Goal: Task Accomplishment & Management: Complete application form

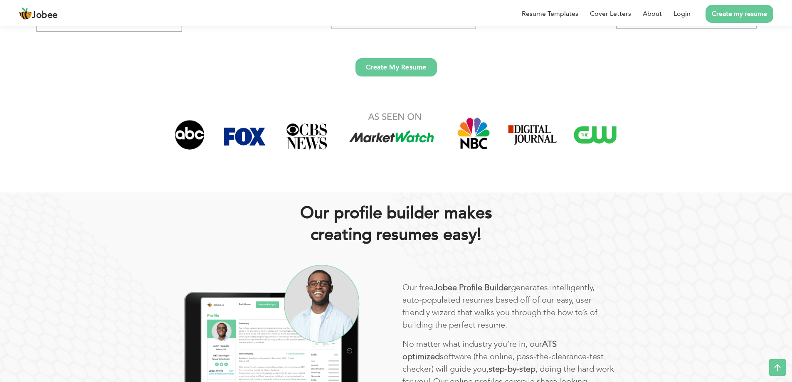
scroll to position [277, 0]
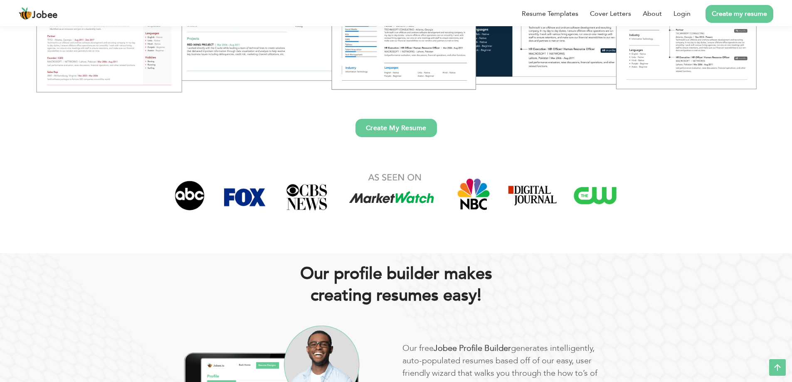
click at [386, 132] on link "Create My Resume" at bounding box center [397, 128] width 82 height 18
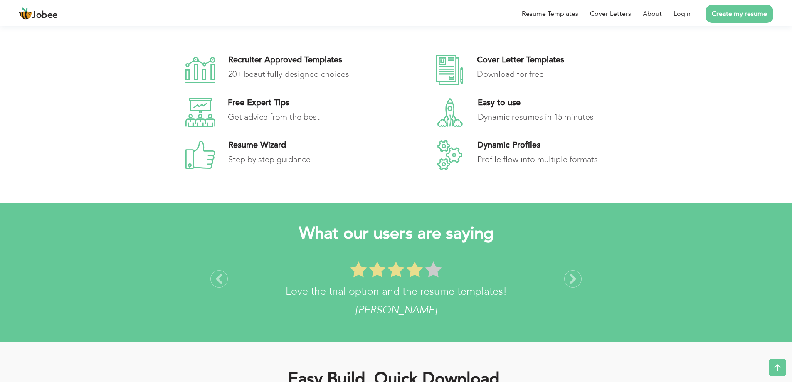
scroll to position [1368, 0]
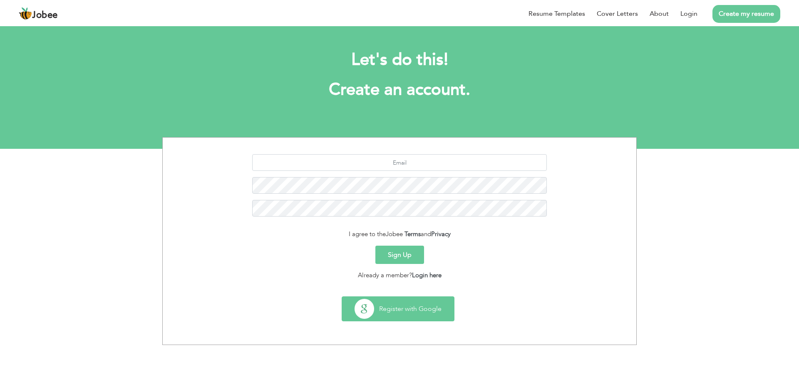
click at [373, 307] on button "Register with Google" at bounding box center [398, 309] width 112 height 24
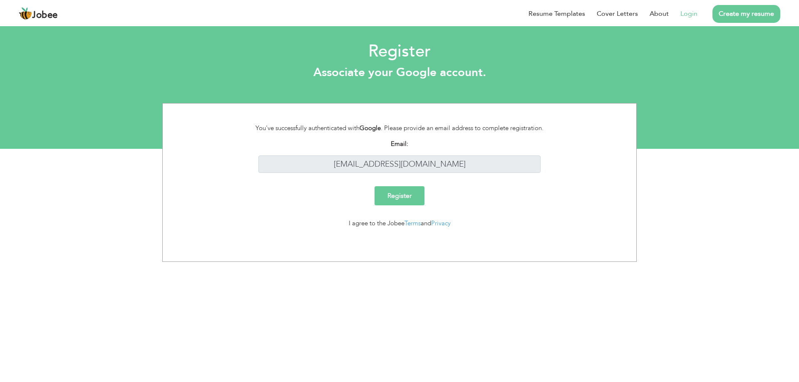
click at [411, 196] on input "Register" at bounding box center [399, 195] width 50 height 19
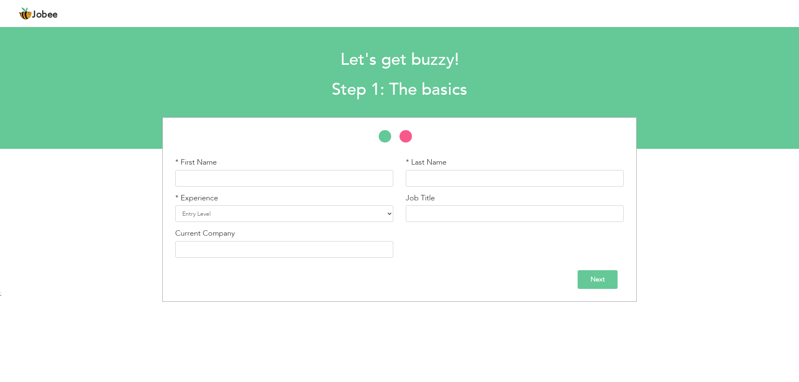
click at [404, 136] on li at bounding box center [409, 138] width 21 height 17
click at [302, 184] on input "text" at bounding box center [284, 178] width 218 height 17
type input "Aftab"
type input "Murtaza"
click at [332, 210] on select "Entry Level Less than 1 Year 1 Year 2 Years 3 Years 4 Years 5 Years 6 Years 7 Y…" at bounding box center [284, 214] width 218 height 17
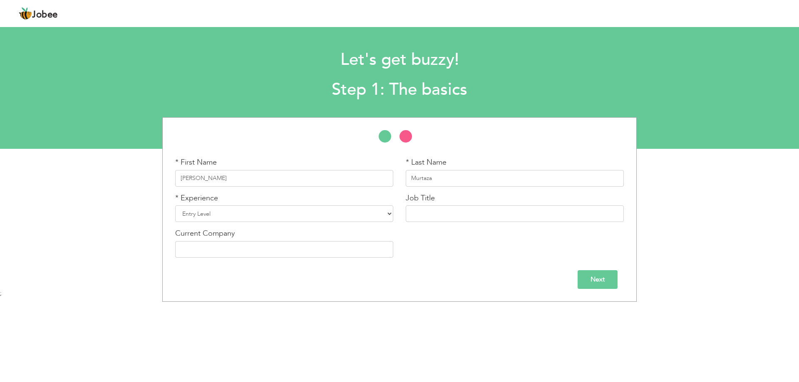
click at [445, 267] on div "Next" at bounding box center [399, 276] width 461 height 25
click at [378, 196] on div "* Experience Entry Level Less than 1 Year 1 Year 2 Years 3 Years 4 Years 5 Year…" at bounding box center [284, 208] width 218 height 30
click at [381, 213] on select "Entry Level Less than 1 Year 1 Year 2 Years 3 Years 4 Years 5 Years 6 Years 7 Y…" at bounding box center [284, 214] width 218 height 17
select select "4"
click at [175, 206] on select "Entry Level Less than 1 Year 1 Year 2 Years 3 Years 4 Years 5 Years 6 Years 7 Y…" at bounding box center [284, 214] width 218 height 17
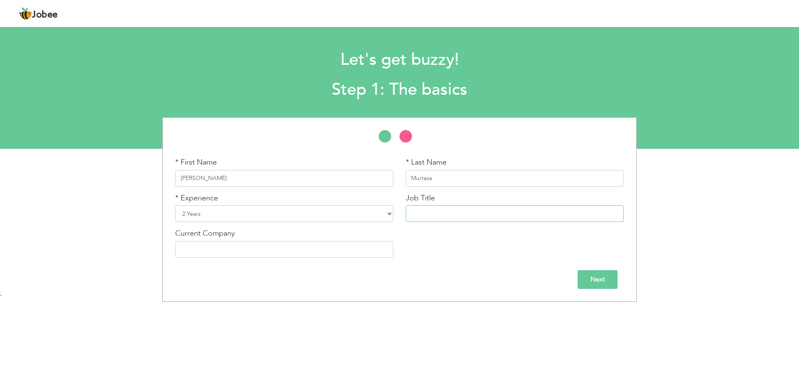
click at [451, 206] on input "text" at bounding box center [515, 214] width 218 height 17
type input "Web Development"
click at [236, 243] on input "text" at bounding box center [284, 249] width 218 height 17
click at [471, 277] on div "Next" at bounding box center [399, 279] width 448 height 19
click at [612, 282] on input "Next" at bounding box center [597, 279] width 40 height 19
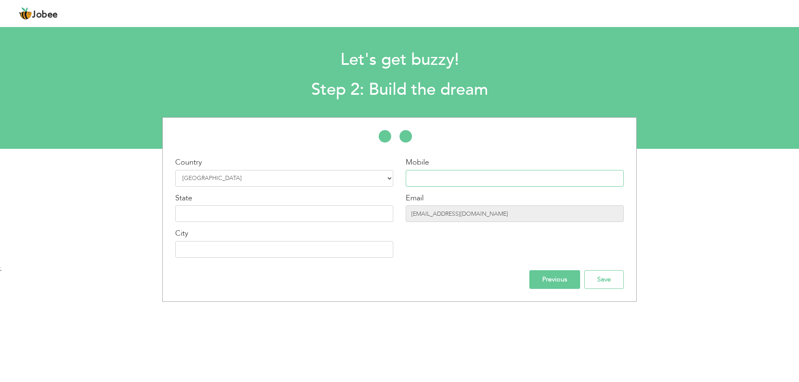
click at [461, 175] on input "text" at bounding box center [515, 178] width 218 height 17
type input "03314407839"
type input "[GEOGRAPHIC_DATA]"
click at [302, 209] on input "text" at bounding box center [284, 214] width 218 height 17
type input "d"
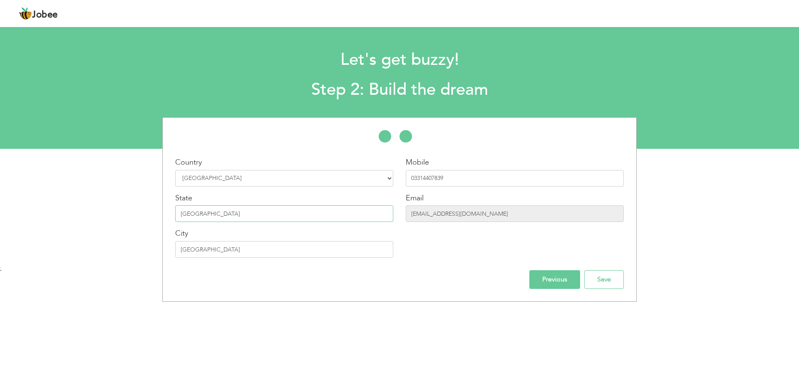
type input "[GEOGRAPHIC_DATA]"
click at [523, 238] on div "Mobile 03314407839 Email aftabmurtaza2005@gmail.com" at bounding box center [514, 210] width 230 height 107
click at [605, 275] on input "Save" at bounding box center [604, 279] width 40 height 19
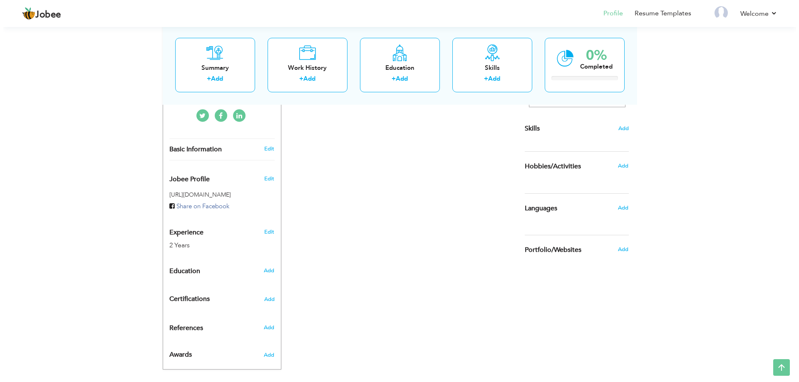
scroll to position [126, 0]
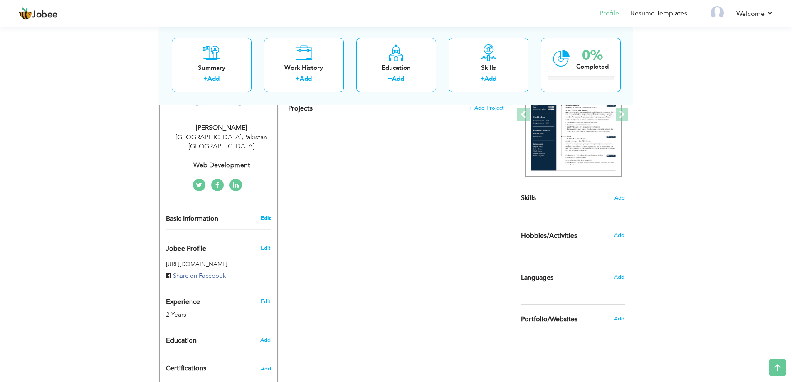
click at [263, 215] on link "Edit" at bounding box center [266, 218] width 10 height 7
type input "[PERSON_NAME]"
type input "Murtaza"
type input "03314407839"
select select "number:166"
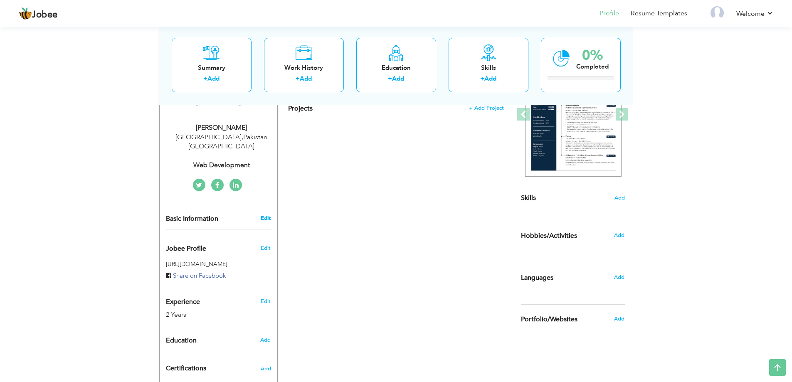
type input "[GEOGRAPHIC_DATA]"
select select "number:4"
type input "Web Development"
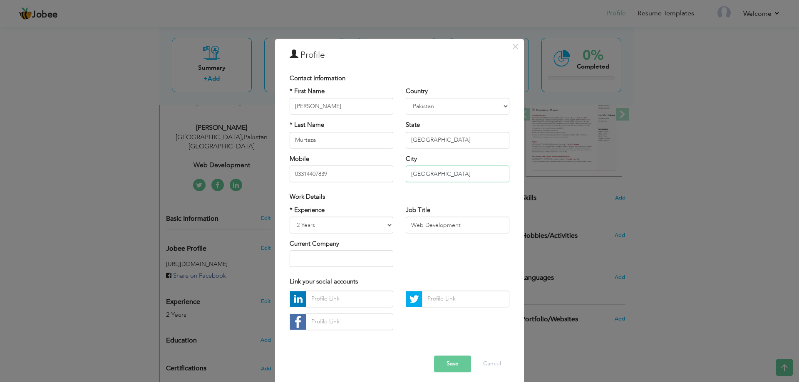
click at [443, 181] on input "[GEOGRAPHIC_DATA]" at bounding box center [458, 174] width 104 height 17
click at [327, 231] on select "Entry Level Less than 1 Year 1 Year 2 Years 3 Years 4 Years 5 Years 6 Years 7 Y…" at bounding box center [342, 225] width 104 height 17
click at [404, 251] on div "* Experience Entry Level Less than 1 Year 1 Year 2 Years 3 Years 4 Years 5 Year…" at bounding box center [399, 240] width 232 height 68
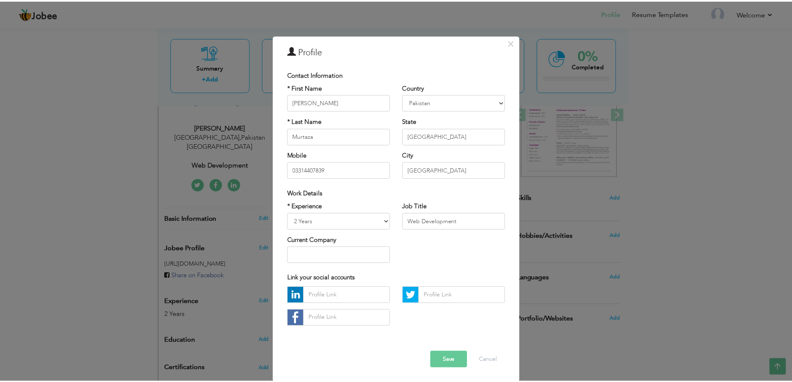
scroll to position [5, 0]
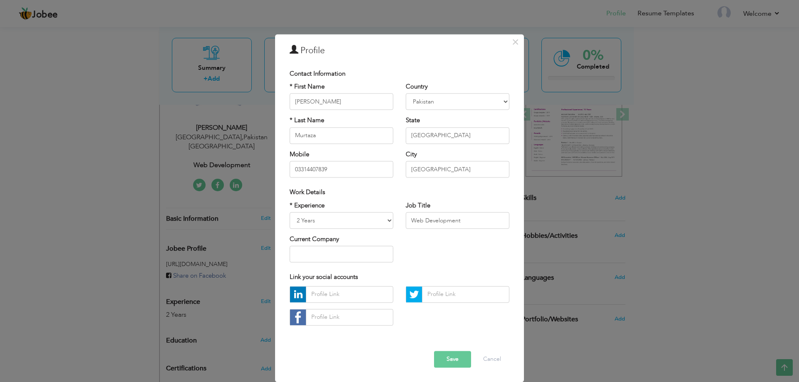
click at [530, 356] on div "× Profile Contact Information * First Name Aftab * Last Name Murtaza" at bounding box center [399, 191] width 799 height 382
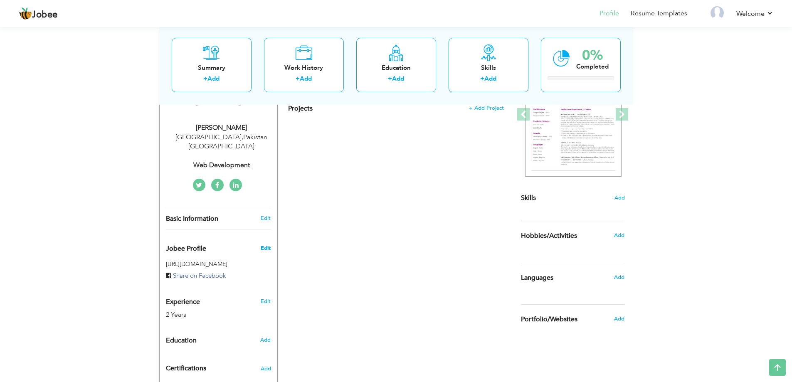
click at [270, 245] on span "Edit" at bounding box center [266, 248] width 10 height 7
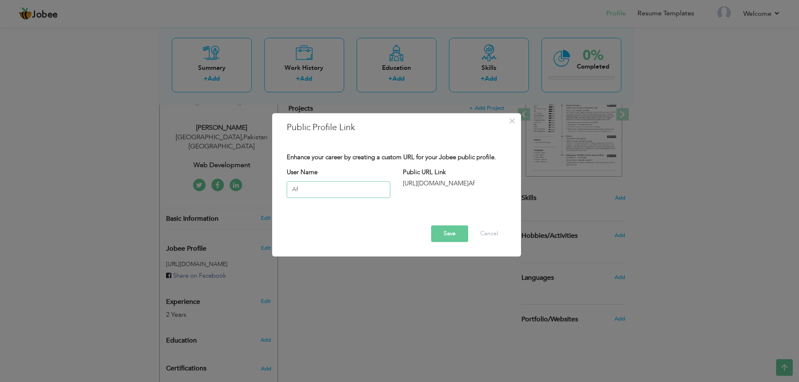
type input "A"
type input "AftabMurtaza"
click at [440, 229] on button "Save" at bounding box center [449, 233] width 37 height 17
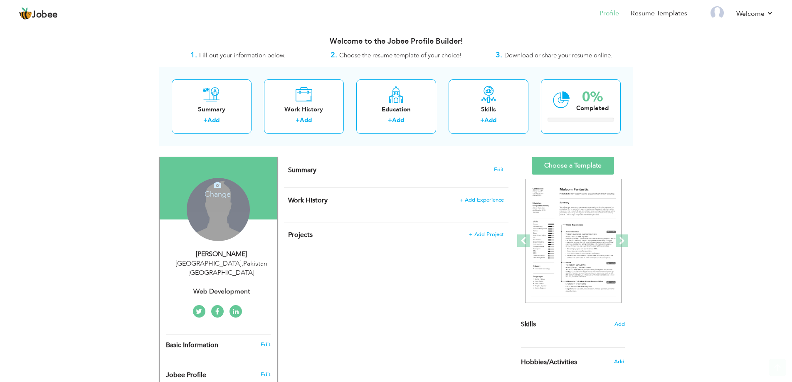
click at [226, 215] on div "Change Remove" at bounding box center [218, 209] width 63 height 63
click at [217, 194] on h4 "Change" at bounding box center [217, 189] width 59 height 20
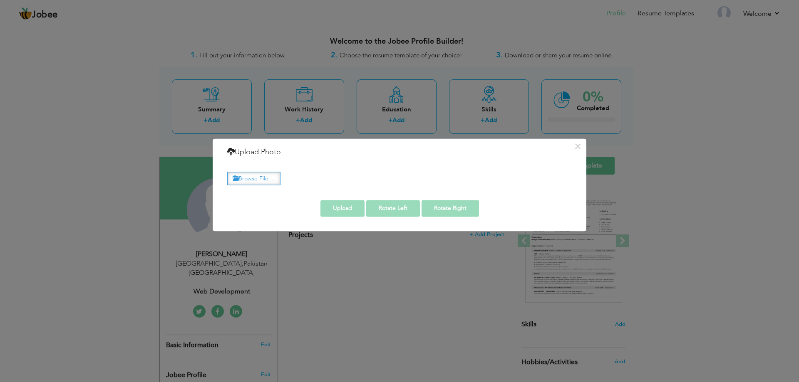
click at [260, 176] on label "Browse File ..." at bounding box center [253, 178] width 53 height 13
click at [0, 0] on input "Browse File ..." at bounding box center [0, 0] width 0 height 0
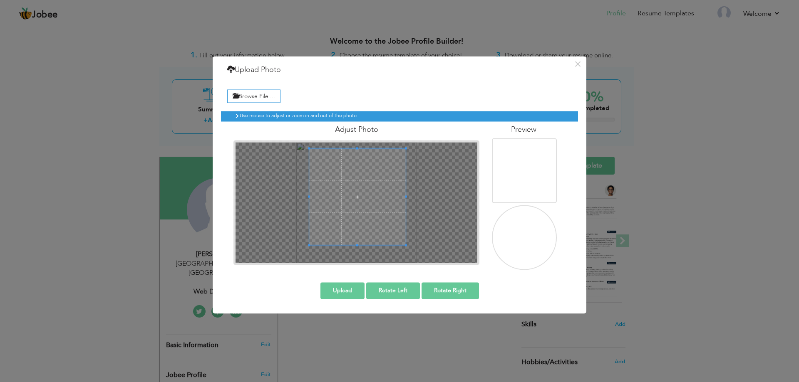
click at [365, 204] on span at bounding box center [357, 197] width 97 height 97
click at [365, 206] on span at bounding box center [357, 198] width 97 height 97
click at [337, 219] on span at bounding box center [356, 200] width 97 height 97
click at [428, 131] on div "Adjust Photo" at bounding box center [356, 193] width 258 height 144
click at [419, 262] on div at bounding box center [356, 202] width 242 height 121
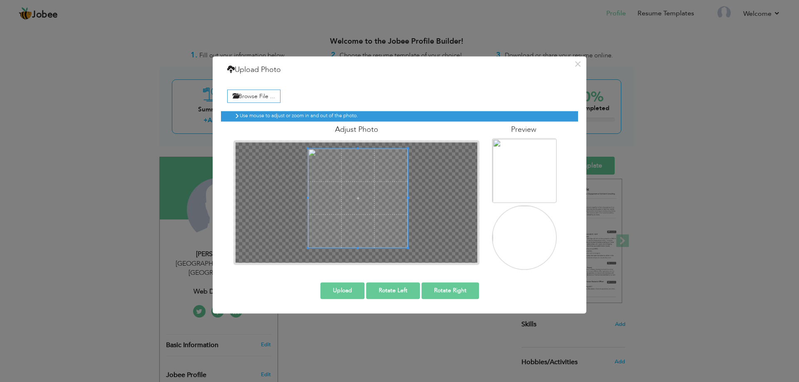
click at [287, 261] on div at bounding box center [356, 202] width 242 height 121
click at [261, 114] on div "Use mouse to adjust or zoom in and out of the photo. Adjust Photo" at bounding box center [399, 187] width 357 height 165
click at [336, 295] on button "Upload" at bounding box center [342, 290] width 44 height 17
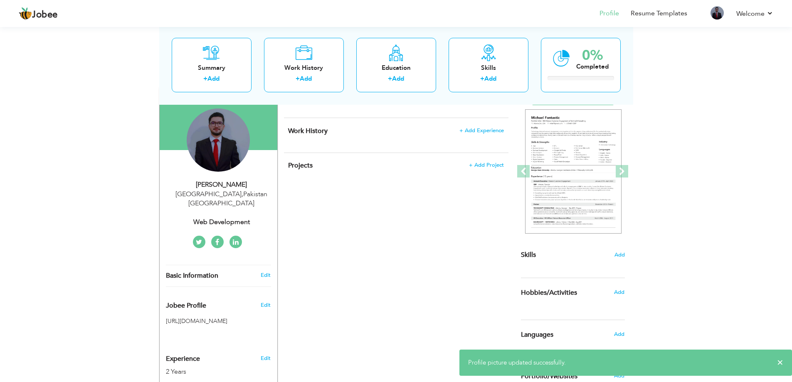
scroll to position [196, 0]
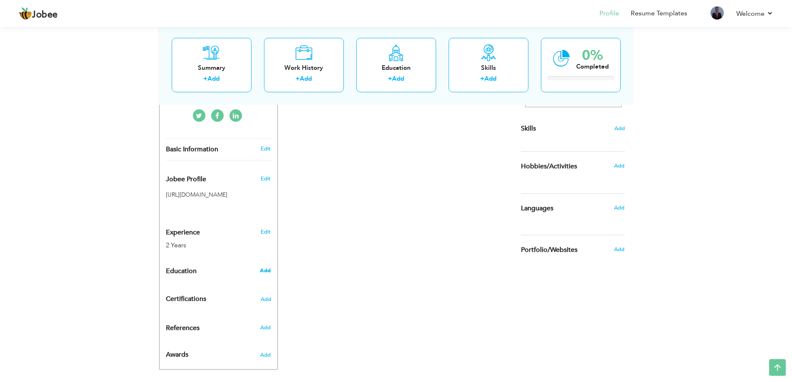
click at [267, 267] on span "Add" at bounding box center [265, 270] width 11 height 7
radio input "true"
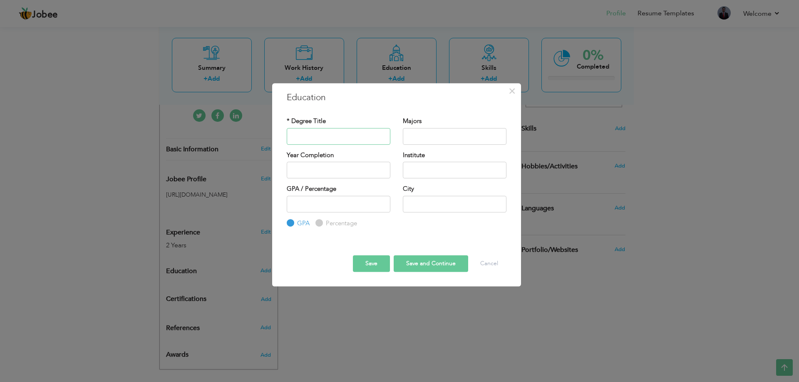
click at [334, 138] on input "text" at bounding box center [339, 136] width 104 height 17
click at [318, 131] on input "text" at bounding box center [339, 136] width 104 height 17
click at [305, 131] on input "text" at bounding box center [339, 136] width 104 height 17
click at [233, 203] on div "× Education * Degree Title Majors Year Completion Institute GPA" at bounding box center [399, 191] width 799 height 382
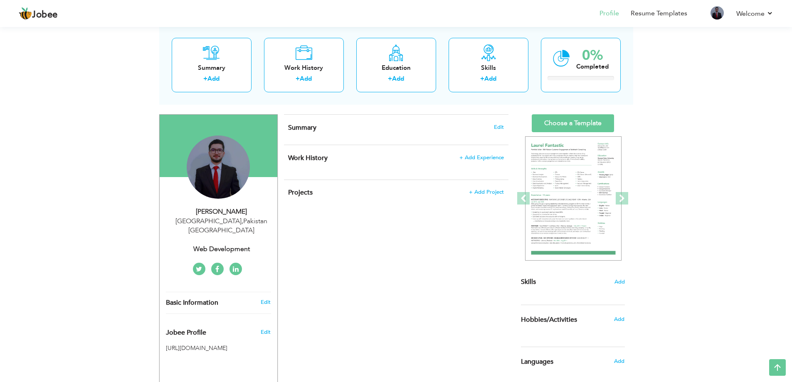
scroll to position [0, 0]
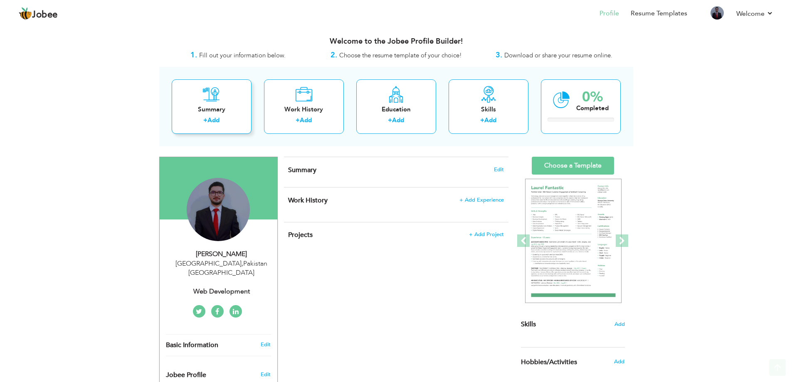
click at [212, 99] on icon at bounding box center [211, 94] width 17 height 17
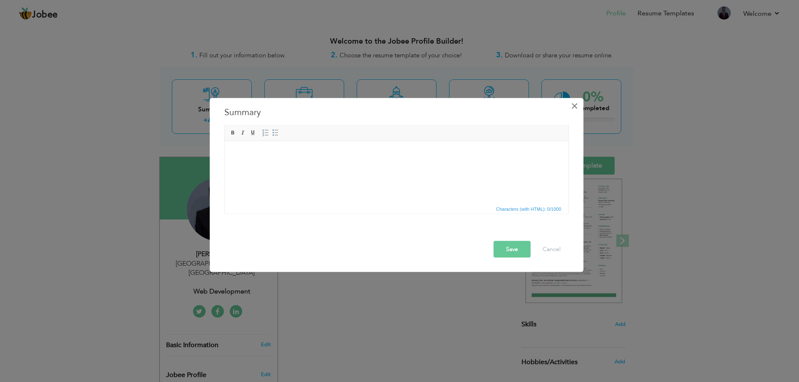
click at [576, 106] on span "×" at bounding box center [574, 105] width 7 height 15
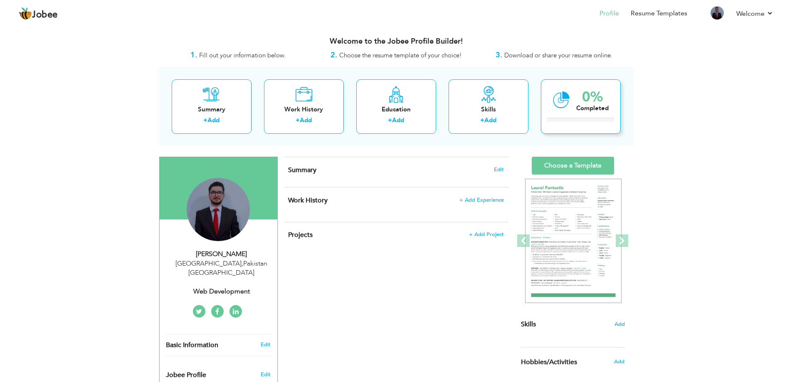
click at [575, 108] on div "0% Completed" at bounding box center [581, 106] width 80 height 54
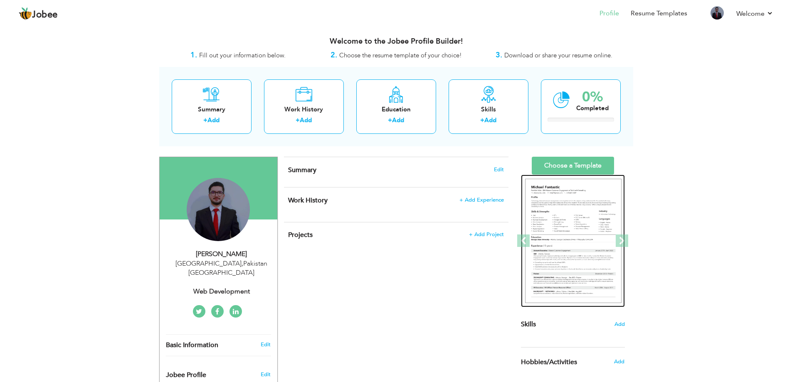
click at [576, 217] on img at bounding box center [573, 241] width 97 height 125
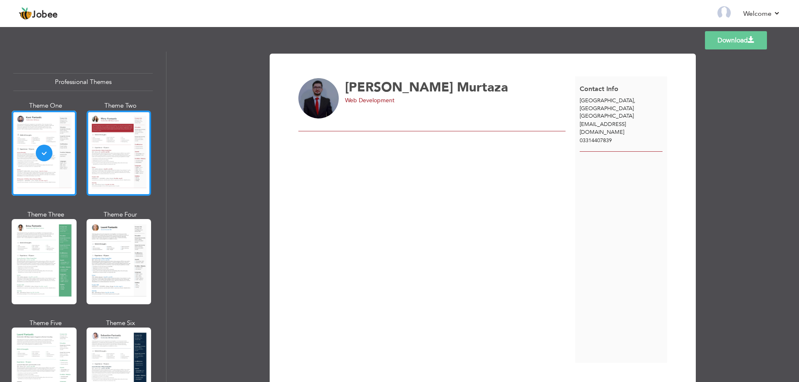
click at [127, 154] on div at bounding box center [119, 153] width 65 height 85
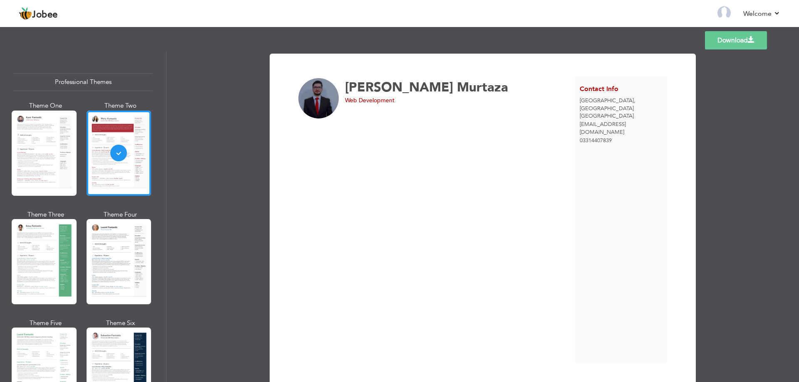
click at [66, 245] on div at bounding box center [44, 261] width 65 height 85
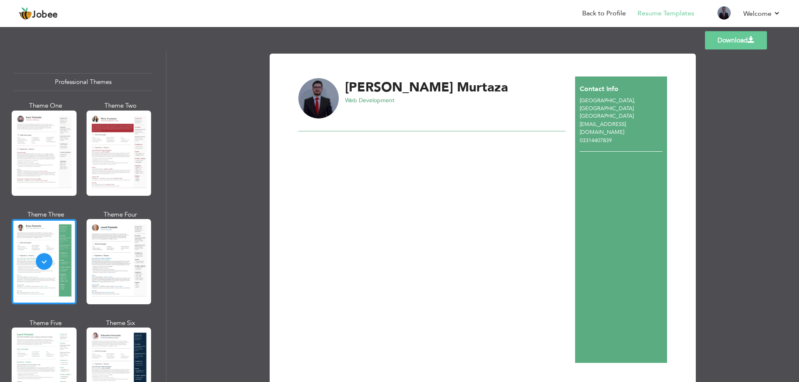
click at [63, 163] on div at bounding box center [44, 153] width 65 height 85
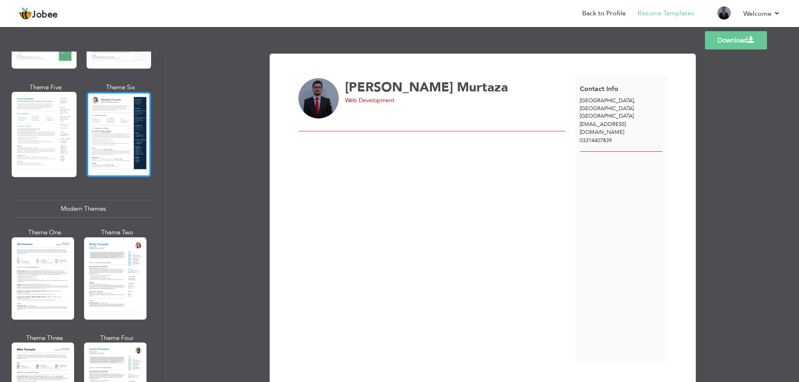
scroll to position [208, 0]
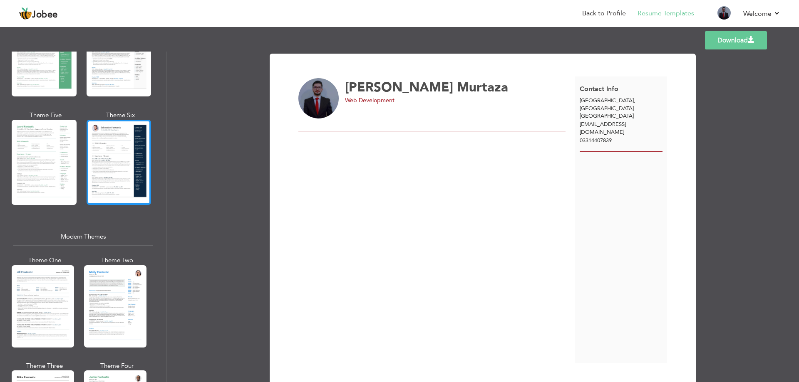
click at [126, 176] on div at bounding box center [119, 162] width 65 height 85
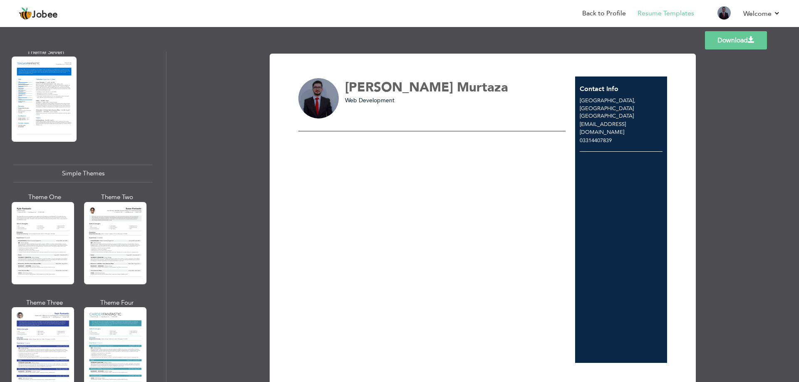
scroll to position [1365, 0]
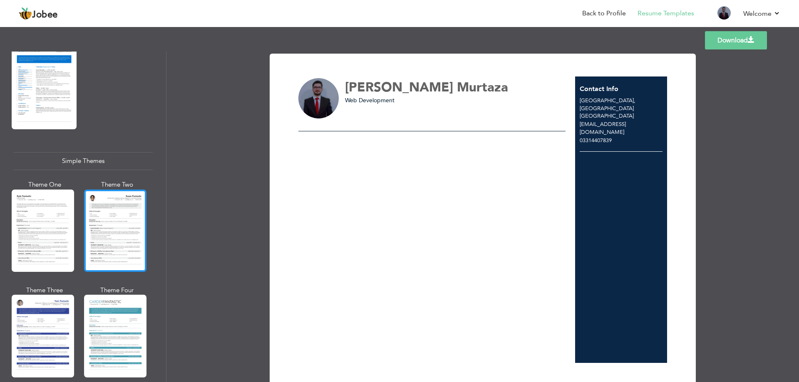
click at [96, 203] on div at bounding box center [115, 231] width 62 height 82
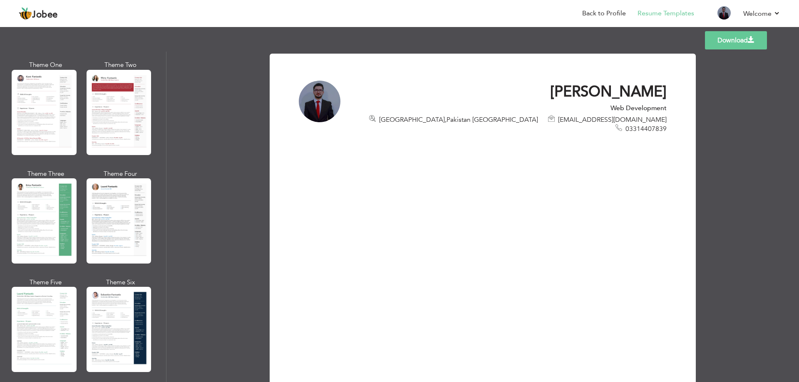
scroll to position [0, 0]
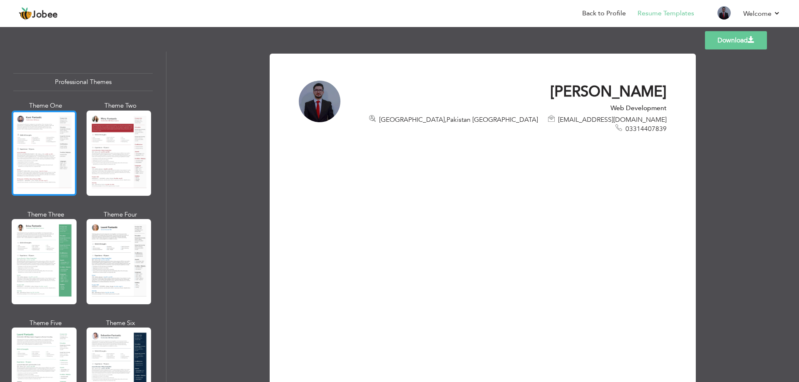
click at [64, 153] on div at bounding box center [44, 153] width 65 height 85
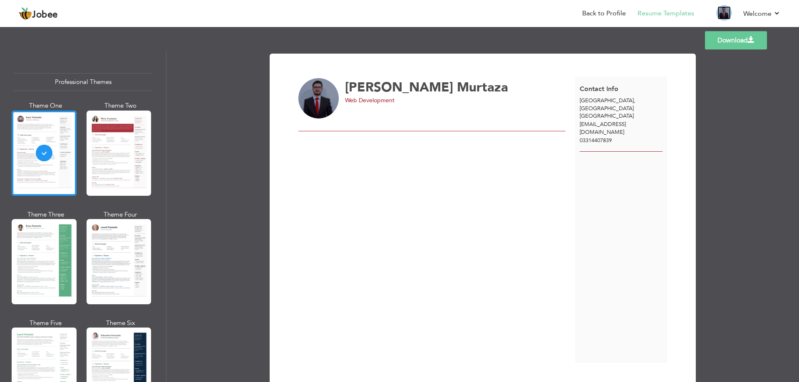
click at [728, 10] on img at bounding box center [723, 12] width 13 height 13
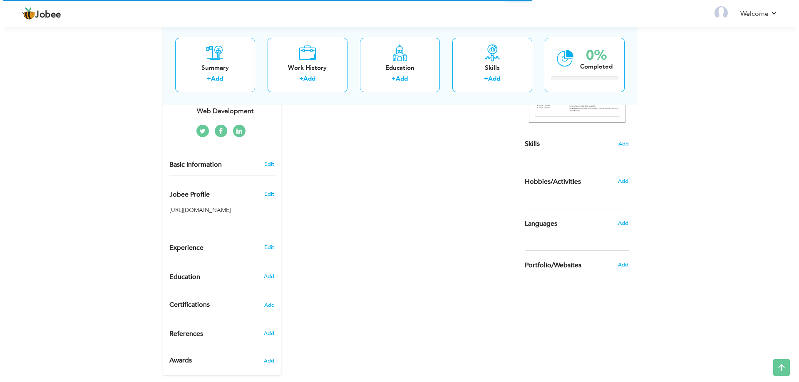
scroll to position [186, 0]
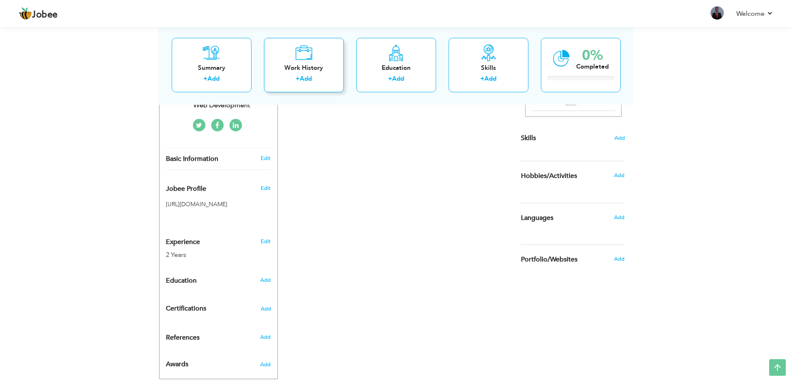
click at [304, 68] on div "Work History" at bounding box center [304, 67] width 67 height 9
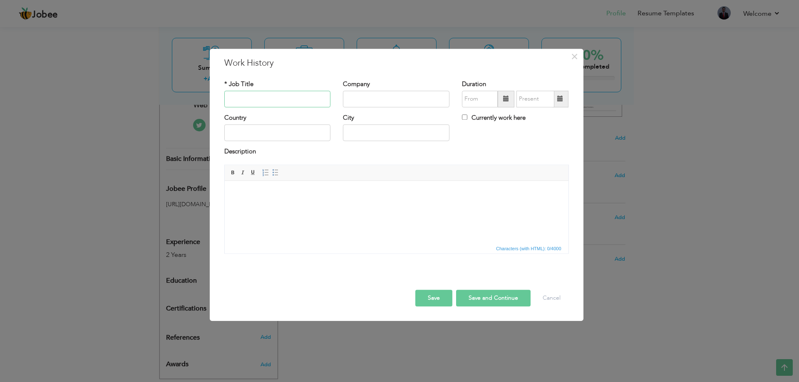
click at [285, 98] on input "text" at bounding box center [277, 99] width 106 height 17
click at [272, 104] on input "text" at bounding box center [277, 99] width 106 height 17
paste input "Web Development Internship"
type input "Web Development Internship"
click at [380, 96] on input "text" at bounding box center [396, 99] width 106 height 17
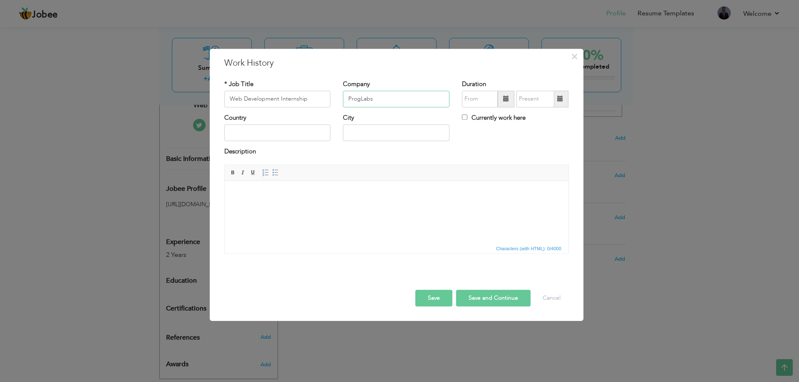
type input "ProgLabs"
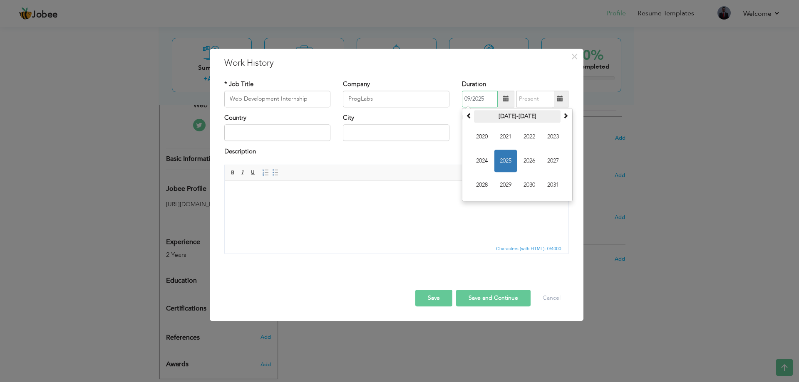
click at [524, 111] on th "2020-2031" at bounding box center [517, 116] width 87 height 12
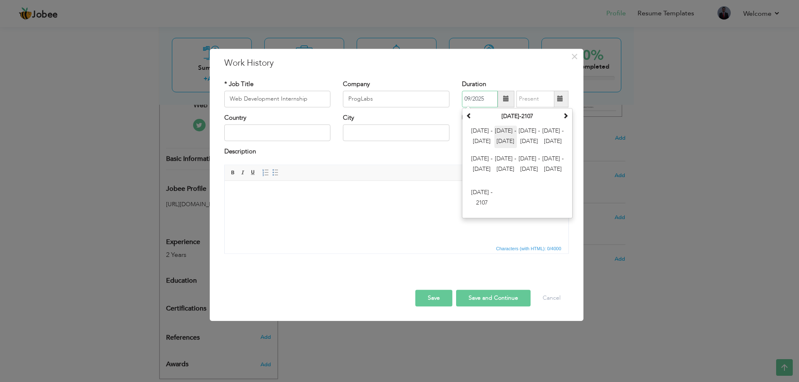
click at [505, 141] on span "2012 - 2023" at bounding box center [505, 137] width 22 height 22
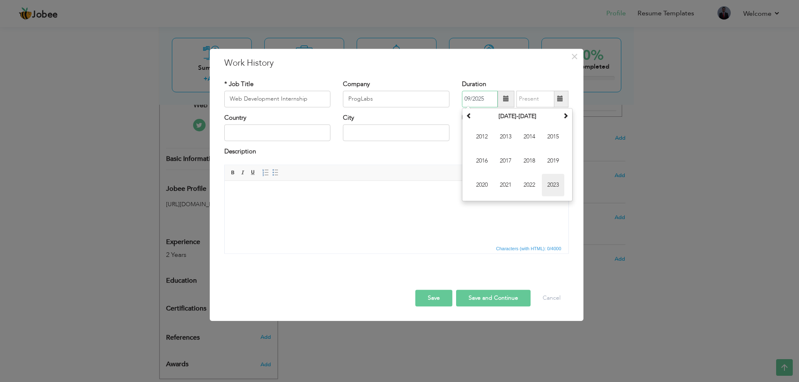
click at [547, 189] on span "2023" at bounding box center [553, 185] width 22 height 22
click at [481, 137] on span "Jan" at bounding box center [482, 137] width 22 height 22
type input "01/2023"
click at [562, 97] on span at bounding box center [560, 99] width 6 height 6
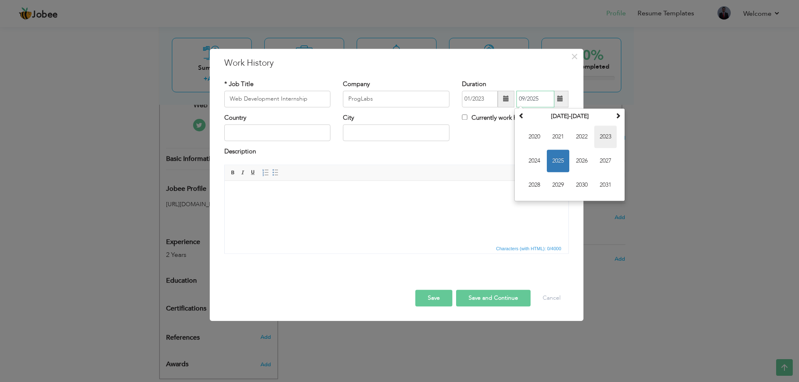
click at [600, 141] on span "2023" at bounding box center [605, 137] width 22 height 22
click at [581, 158] on span "Jul" at bounding box center [581, 161] width 22 height 22
type input "07/2023"
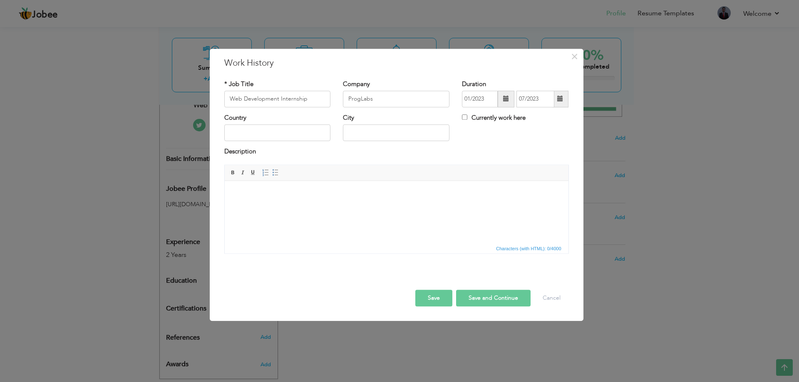
click at [455, 161] on div "Description" at bounding box center [396, 156] width 357 height 17
click at [271, 127] on input "text" at bounding box center [277, 133] width 106 height 17
type input "[GEOGRAPHIC_DATA]"
click at [293, 206] on html at bounding box center [396, 193] width 344 height 25
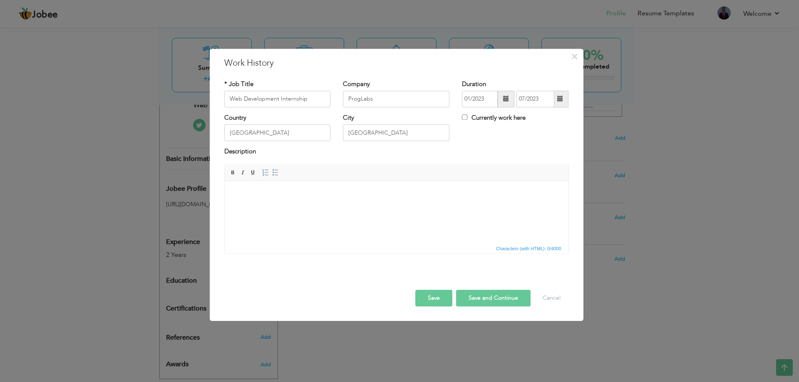
click at [279, 206] on html at bounding box center [396, 193] width 344 height 25
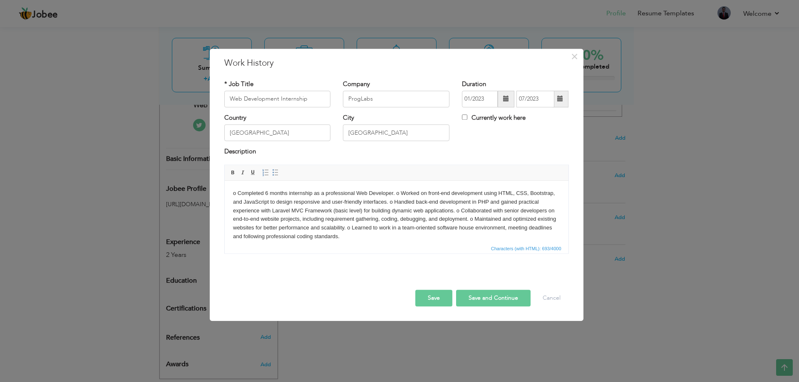
click at [238, 190] on body "o Completed 6 months internship as a professional Web Developer. o Worked on fr…" at bounding box center [396, 215] width 327 height 52
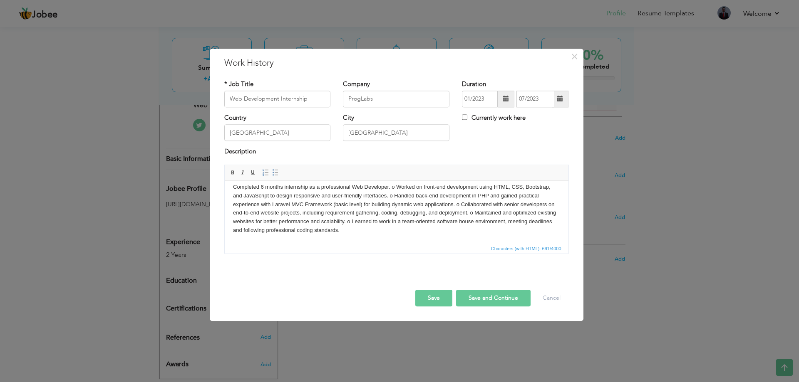
scroll to position [0, 0]
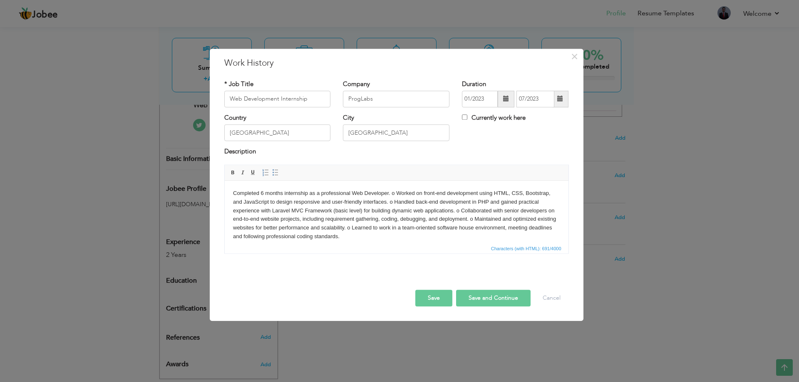
click at [391, 193] on body "Completed 6 months internship as a professional Web Developer. o Worked on fron…" at bounding box center [396, 215] width 327 height 52
click at [550, 203] on body "Completed 6 months internship as a professional Web Developer. ​​​​​​​ o Worked…" at bounding box center [396, 215] width 327 height 52
click at [297, 218] on body "Completed 6 months internship as a professional Web Developer. o Worked on fron…" at bounding box center [396, 215] width 327 height 52
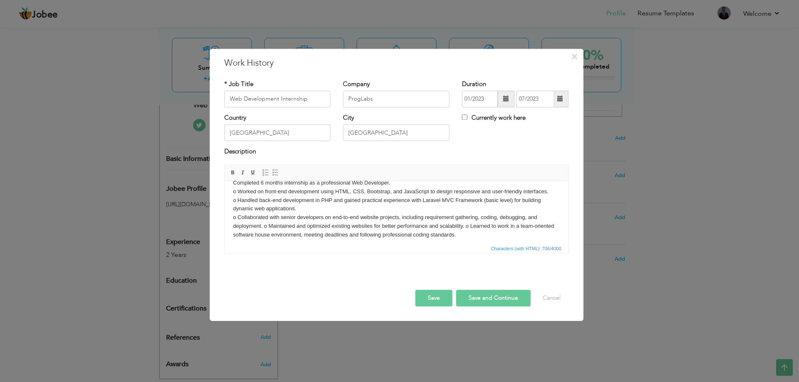
scroll to position [15, 0]
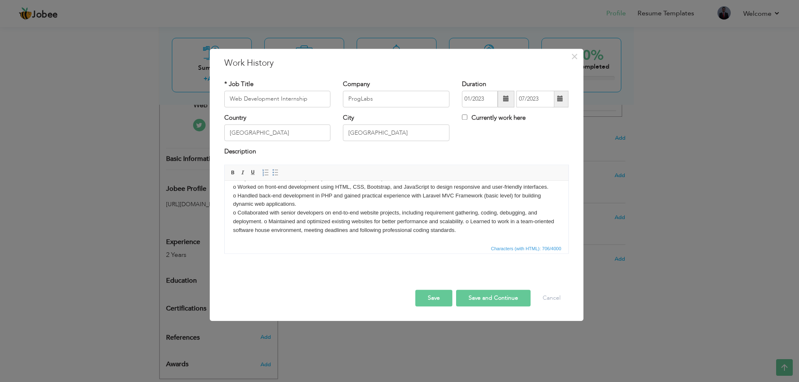
click at [262, 221] on body "Completed 6 months internship as a professional Web Developer. o Worked on fron…" at bounding box center [396, 204] width 327 height 61
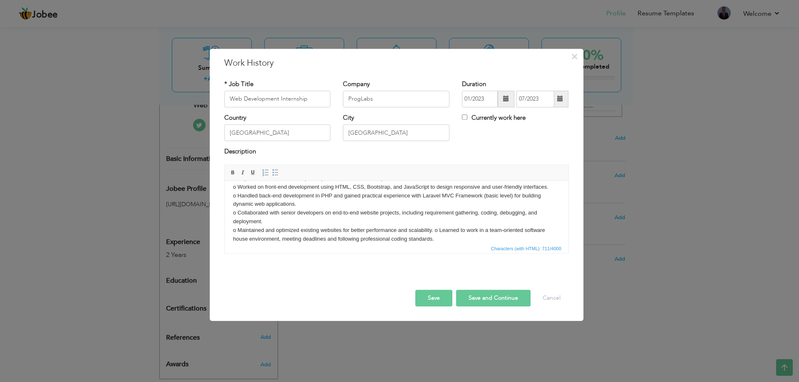
click at [435, 230] on body "Completed 6 months internship as a professional Web Developer. o Worked on fron…" at bounding box center [396, 208] width 327 height 69
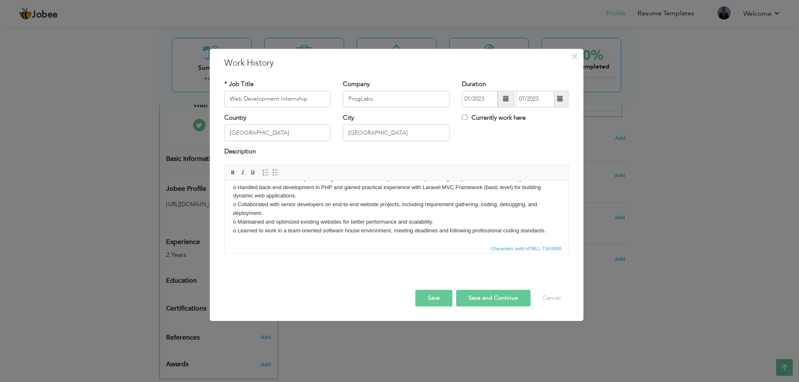
scroll to position [0, 0]
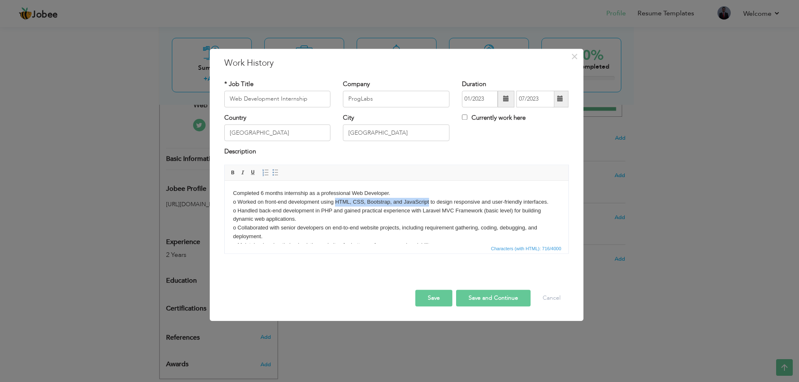
drag, startPoint x: 334, startPoint y: 202, endPoint x: 429, endPoint y: 200, distance: 95.3
click at [429, 200] on body "Completed 6 months internship as a professional Web Developer. o Worked on fron…" at bounding box center [396, 223] width 327 height 69
click at [232, 171] on span at bounding box center [233, 172] width 7 height 7
click at [431, 207] on body "Completed 6 months internship as a professional Web Developer. o Worked on fron…" at bounding box center [396, 223] width 327 height 69
drag, startPoint x: 423, startPoint y: 209, endPoint x: 481, endPoint y: 208, distance: 57.8
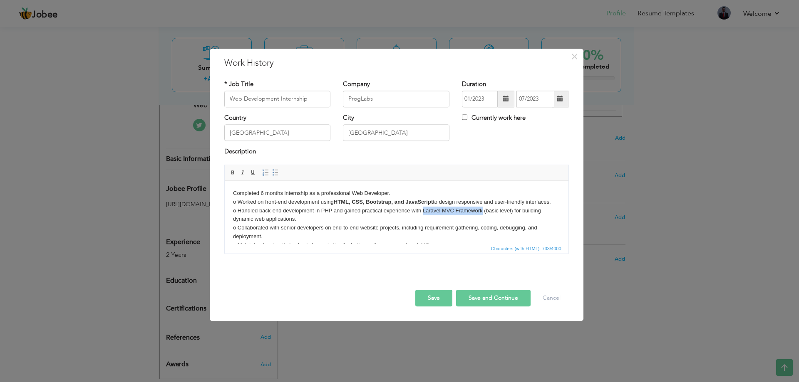
click at [481, 208] on body "Completed 6 months internship as a professional Web Developer. o Worked on fron…" at bounding box center [396, 223] width 327 height 69
click at [234, 172] on span at bounding box center [233, 172] width 7 height 7
drag, startPoint x: 322, startPoint y: 208, endPoint x: 330, endPoint y: 208, distance: 7.9
click at [330, 208] on body "Completed 6 months internship as a professional Web Developer. o Worked on fron…" at bounding box center [396, 223] width 327 height 69
click at [234, 176] on span at bounding box center [233, 172] width 7 height 7
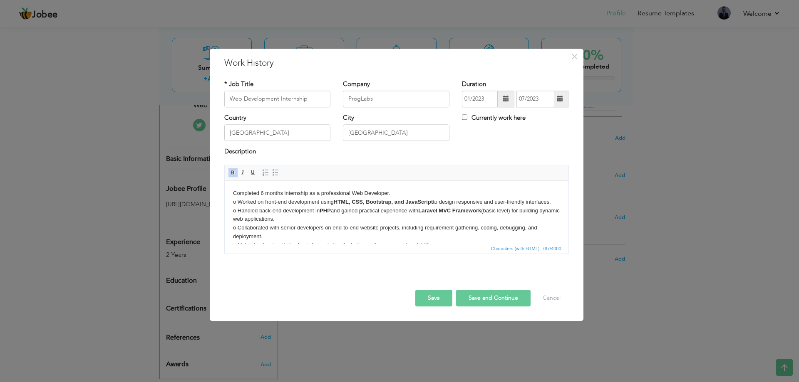
click at [371, 214] on body "Completed 6 months internship as a professional Web Developer. o Worked on fron…" at bounding box center [396, 223] width 327 height 69
drag, startPoint x: 265, startPoint y: 203, endPoint x: 318, endPoint y: 198, distance: 53.0
click at [318, 198] on body "Completed 6 months internship as a professional Web Developer. o Worked on fron…" at bounding box center [396, 223] width 327 height 69
drag, startPoint x: 319, startPoint y: 203, endPoint x: 257, endPoint y: 201, distance: 62.0
click at [257, 201] on body "Completed 6 months internship as a professional Web Developer. o Worked on fron…" at bounding box center [396, 223] width 327 height 69
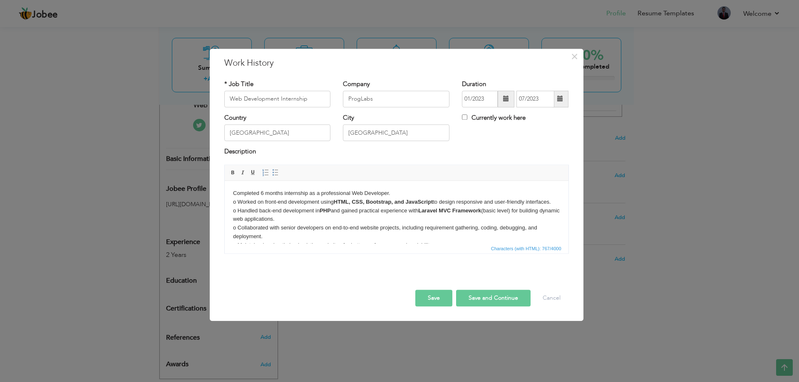
click at [265, 201] on body "Completed 6 months internship as a professional Web Developer. o Worked on fron…" at bounding box center [396, 223] width 327 height 69
drag, startPoint x: 265, startPoint y: 201, endPoint x: 313, endPoint y: 201, distance: 47.4
click at [313, 201] on body "Completed 6 months internship as a professional Web Developer. o Worked on fron…" at bounding box center [396, 223] width 327 height 69
click at [233, 176] on span at bounding box center [233, 172] width 7 height 7
click at [283, 217] on body "Completed 6 months internship as a professional Web Developer. o Worked on fron…" at bounding box center [396, 223] width 327 height 69
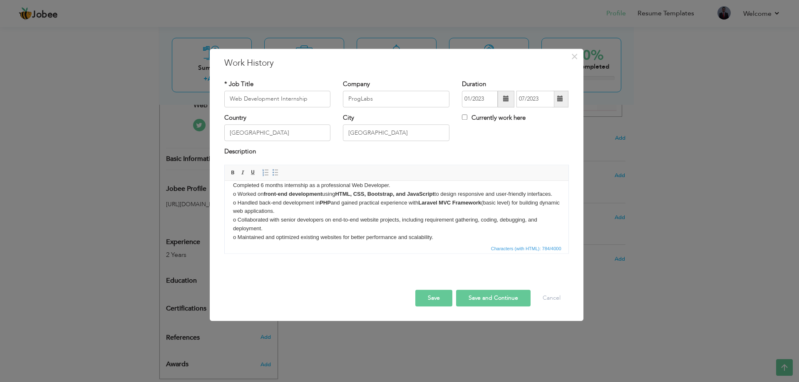
scroll to position [32, 0]
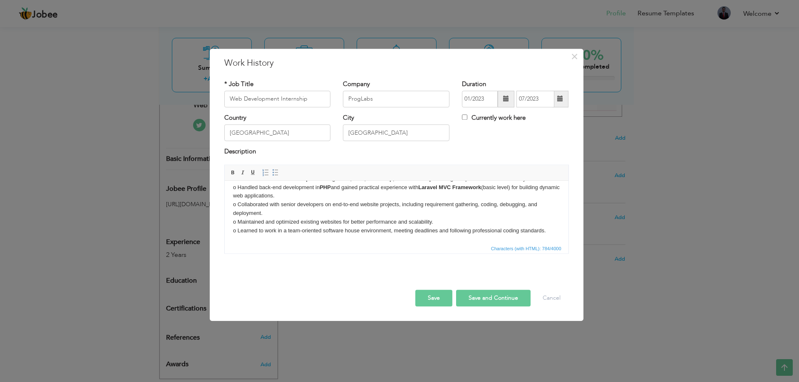
click at [260, 188] on body "Completed 6 months internship as a professional Web Developer. o Worked on fron…" at bounding box center [396, 200] width 327 height 69
drag, startPoint x: 260, startPoint y: 188, endPoint x: 298, endPoint y: 189, distance: 38.3
click at [298, 189] on body "Completed 6 months internship as a professional Web Developer. o Worked on fron…" at bounding box center [396, 200] width 327 height 69
click at [235, 171] on span at bounding box center [233, 172] width 7 height 7
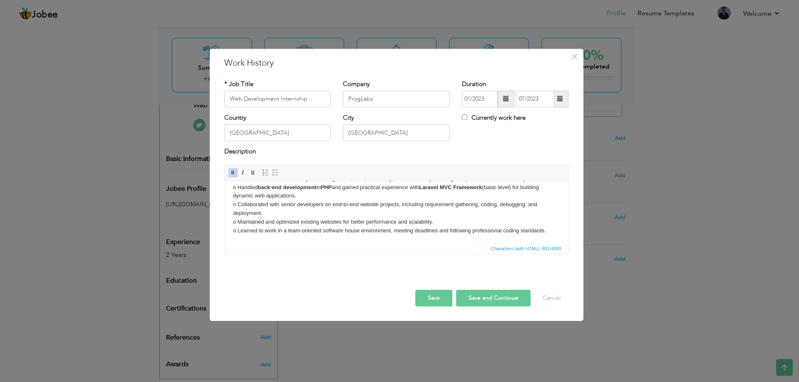
click at [330, 212] on body "Completed 6 months internship as a professional Web Developer. o Worked on fron…" at bounding box center [396, 200] width 327 height 69
click at [436, 298] on button "Save" at bounding box center [433, 298] width 37 height 17
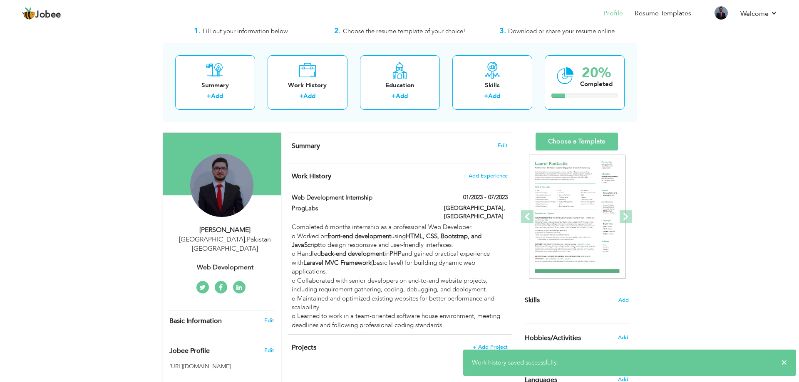
scroll to position [0, 0]
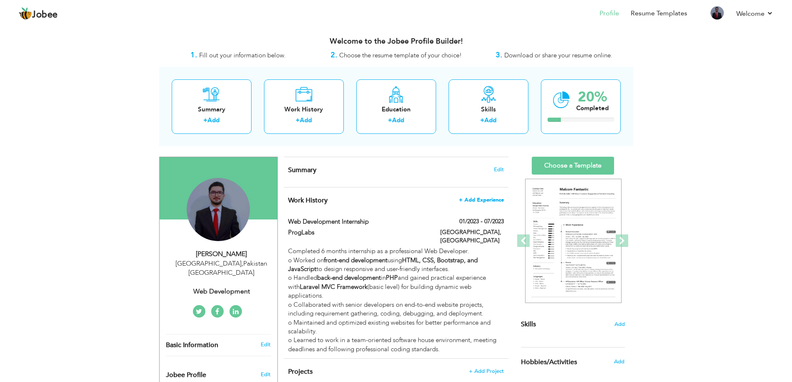
click at [478, 199] on span "+ Add Experience" at bounding box center [481, 200] width 45 height 6
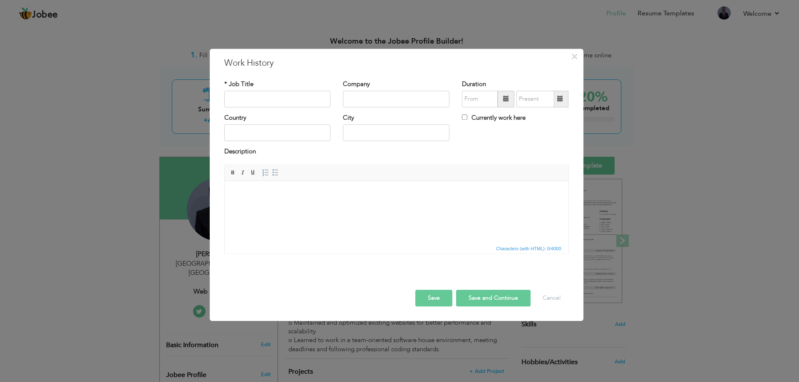
click at [256, 87] on div "* Job Title" at bounding box center [277, 93] width 106 height 27
click at [260, 97] on input "text" at bounding box center [277, 99] width 106 height 17
drag, startPoint x: 277, startPoint y: 205, endPoint x: 278, endPoint y: 226, distance: 20.8
click at [278, 206] on html at bounding box center [396, 193] width 344 height 25
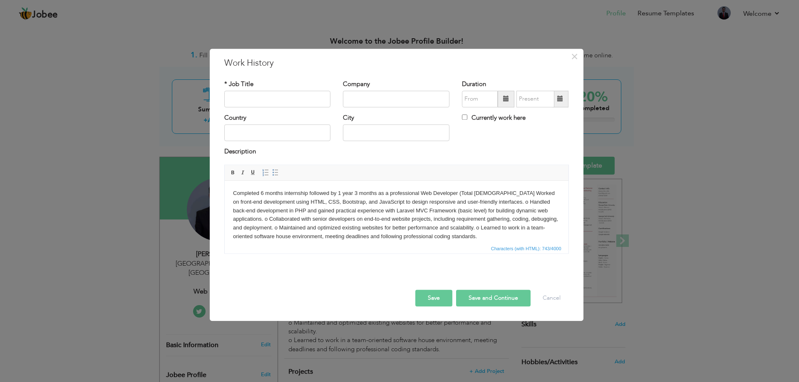
click at [517, 193] on body "Completed 6 months internship followed by 1 year 3 months as a professional Web…" at bounding box center [396, 215] width 327 height 52
click at [549, 203] on body "Completed 6 months internship followed by 1 year 3 months as a professional Web…" at bounding box center [396, 215] width 327 height 52
click at [297, 220] on body "Completed 6 months internship followed by 1 year 3 months as a professional Web…" at bounding box center [396, 215] width 327 height 52
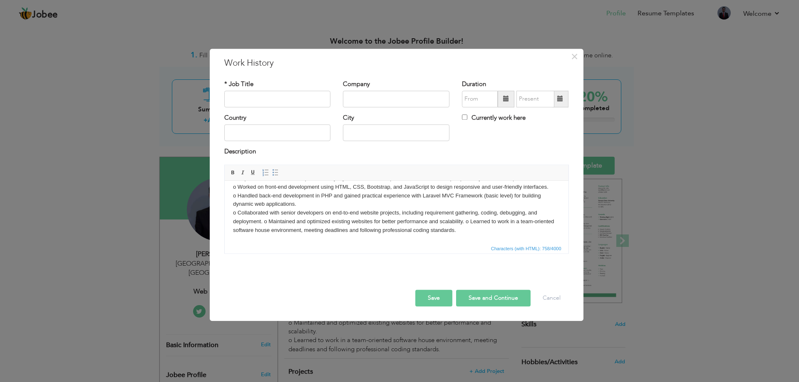
click at [466, 222] on body "Completed 6 months internship followed by 1 year 3 months as a professional Web…" at bounding box center [396, 204] width 327 height 61
click at [263, 220] on body "Completed 6 months internship followed by 1 year 3 months as a professional Web…" at bounding box center [396, 204] width 327 height 61
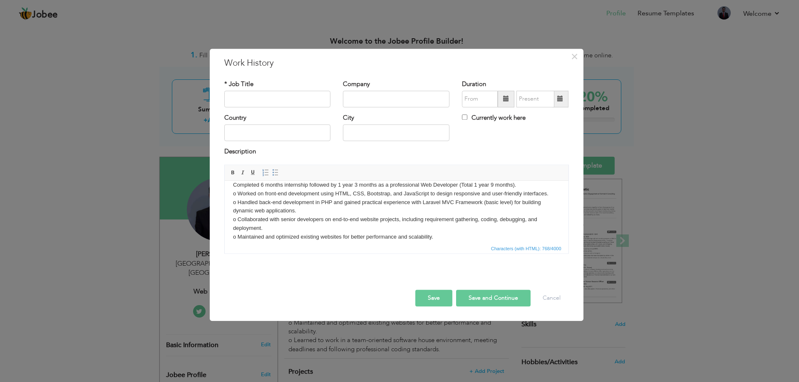
scroll to position [0, 0]
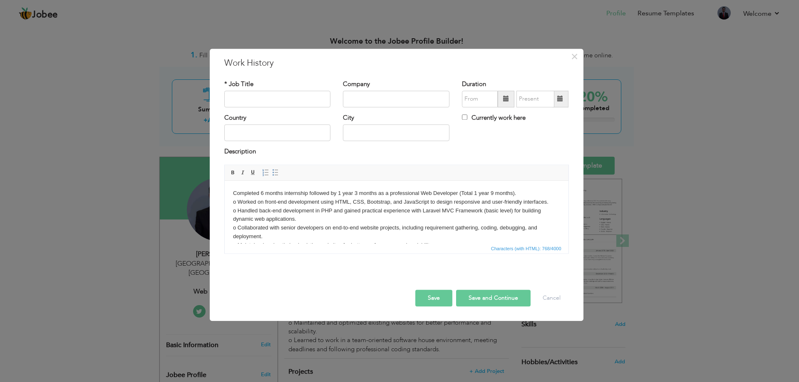
drag, startPoint x: 339, startPoint y: 192, endPoint x: 353, endPoint y: 192, distance: 14.1
click at [353, 192] on body "Completed 6 months internship followed by 1 year 3 months as a professional Web…" at bounding box center [396, 223] width 327 height 69
click at [338, 192] on body "Completed 6 months internship followed by 1 year 3 months as a professional Web…" at bounding box center [396, 223] width 327 height 69
click at [260, 191] on body "Completed 6 months internship followed by 1 year 3 months as a professional Web…" at bounding box center [396, 223] width 327 height 69
click at [260, 193] on body "Completed 6 months internship followed by 1 year 3 months as a professional Web…" at bounding box center [396, 223] width 327 height 69
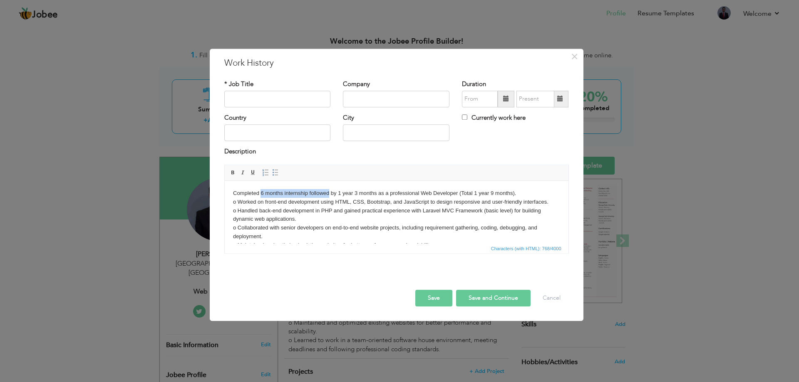
drag, startPoint x: 260, startPoint y: 193, endPoint x: 319, endPoint y: 193, distance: 58.2
click at [318, 194] on body "Completed 6 months internship followed by 1 year 3 months as a professional Web…" at bounding box center [396, 223] width 327 height 69
click at [291, 190] on body "Completed 6 months internship followed by 1 year 3 months as a professional Web…" at bounding box center [396, 223] width 327 height 69
drag, startPoint x: 260, startPoint y: 192, endPoint x: 306, endPoint y: 193, distance: 46.2
click at [306, 193] on body "Completed 6 months internship followed by 1 year 3 months as a professional Web…" at bounding box center [396, 223] width 327 height 69
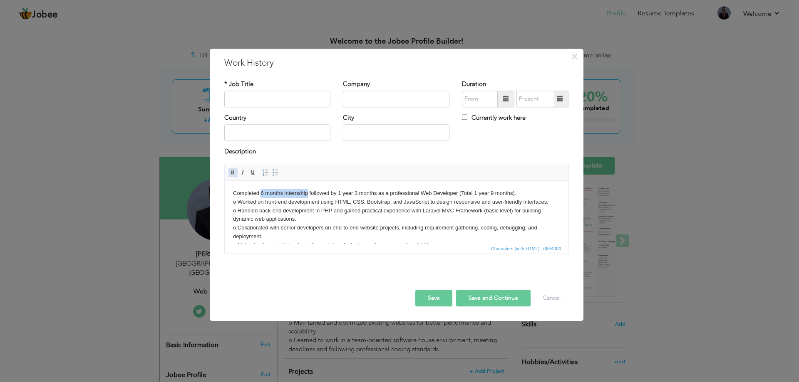
click at [230, 170] on span at bounding box center [233, 172] width 7 height 7
drag, startPoint x: 342, startPoint y: 192, endPoint x: 462, endPoint y: 194, distance: 120.7
click at [462, 194] on body "Completed 6 months internship followed by 1 year 3 months as a professional Web…" at bounding box center [396, 223] width 327 height 69
click at [234, 171] on span at bounding box center [233, 172] width 7 height 7
click at [375, 215] on body "Completed 6 months internship followed by 1 year 3 months as a professional Web…" at bounding box center [396, 223] width 327 height 69
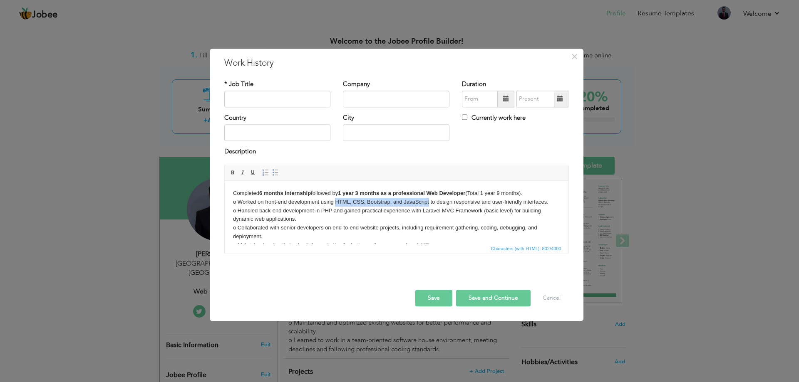
drag, startPoint x: 334, startPoint y: 201, endPoint x: 428, endPoint y: 202, distance: 94.9
click at [428, 202] on body "Completed 6 months internship followed by 1 year 3 months as a professional Web…" at bounding box center [396, 223] width 327 height 69
click at [235, 169] on link "Bold" at bounding box center [232, 172] width 9 height 9
click at [267, 201] on body "Completed 6 months internship followed by 1 year 3 months as a professional Web…" at bounding box center [396, 223] width 327 height 69
drag, startPoint x: 267, startPoint y: 201, endPoint x: 306, endPoint y: 204, distance: 38.4
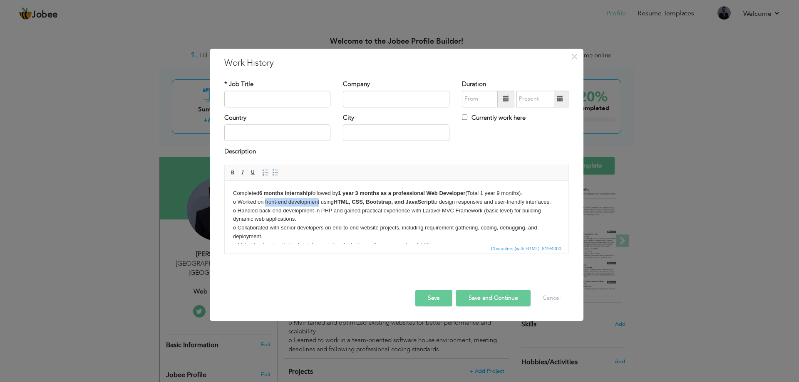
click at [306, 204] on body "Completed 6 months internship followed by 1 year 3 months as a professional Web…" at bounding box center [396, 223] width 327 height 69
click at [233, 177] on link "Bold" at bounding box center [232, 172] width 9 height 9
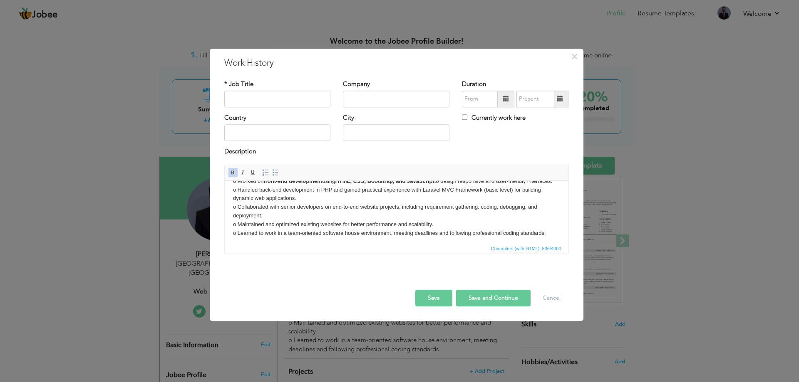
scroll to position [32, 0]
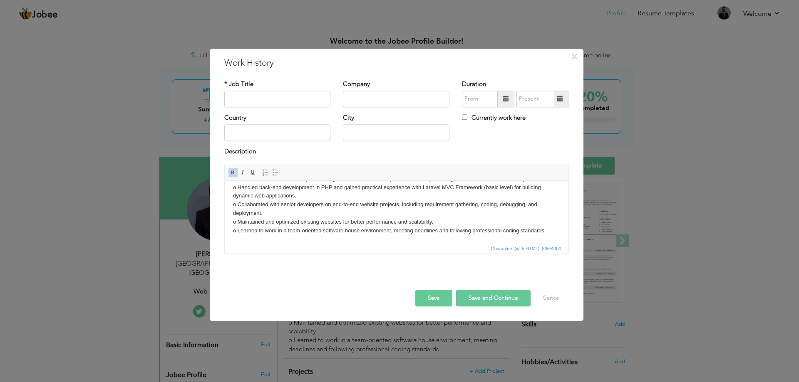
click at [263, 188] on body "Completed 6 months internship followed by 1 year 3 months as a professional Web…" at bounding box center [396, 200] width 327 height 69
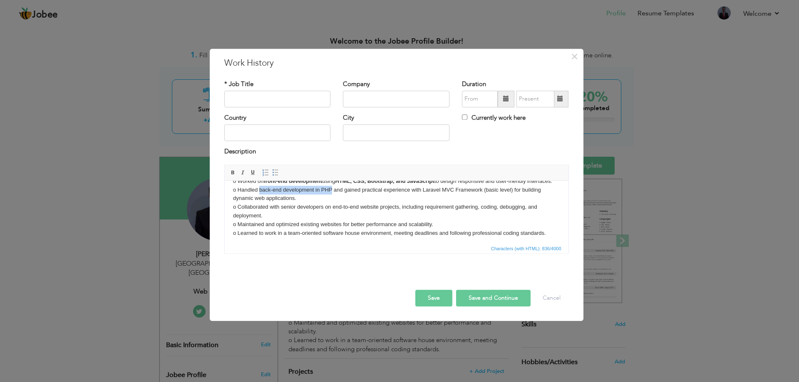
drag, startPoint x: 263, startPoint y: 188, endPoint x: 297, endPoint y: 192, distance: 34.7
click at [329, 199] on body "Completed 6 months internship followed by 1 year 3 months as a professional Web…" at bounding box center [396, 202] width 327 height 69
click at [231, 175] on span at bounding box center [233, 172] width 7 height 7
click at [409, 210] on body "Completed 6 months internship followed by 1 year 3 months as a professional Web…" at bounding box center [396, 202] width 327 height 69
click at [433, 199] on body "Completed 6 months internship followed by 1 year 3 months as a professional Web…" at bounding box center [396, 202] width 327 height 69
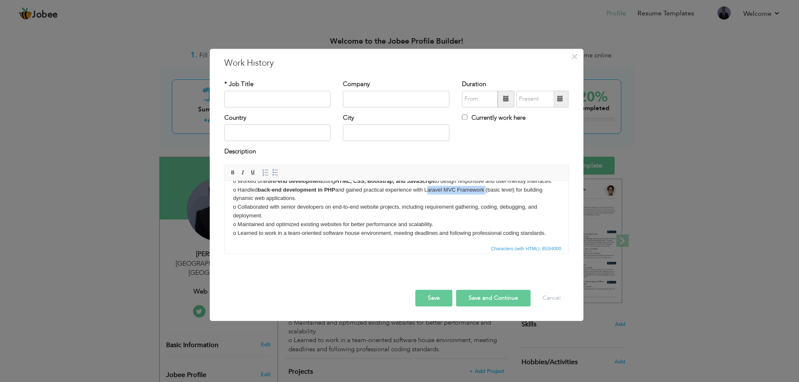
drag, startPoint x: 433, startPoint y: 199, endPoint x: 471, endPoint y: 201, distance: 37.5
click at [471, 201] on body "Completed 6 months internship followed by 1 year 3 months as a professional Web…" at bounding box center [396, 202] width 327 height 69
click at [236, 173] on span at bounding box center [233, 172] width 7 height 7
click at [404, 231] on body "Completed 6 months internship followed by 1 year 3 months as a professional Web…" at bounding box center [396, 202] width 327 height 69
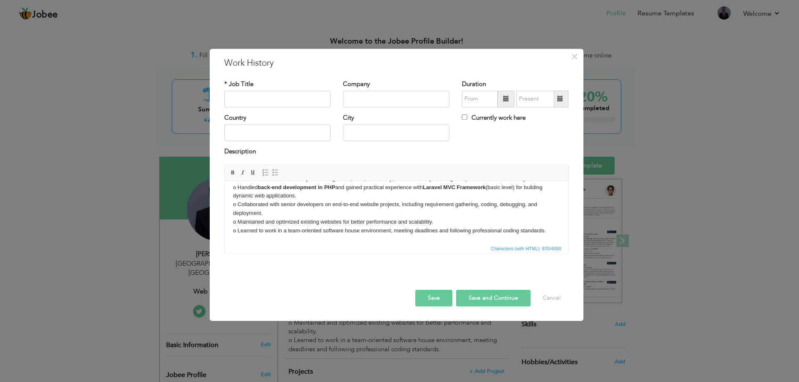
scroll to position [32, 0]
click at [261, 99] on input "text" at bounding box center [277, 99] width 106 height 17
click at [270, 97] on input "text" at bounding box center [277, 99] width 106 height 17
paste input "Web Development"
type input "Web Development"
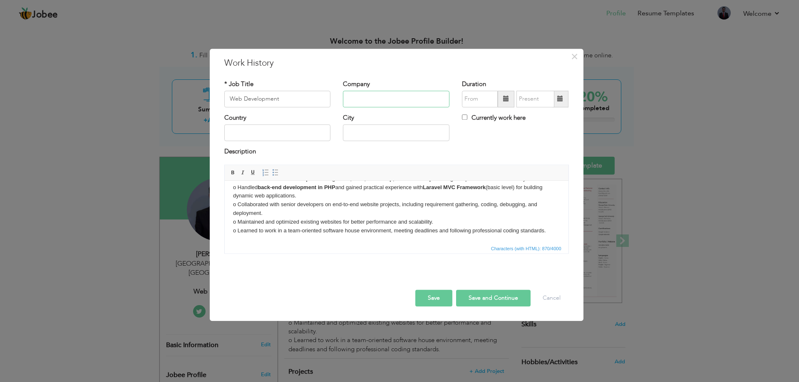
click at [399, 104] on input "text" at bounding box center [396, 99] width 106 height 17
click at [380, 97] on input "text" at bounding box center [396, 99] width 106 height 17
paste input "ProgLabs Software House, Johar Town, Lahore"
type input "ProgLabs Software House, Johar Town, Lahore"
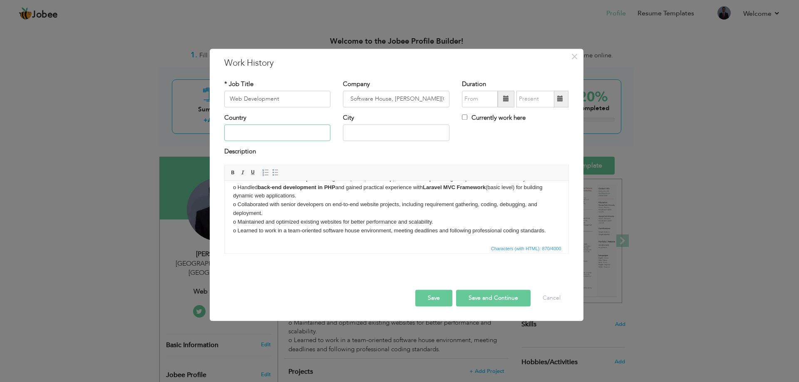
click at [266, 139] on input "text" at bounding box center [277, 133] width 106 height 17
type input "Pakistan"
type input "Lahore"
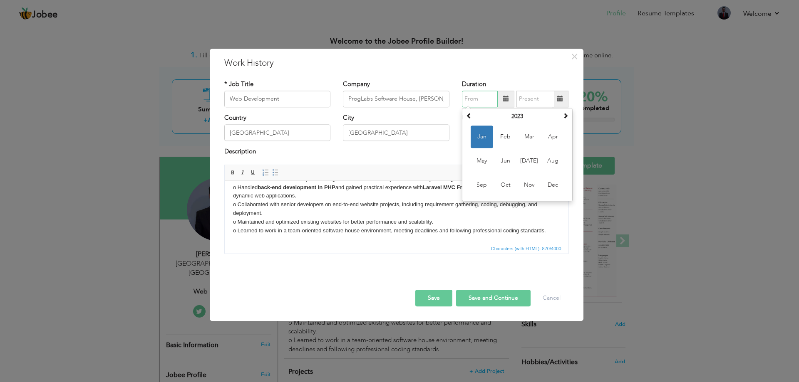
click at [494, 95] on input "text" at bounding box center [480, 99] width 36 height 17
click at [529, 166] on span "Jul" at bounding box center [529, 161] width 22 height 22
type input "07/2023"
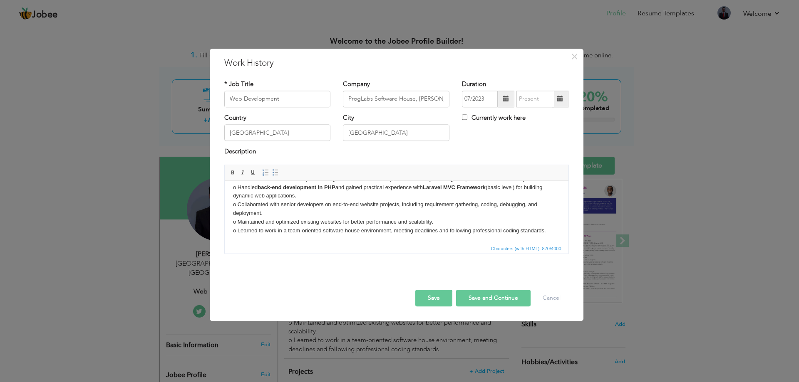
click at [563, 103] on span at bounding box center [560, 99] width 16 height 17
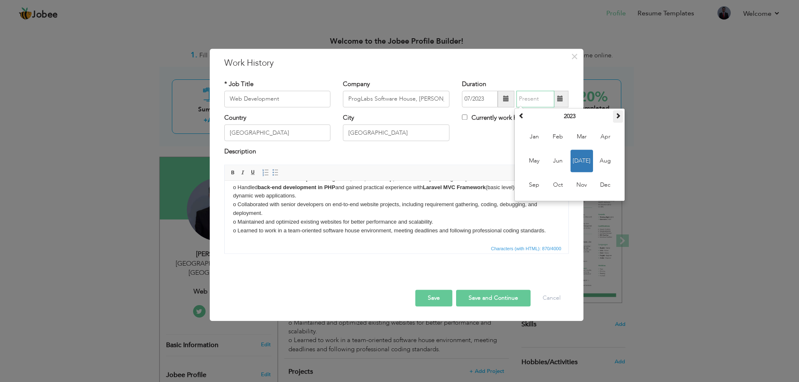
click at [619, 117] on span at bounding box center [618, 116] width 6 height 6
click at [555, 101] on div "07/2023 July 2024 Su Mo Tu We Th Fr Sa 30 1 2 3 4 5 6 7 8 9 10 11 12 13 14 15 1…" at bounding box center [515, 99] width 106 height 17
click at [555, 184] on span "Oct" at bounding box center [558, 185] width 22 height 22
type input "10/2024"
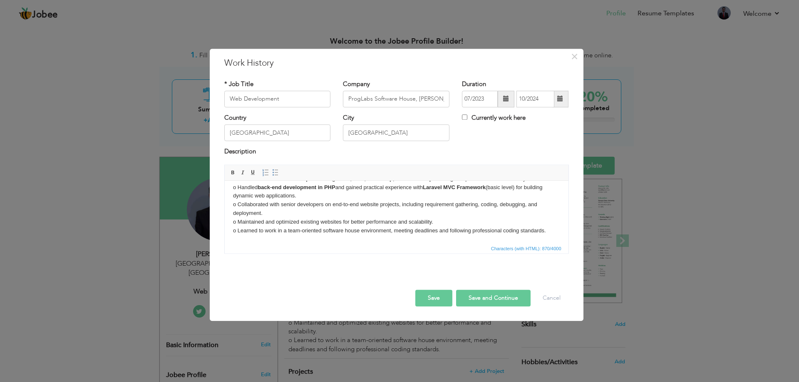
click at [488, 157] on div "Description" at bounding box center [396, 153] width 344 height 11
click at [431, 301] on button "Save" at bounding box center [433, 298] width 37 height 17
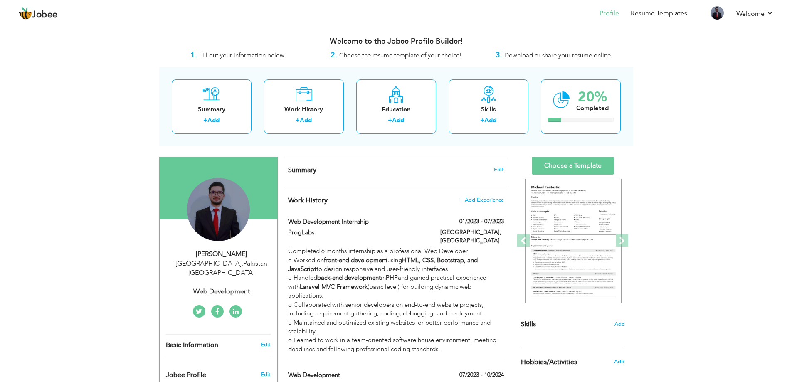
drag, startPoint x: 384, startPoint y: 249, endPoint x: 380, endPoint y: 374, distance: 125.3
click at [380, 374] on div "Work History + Add Experience Web Development Internship 01/2023 - 07/2023 Web …" at bounding box center [396, 355] width 225 height 334
click at [208, 120] on link "Add" at bounding box center [214, 120] width 12 height 8
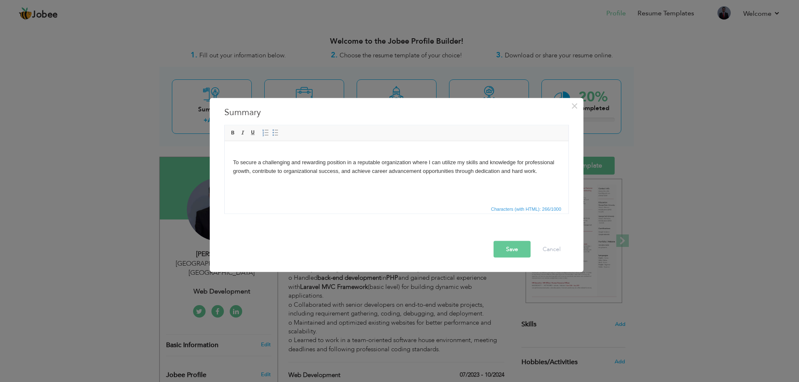
click at [277, 147] on html "To secure a challenging and rewarding position in a reputable organization wher…" at bounding box center [396, 162] width 344 height 42
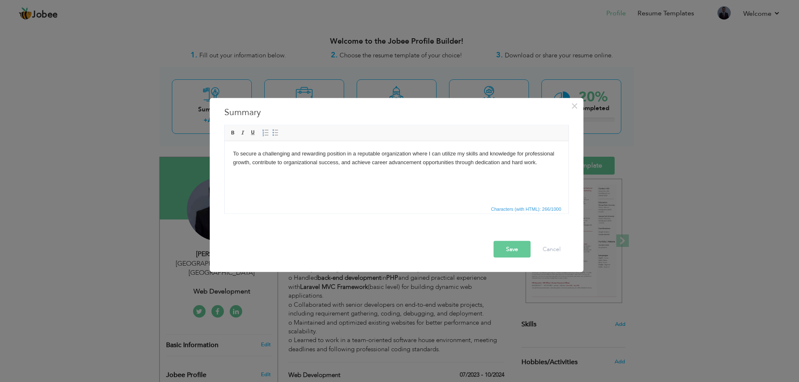
click at [507, 245] on button "Save" at bounding box center [511, 249] width 37 height 17
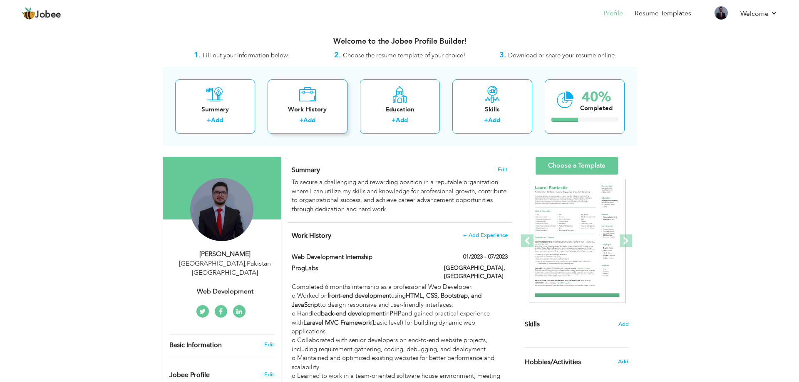
scroll to position [69, 0]
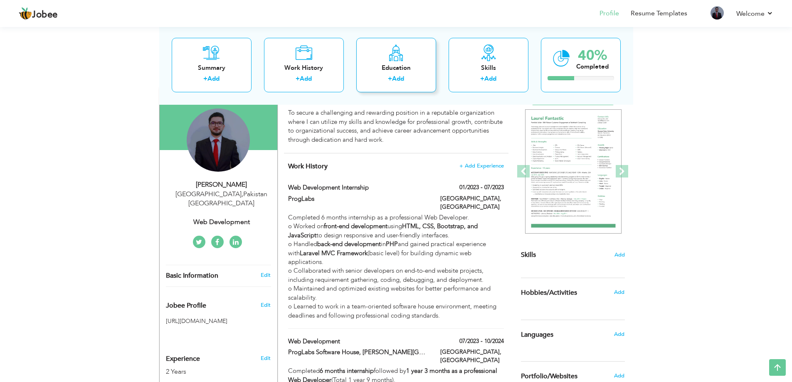
click at [406, 68] on div "Education" at bounding box center [396, 67] width 67 height 9
radio input "true"
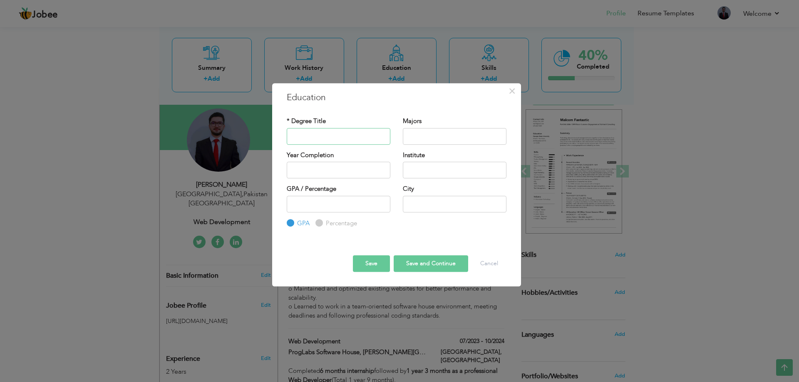
paste input "Intermediate in Computer Science (ICS)"
type input "Intermediate in Computer Science (ICS)"
click at [448, 139] on input "text" at bounding box center [455, 136] width 104 height 17
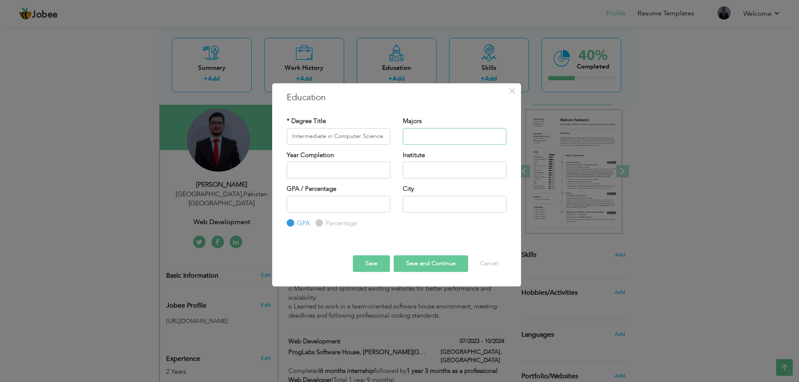
click at [433, 130] on input "text" at bounding box center [455, 136] width 104 height 17
type input "c"
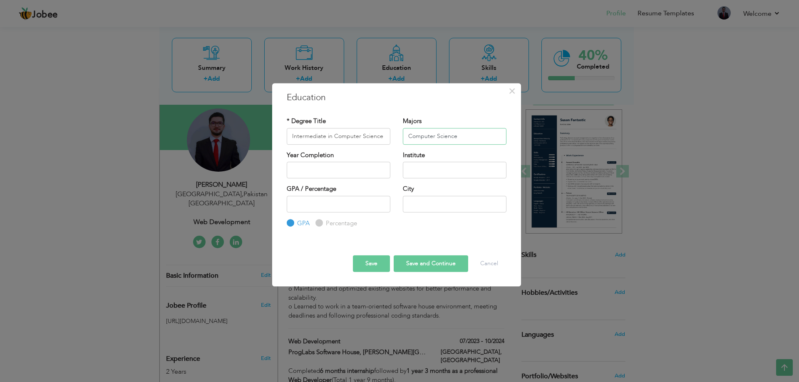
type input "Computer Science"
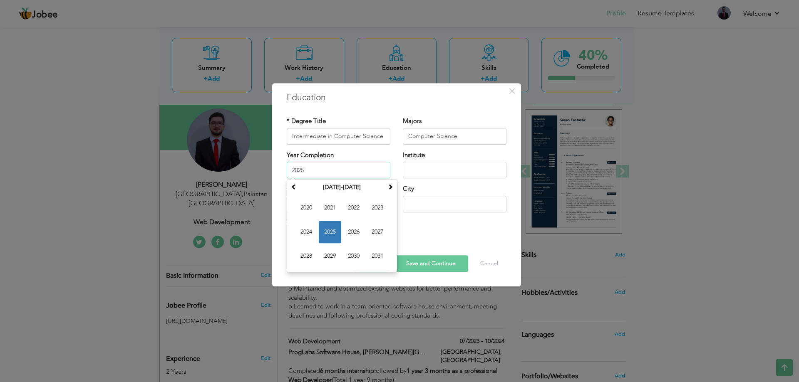
click at [352, 167] on input "2025" at bounding box center [339, 170] width 104 height 17
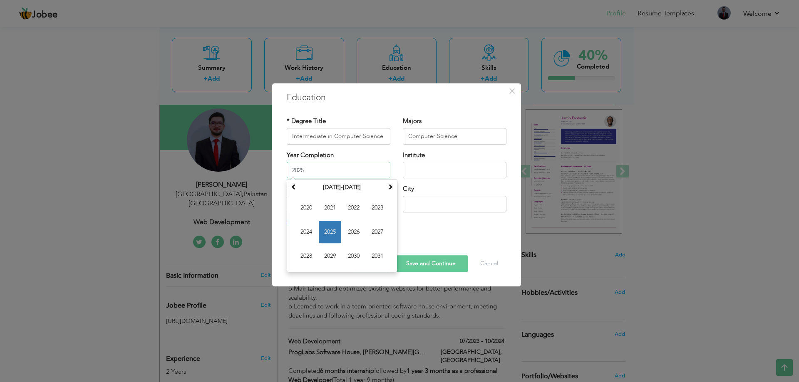
click at [342, 175] on input "2025" at bounding box center [339, 170] width 104 height 17
click at [363, 213] on span "2022" at bounding box center [353, 208] width 22 height 22
type input "2022"
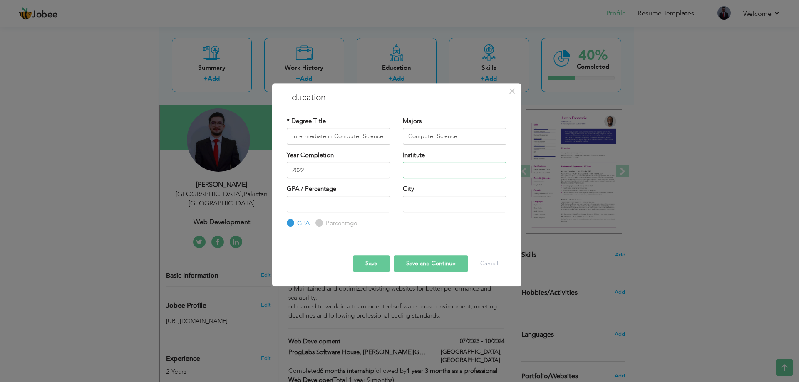
click at [449, 173] on input "text" at bounding box center [455, 170] width 104 height 17
click at [440, 171] on input "text" at bounding box center [455, 170] width 104 height 17
paste input "Government Watan Islamia High School (Board of Intermediate and Secondary Educa…"
type input "Government Watan Islamia High School (Board of Intermediate and Secondary Educa…"
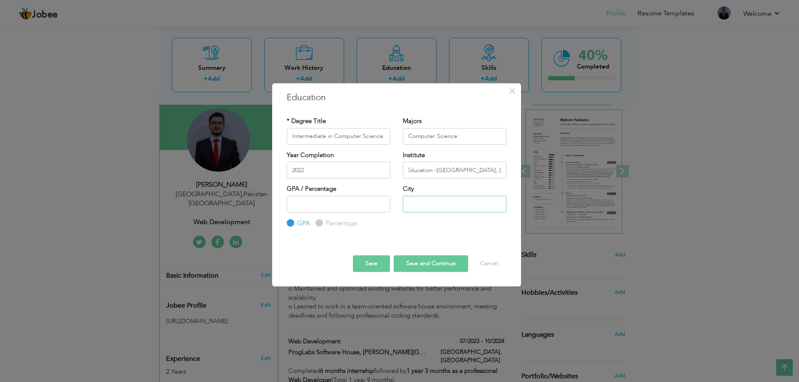
click at [436, 211] on input "text" at bounding box center [455, 204] width 104 height 17
type input "Lahore"
click at [323, 193] on label "GPA / Percentage" at bounding box center [312, 189] width 50 height 9
click at [327, 204] on input "number" at bounding box center [339, 204] width 104 height 17
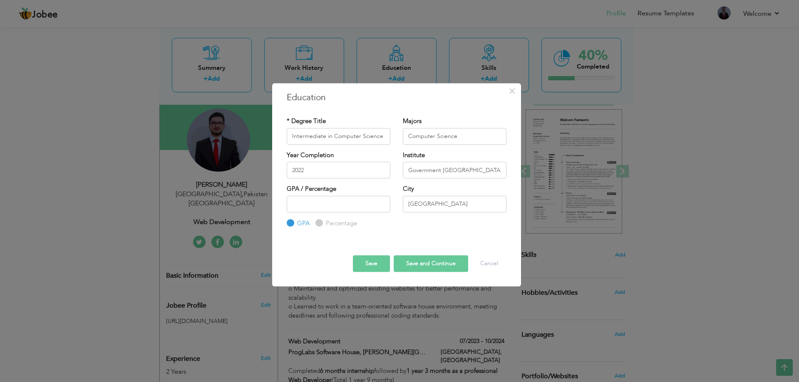
click at [316, 219] on div "Percentage" at bounding box center [336, 223] width 42 height 9
click at [324, 203] on input "number" at bounding box center [339, 204] width 104 height 17
click at [324, 188] on label "GPA / Percentage" at bounding box center [312, 189] width 50 height 9
click at [324, 203] on input "number" at bounding box center [339, 204] width 104 height 17
click at [327, 215] on div "GPA Percentage" at bounding box center [339, 212] width 104 height 32
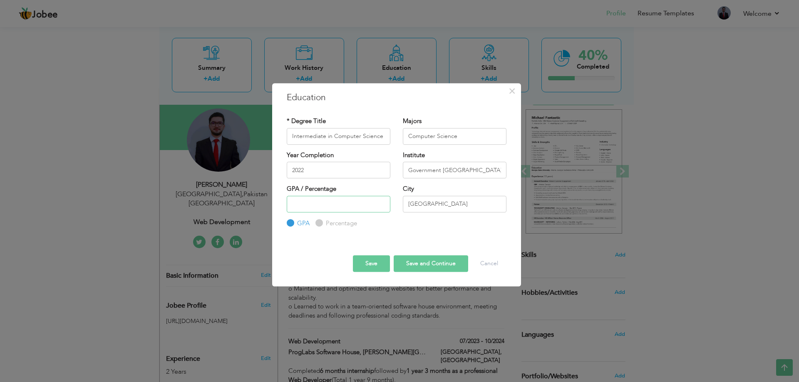
click at [334, 204] on input "number" at bounding box center [339, 204] width 104 height 17
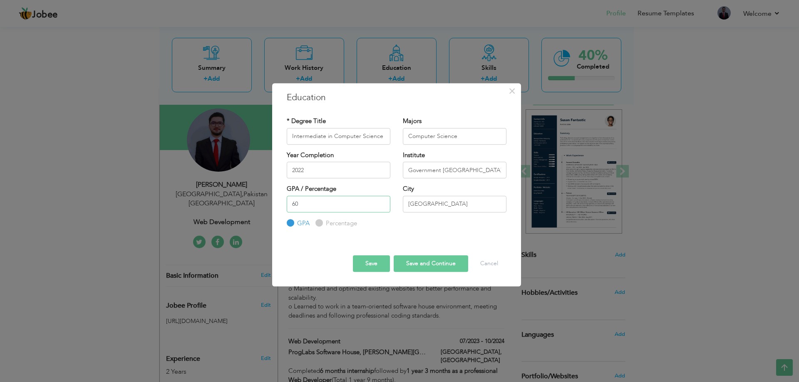
type input "60"
click at [321, 220] on div "Percentage" at bounding box center [336, 223] width 42 height 9
click at [319, 222] on input "Percentage" at bounding box center [317, 222] width 5 height 5
radio input "true"
click at [319, 222] on input "Percentage" at bounding box center [317, 222] width 5 height 5
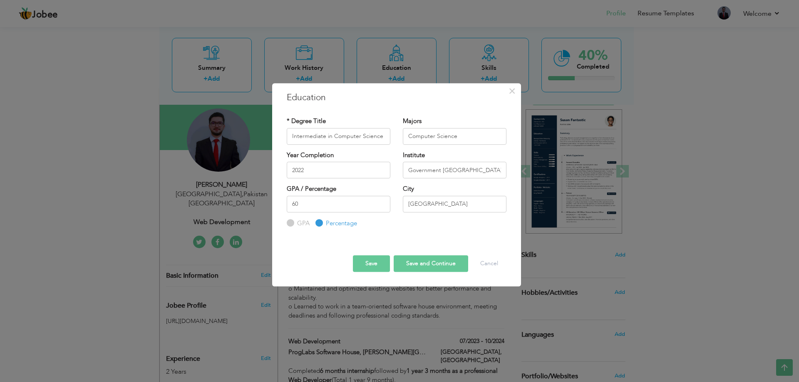
click at [319, 222] on input "Percentage" at bounding box center [317, 222] width 5 height 5
click at [331, 206] on input "60" at bounding box center [339, 204] width 104 height 17
drag, startPoint x: 375, startPoint y: 261, endPoint x: 424, endPoint y: 237, distance: 54.1
click at [424, 237] on div "Save Save and Continue Delete Cancel" at bounding box center [396, 257] width 232 height 44
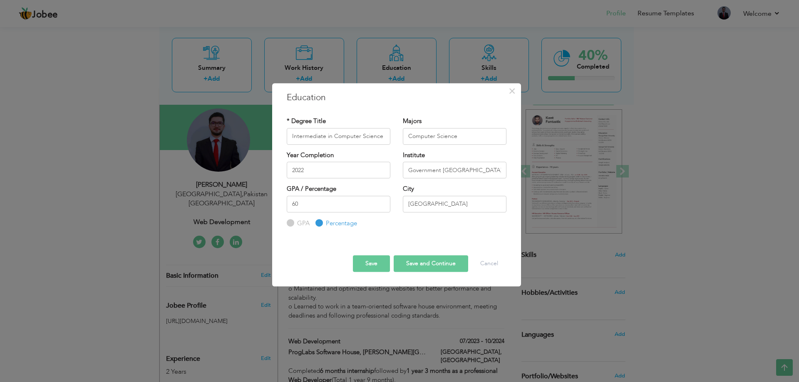
click at [433, 261] on button "Save and Continue" at bounding box center [431, 263] width 74 height 17
radio input "true"
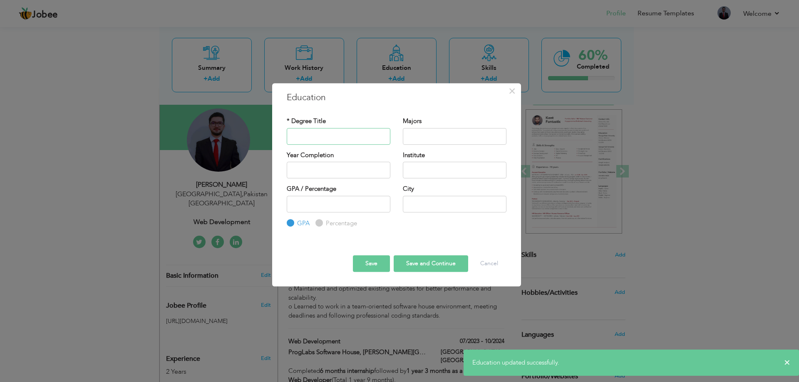
click at [349, 134] on input "text" at bounding box center [339, 136] width 104 height 17
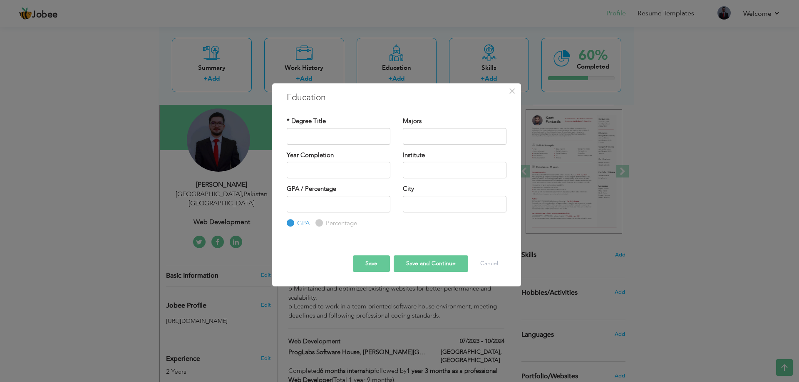
click at [311, 126] on div "* Degree Title" at bounding box center [339, 130] width 104 height 27
click at [316, 133] on input "text" at bounding box center [339, 136] width 104 height 17
paste input "Associate Degree in Computer Science"
type input "Associate Degree in Computer Science"
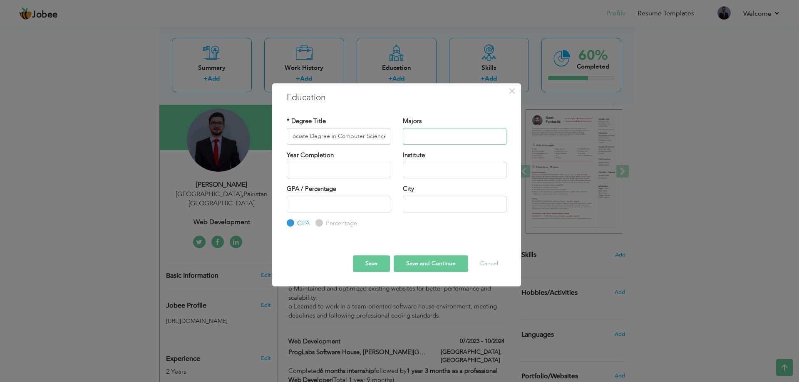
click at [461, 140] on input "text" at bounding box center [455, 136] width 104 height 17
paste input "Object Oriented Programming, Mobile Application Development, Game Development w…"
type input "Object Oriented Programming, Mobile Application Development, Game Development w…"
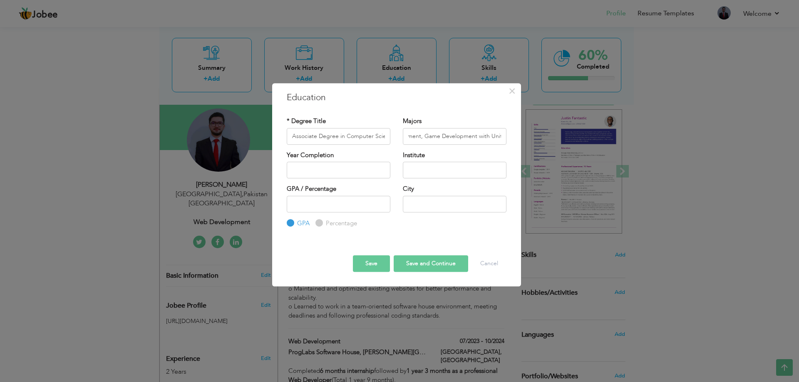
click at [344, 160] on div "Year Completion" at bounding box center [339, 164] width 104 height 27
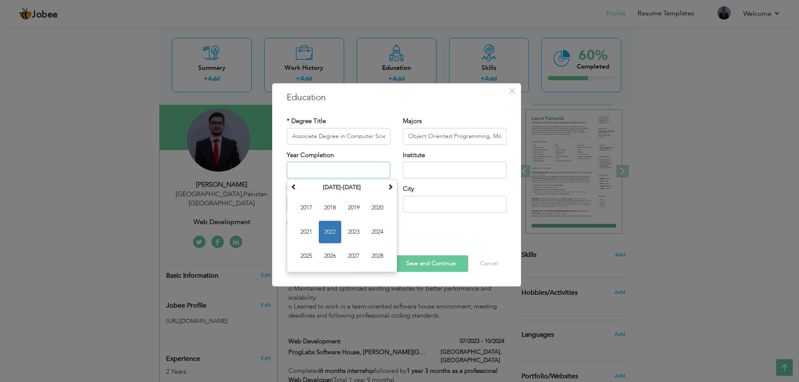
click at [344, 170] on input "text" at bounding box center [339, 170] width 104 height 17
click at [310, 251] on span "2025" at bounding box center [306, 256] width 22 height 22
type input "2025"
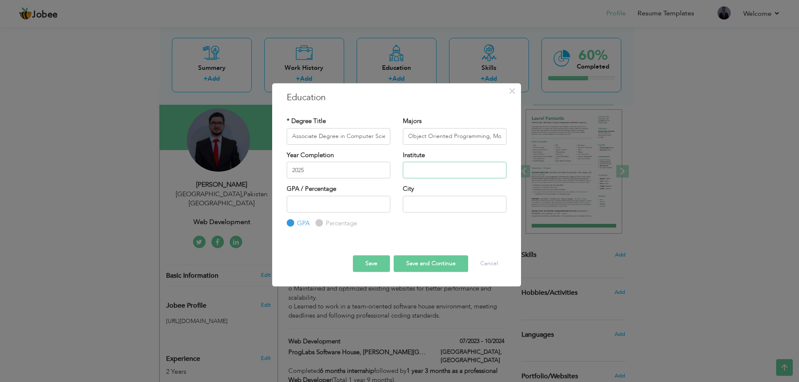
click at [437, 173] on input "text" at bounding box center [455, 170] width 104 height 17
paste input "Riphah International Collage, Muslim Town Lahore (Riphah International Collage/…"
type input "Riphah International Collage, Muslim Town Lahore (Riphah International Collage/…"
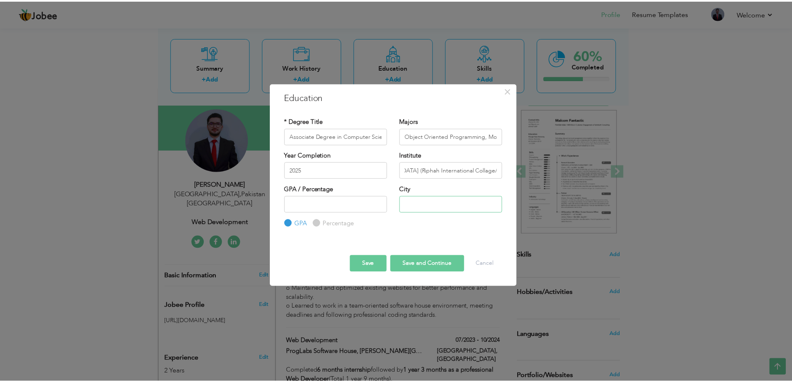
scroll to position [0, 0]
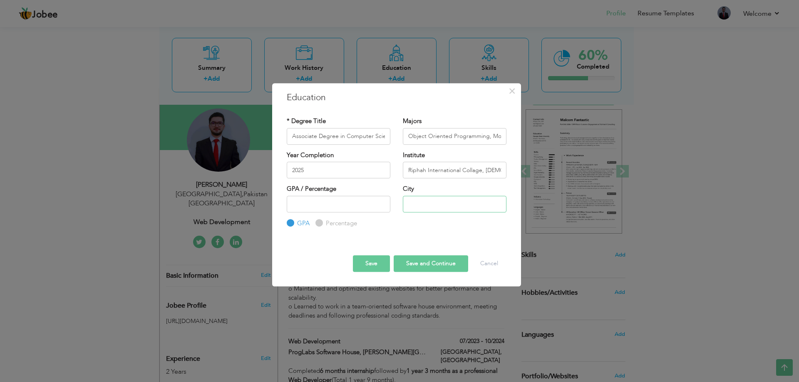
click at [439, 198] on input "text" at bounding box center [455, 204] width 104 height 17
type input "Lahore"
click at [344, 203] on input "number" at bounding box center [339, 204] width 104 height 17
type input "3"
click at [377, 263] on button "Save" at bounding box center [371, 263] width 37 height 17
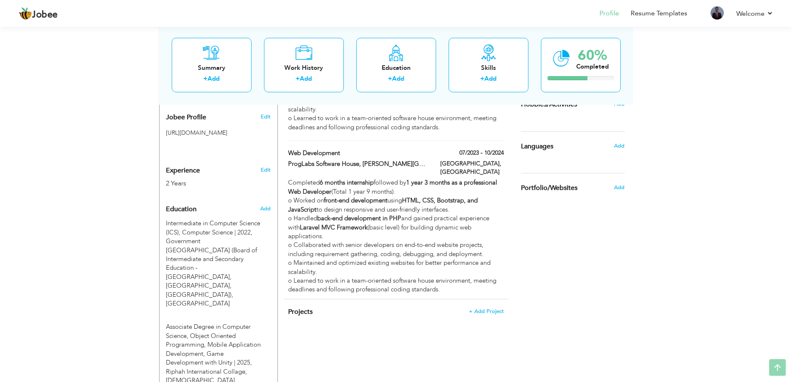
scroll to position [347, 0]
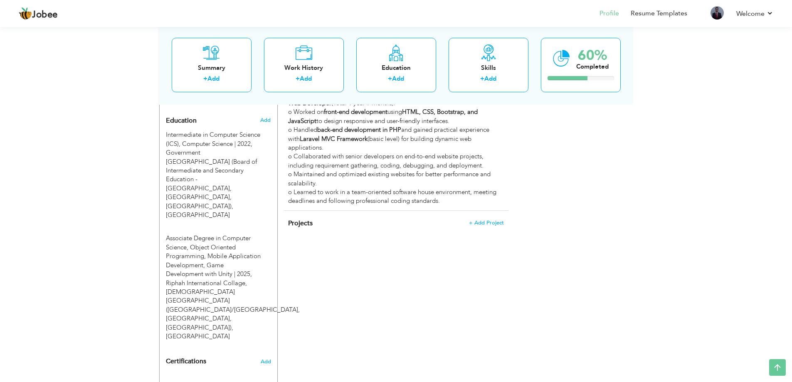
click at [228, 358] on h4 "Certifications Add" at bounding box center [218, 361] width 105 height 7
click at [262, 359] on span "Add" at bounding box center [265, 362] width 11 height 6
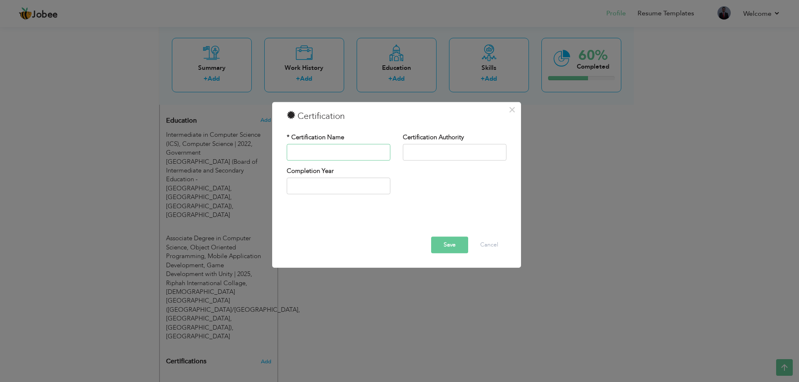
click at [343, 148] on input "text" at bounding box center [339, 152] width 104 height 17
type input "2025"
click at [339, 188] on input "2025" at bounding box center [339, 186] width 104 height 17
click at [362, 146] on input "text" at bounding box center [339, 152] width 104 height 17
click at [418, 150] on input "text" at bounding box center [455, 152] width 104 height 17
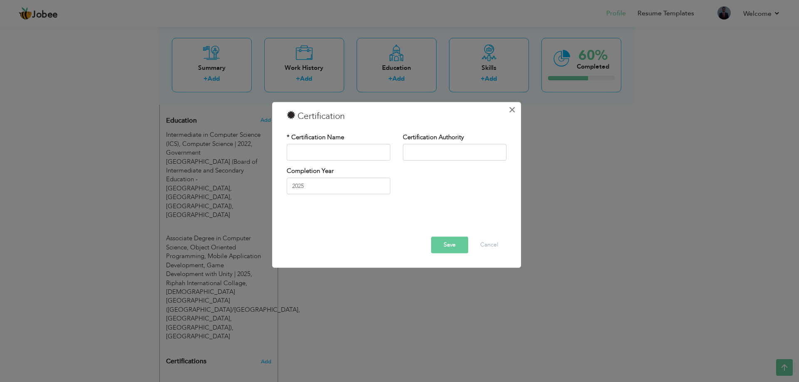
click at [517, 113] on button "×" at bounding box center [511, 109] width 13 height 13
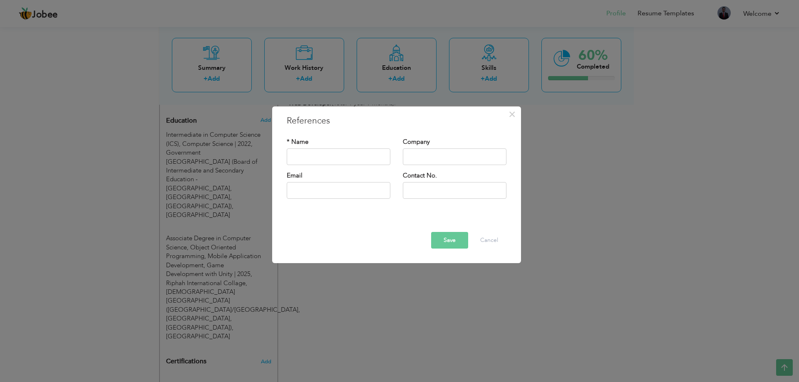
click at [322, 298] on div "× References * Name Company Email" at bounding box center [399, 191] width 799 height 382
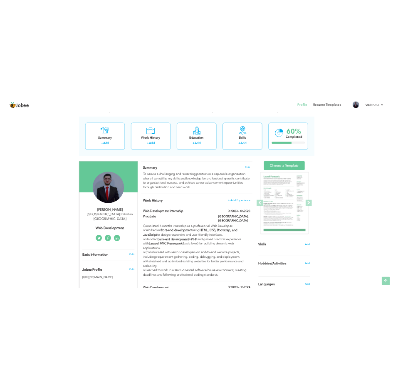
scroll to position [0, 0]
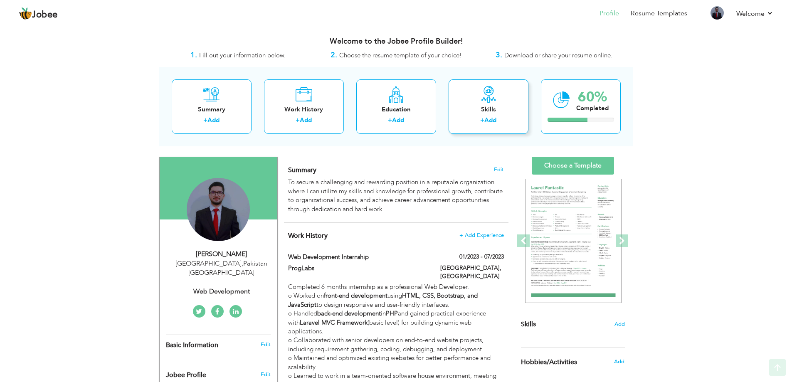
click at [485, 90] on icon at bounding box center [488, 94] width 17 height 17
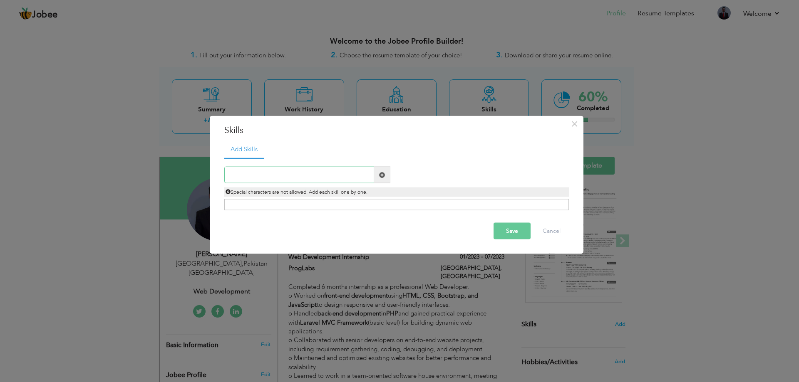
click at [269, 173] on input "text" at bounding box center [299, 175] width 150 height 17
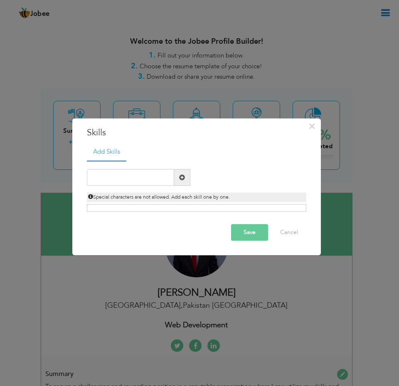
click at [183, 178] on span at bounding box center [182, 177] width 6 height 6
click at [141, 173] on input "text" at bounding box center [130, 177] width 87 height 17
type input "r"
type input "Problem Solving"
drag, startPoint x: 150, startPoint y: 211, endPoint x: 157, endPoint y: 199, distance: 13.6
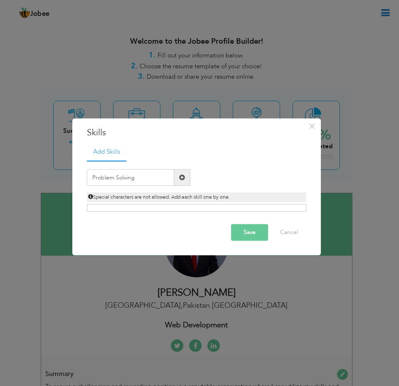
click at [151, 211] on div "Click on , to mark skill as primary." at bounding box center [197, 207] width 220 height 7
click at [160, 198] on span "Special characters are not allowed. Add each skill one by one." at bounding box center [159, 196] width 142 height 7
click at [127, 203] on div "Problem Solving Duplicate entry" at bounding box center [197, 185] width 220 height 51
click at [242, 228] on button "Save" at bounding box center [249, 232] width 37 height 17
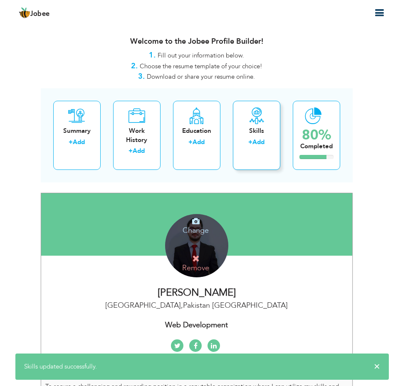
click at [258, 133] on div "Skills" at bounding box center [257, 130] width 34 height 9
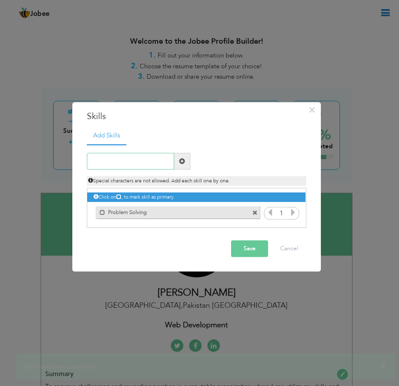
click at [131, 161] on input "text" at bounding box center [130, 161] width 87 height 17
click at [292, 216] on icon at bounding box center [293, 211] width 7 height 7
click at [269, 213] on icon at bounding box center [270, 211] width 7 height 7
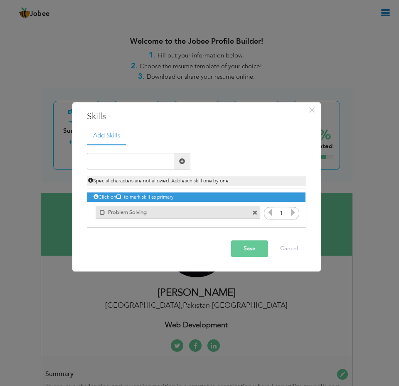
click at [269, 213] on icon at bounding box center [270, 211] width 7 height 7
click at [143, 157] on input "text" at bounding box center [130, 161] width 87 height 17
type input "Research"
click at [253, 246] on button "Save" at bounding box center [249, 248] width 37 height 17
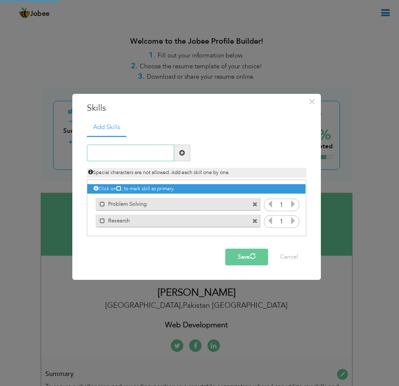
click at [114, 151] on input "text" at bounding box center [130, 153] width 87 height 17
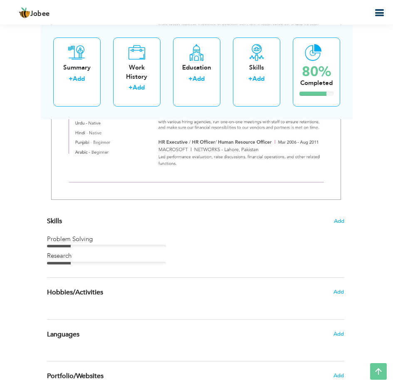
scroll to position [1606, 0]
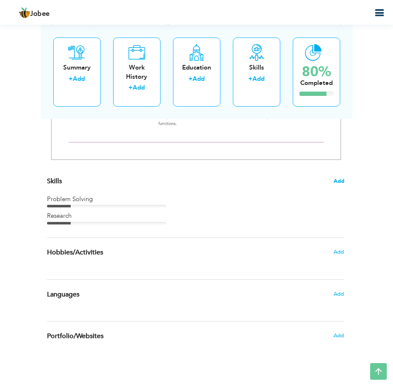
click at [344, 182] on span "Add" at bounding box center [339, 181] width 11 height 8
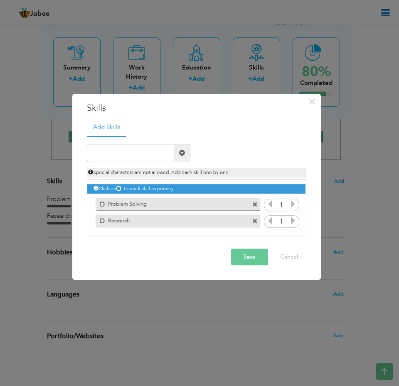
click at [349, 214] on div "× Skills Add Skills Duplicate entry Mark as primary skill. 1 1" at bounding box center [199, 193] width 399 height 386
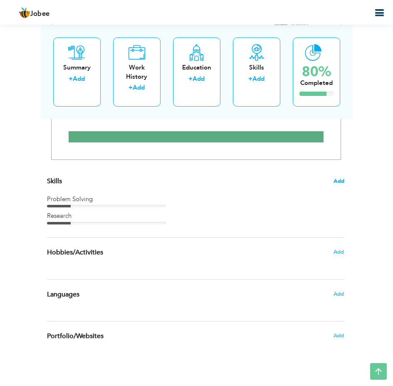
click at [336, 177] on span "Add" at bounding box center [339, 181] width 11 height 8
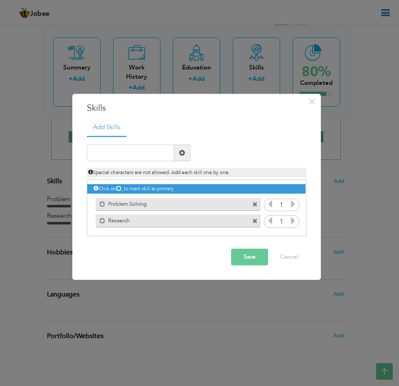
click at [350, 135] on div "× Skills Add Skills Duplicate entry Mark as primary skill. 1 1" at bounding box center [199, 193] width 399 height 386
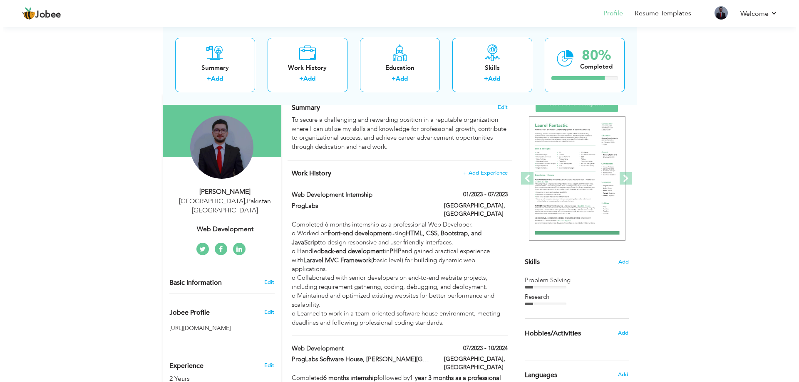
scroll to position [139, 0]
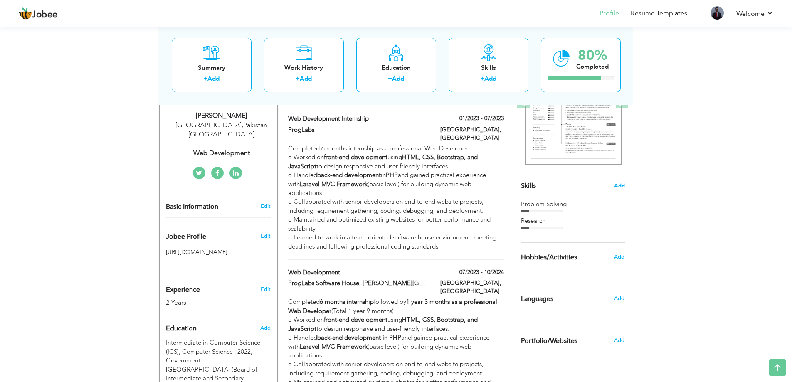
click at [622, 188] on span "Add" at bounding box center [619, 186] width 11 height 8
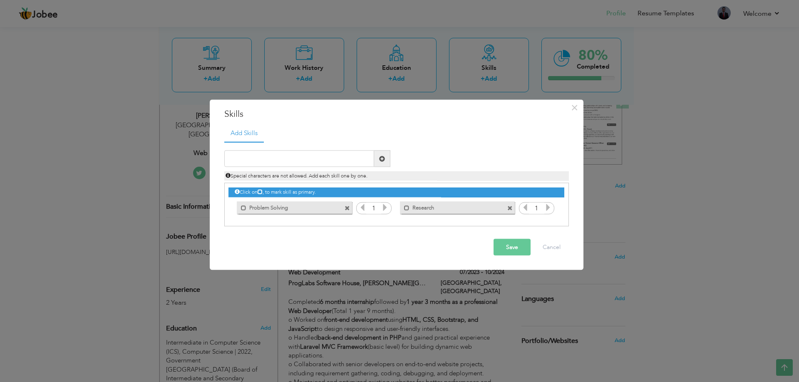
click at [551, 206] on icon at bounding box center [547, 207] width 7 height 7
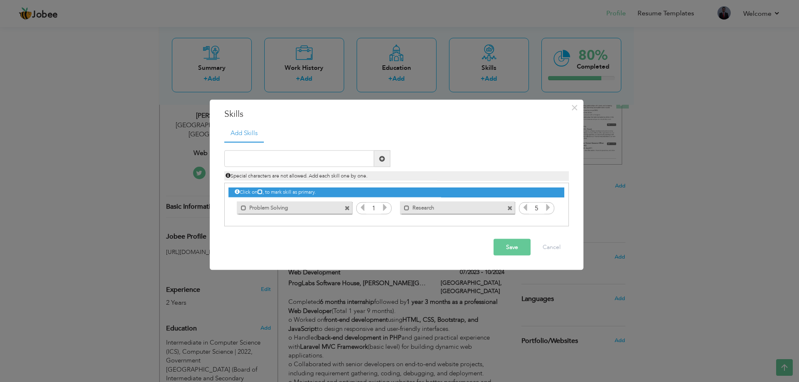
click at [551, 206] on icon at bounding box center [547, 207] width 7 height 7
click at [512, 258] on div "Save Cancel" at bounding box center [396, 247] width 357 height 29
click at [516, 248] on button "Save" at bounding box center [511, 247] width 37 height 17
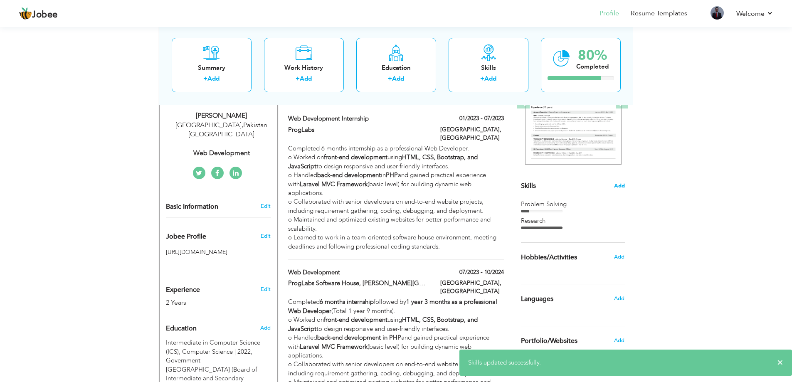
click at [622, 186] on span "Add" at bounding box center [619, 186] width 11 height 8
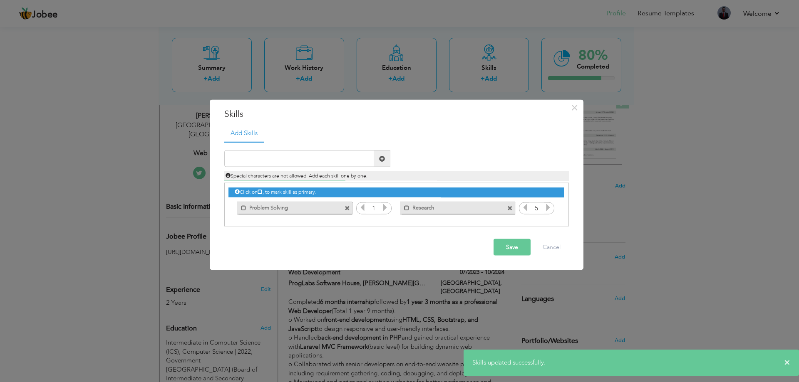
click at [385, 204] on icon at bounding box center [384, 207] width 7 height 7
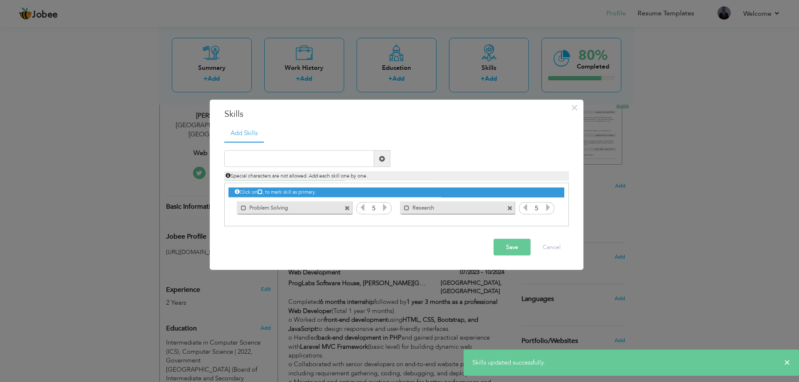
click at [385, 204] on icon at bounding box center [384, 207] width 7 height 7
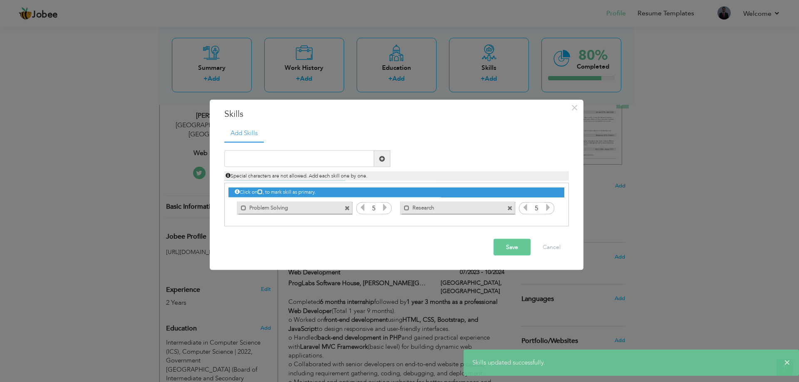
click at [508, 243] on button "Save" at bounding box center [511, 247] width 37 height 17
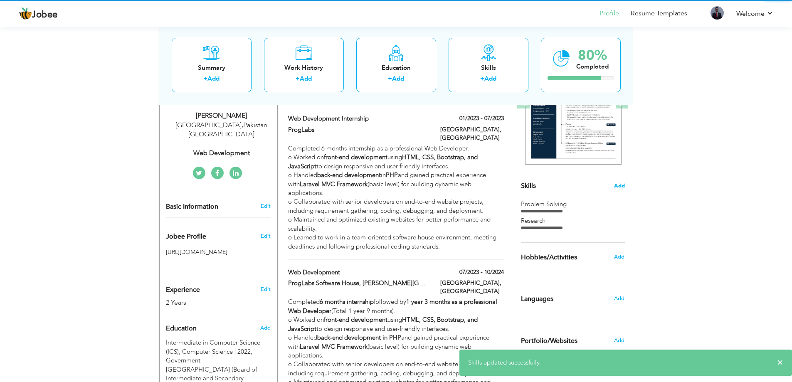
click at [621, 188] on span "Add" at bounding box center [619, 186] width 11 height 8
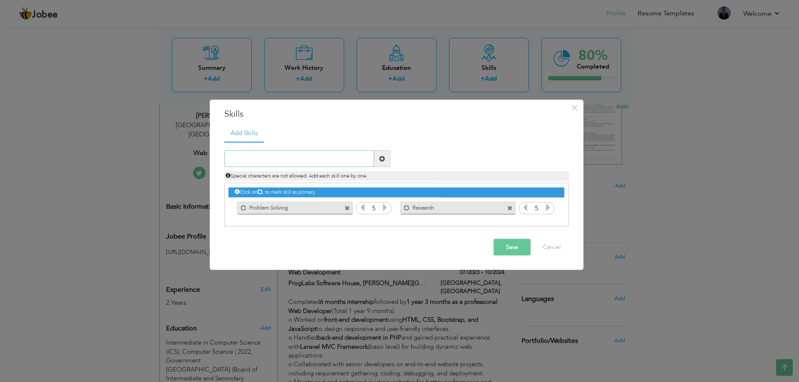
click at [315, 154] on input "text" at bounding box center [299, 159] width 150 height 17
type input "Hardware"
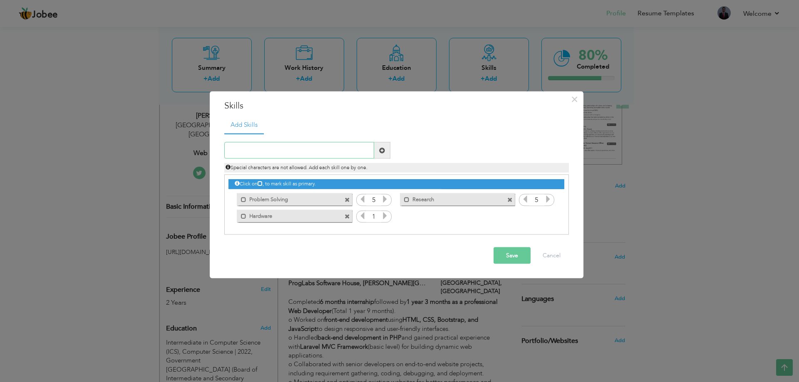
type input "e"
type input "Editing"
type input "Web Development"
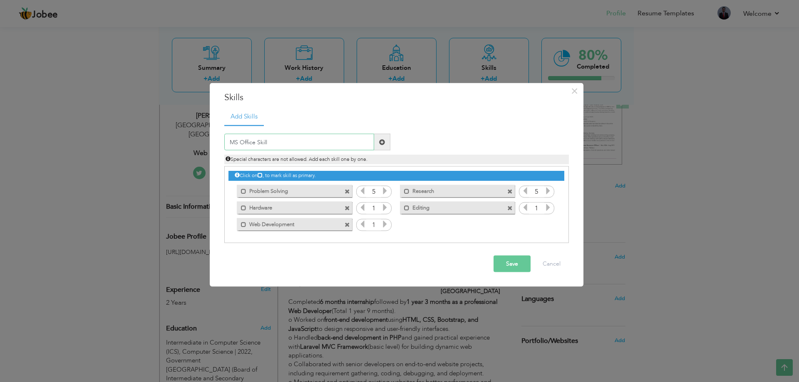
type input "MS Office Skills"
type input "MS Power Point"
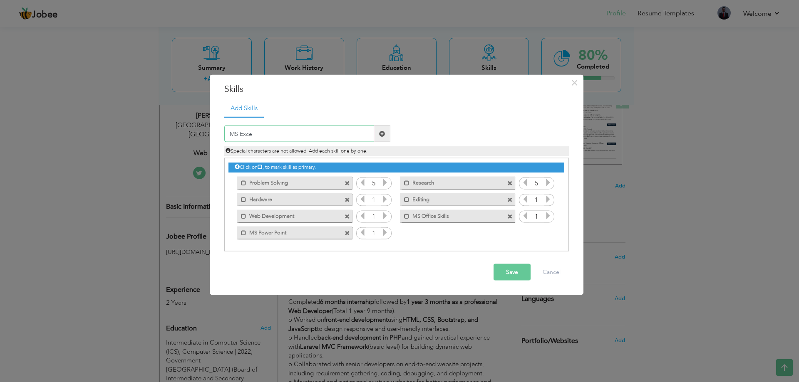
type input "MS Excel"
type input "MS Office"
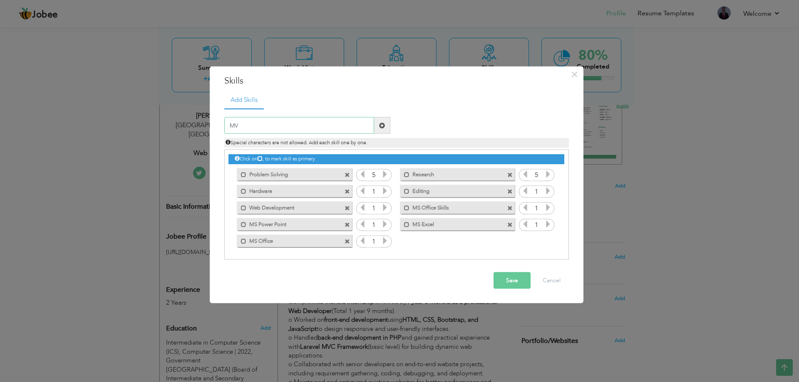
type input "MVC"
type input "Laravel"
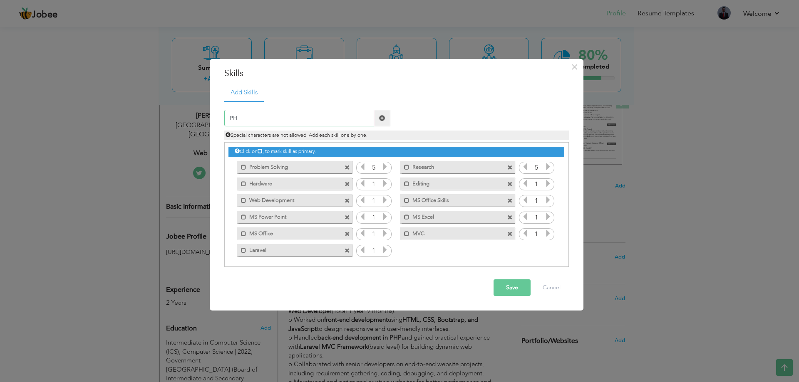
type input "PHP"
type input "JavaScript"
type input "Bootstrap"
type input "CSS3"
type input "HTML"
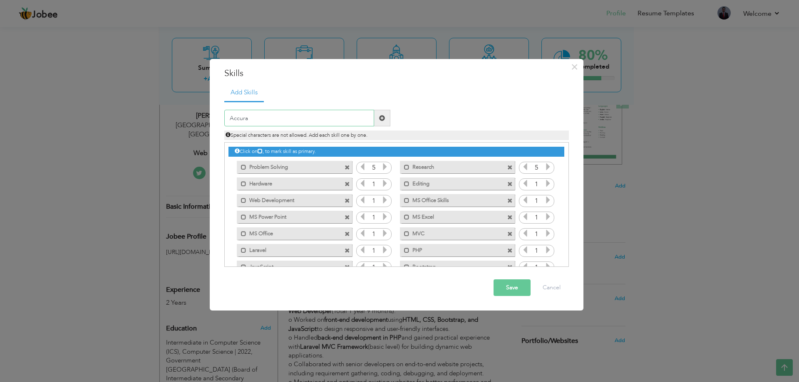
type input "Accuracy"
click at [406, 166] on span at bounding box center [406, 167] width 5 height 5
click at [241, 171] on div "Mark as primary skill. Problem Solving" at bounding box center [294, 167] width 115 height 12
click at [242, 169] on span at bounding box center [243, 167] width 5 height 5
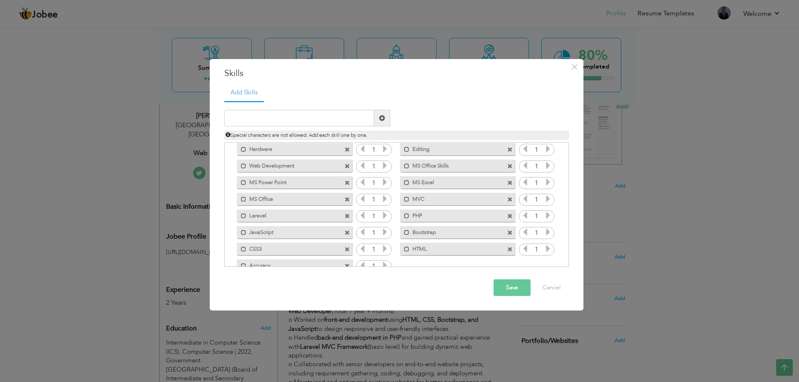
scroll to position [52, 0]
click at [244, 148] on span at bounding box center [243, 148] width 5 height 5
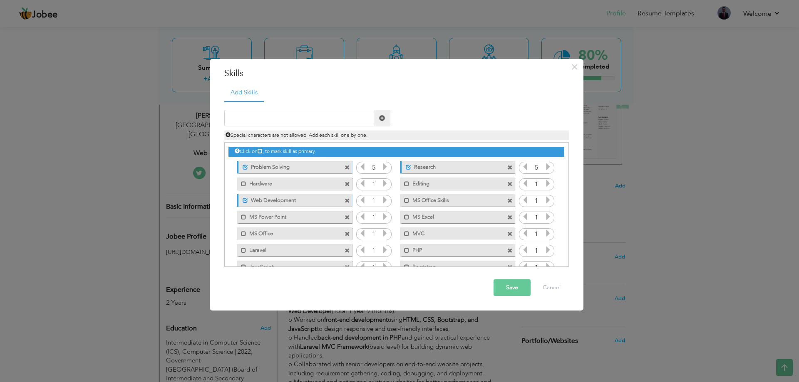
click at [381, 186] on icon at bounding box center [384, 183] width 7 height 7
click at [384, 182] on icon at bounding box center [384, 183] width 7 height 7
click at [360, 183] on icon at bounding box center [362, 183] width 7 height 7
click at [384, 201] on icon at bounding box center [384, 199] width 7 height 7
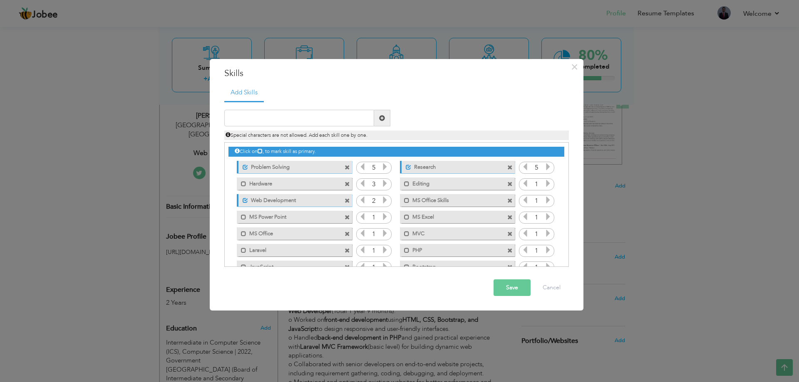
click at [384, 201] on icon at bounding box center [384, 199] width 7 height 7
click at [544, 186] on icon at bounding box center [547, 183] width 7 height 7
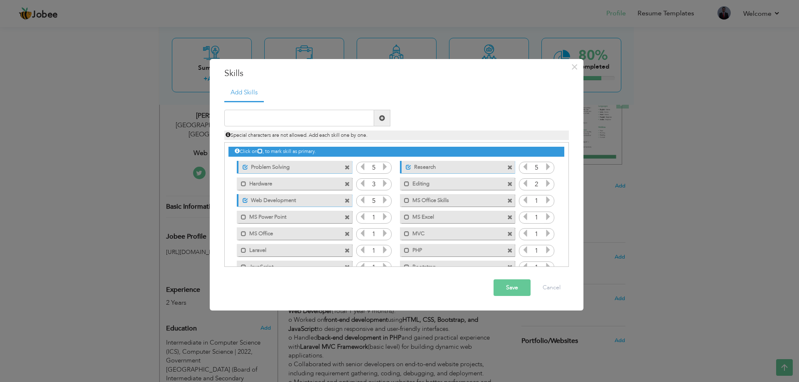
click at [544, 186] on icon at bounding box center [547, 183] width 7 height 7
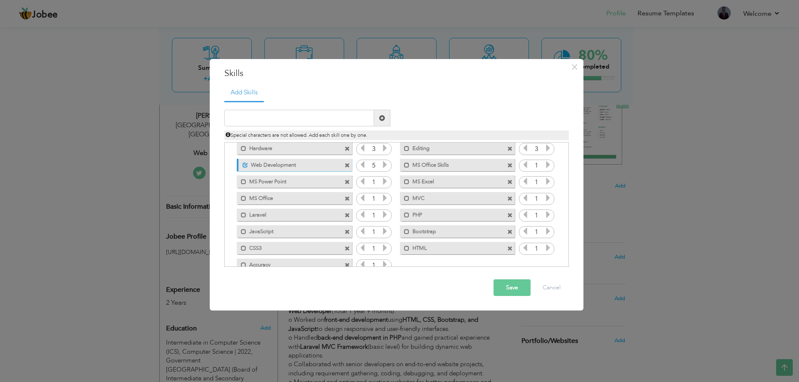
scroll to position [52, 0]
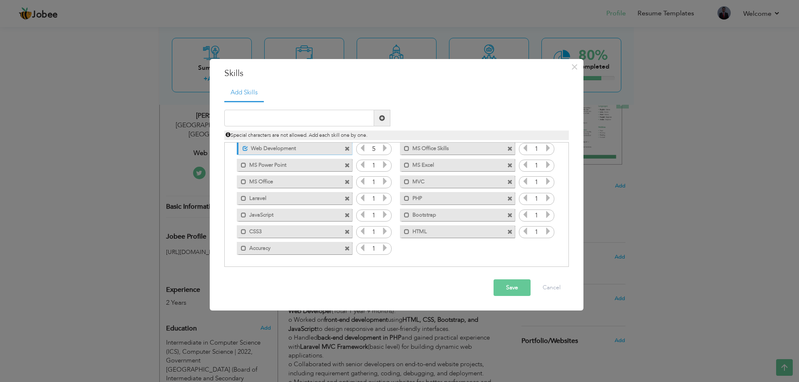
click at [384, 166] on icon at bounding box center [384, 164] width 7 height 7
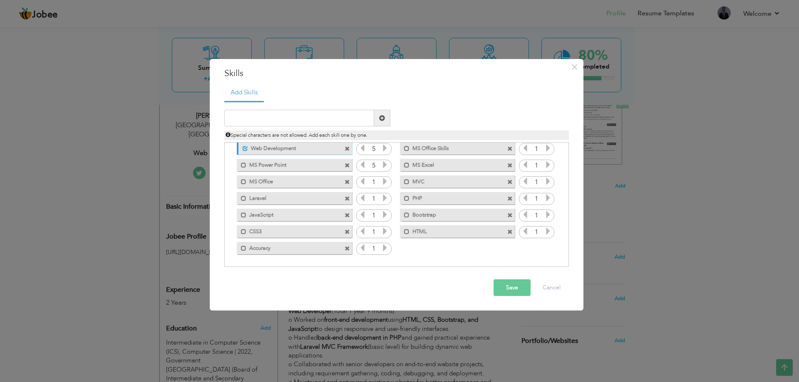
click at [547, 167] on icon at bounding box center [547, 164] width 7 height 7
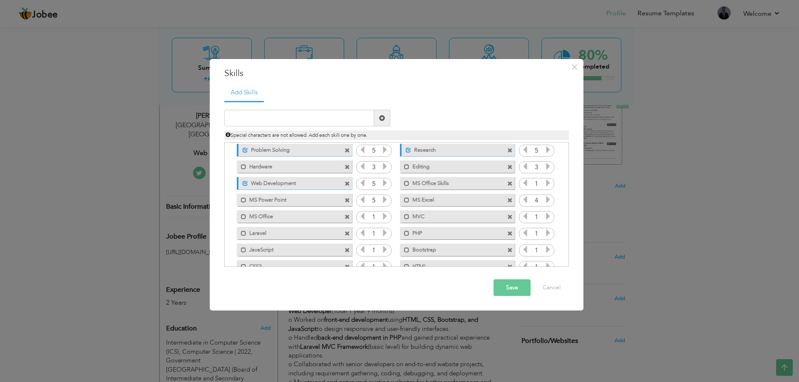
scroll to position [0, 0]
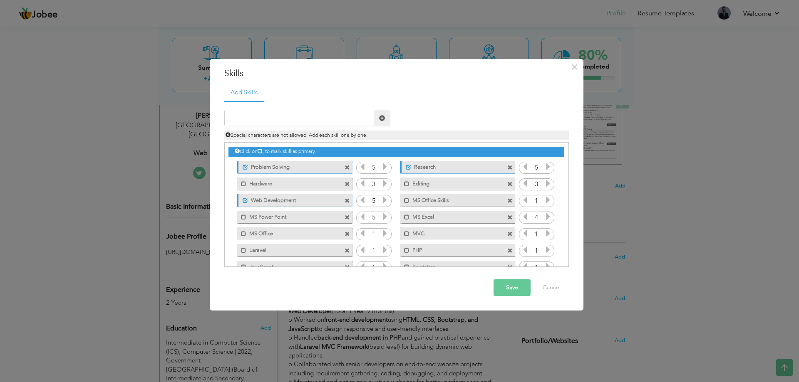
click at [546, 204] on icon at bounding box center [547, 199] width 7 height 7
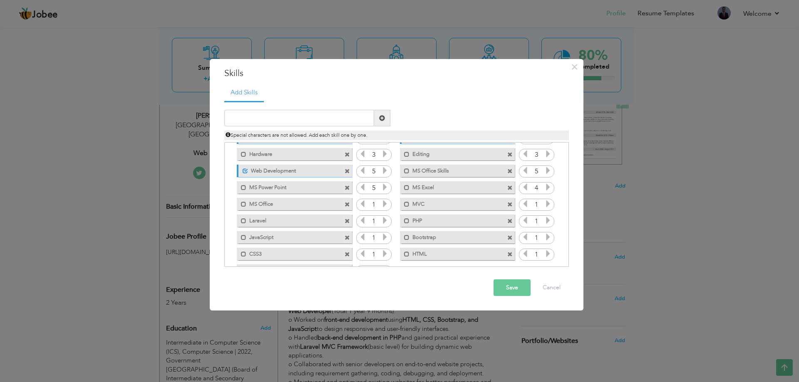
scroll to position [52, 0]
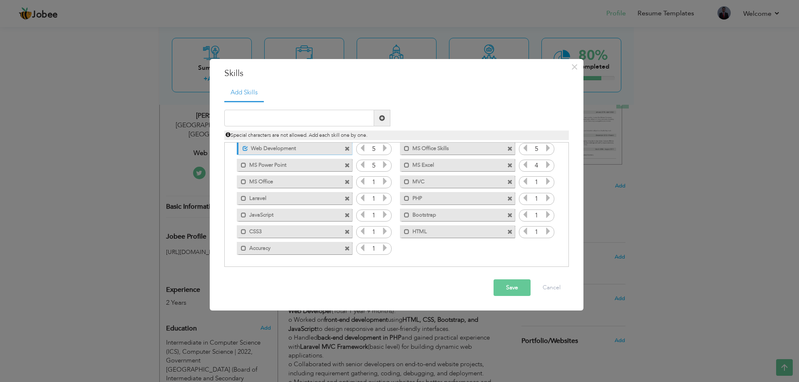
click at [386, 184] on icon at bounding box center [384, 181] width 7 height 7
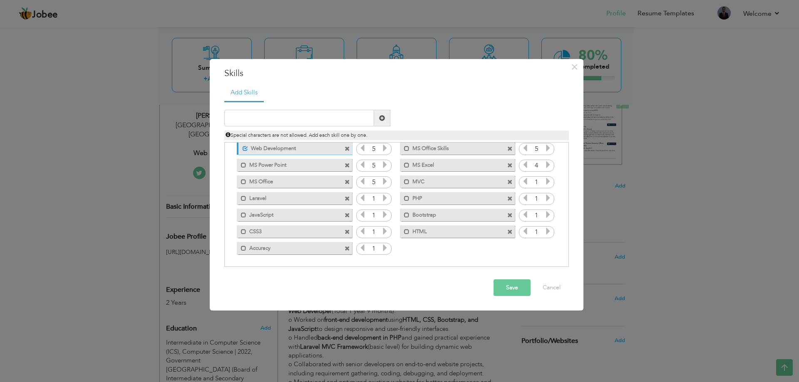
click at [545, 183] on icon at bounding box center [547, 181] width 7 height 7
click at [383, 199] on icon at bounding box center [384, 197] width 7 height 7
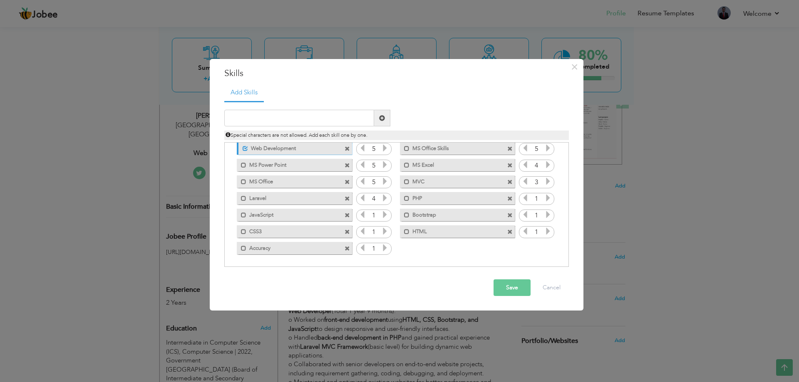
click at [544, 197] on icon at bounding box center [547, 197] width 7 height 7
click at [523, 198] on icon at bounding box center [524, 197] width 7 height 7
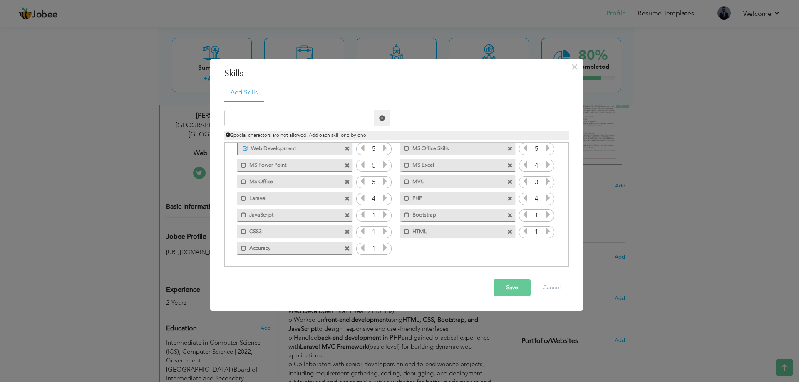
click at [383, 214] on icon at bounding box center [384, 214] width 7 height 7
click at [549, 217] on icon at bounding box center [547, 214] width 7 height 7
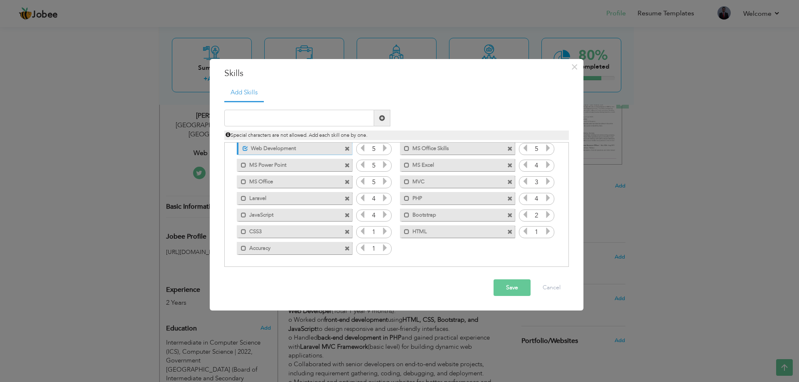
click at [549, 217] on icon at bounding box center [547, 214] width 7 height 7
click at [544, 232] on icon at bounding box center [547, 231] width 7 height 7
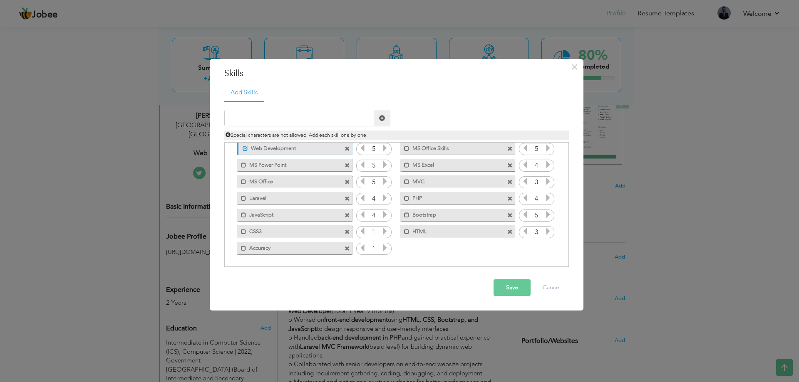
click at [544, 232] on icon at bounding box center [547, 231] width 7 height 7
click at [382, 231] on icon at bounding box center [384, 231] width 7 height 7
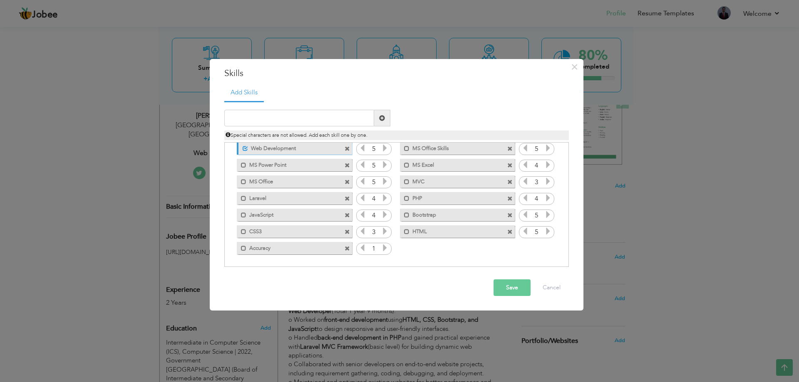
click at [382, 231] on icon at bounding box center [384, 231] width 7 height 7
click at [381, 245] on icon at bounding box center [384, 247] width 7 height 7
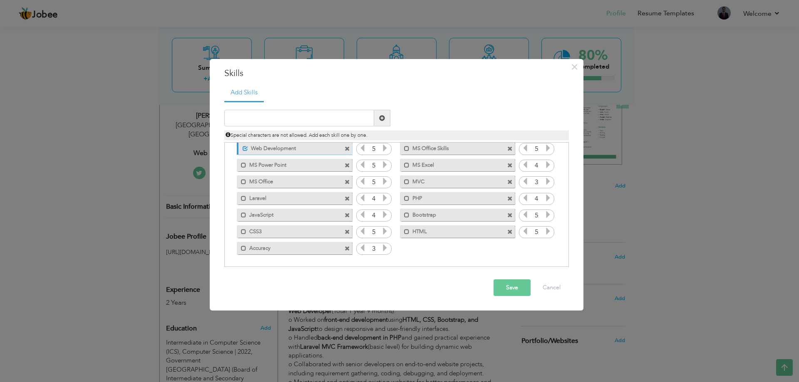
click at [381, 245] on icon at bounding box center [384, 247] width 7 height 7
click at [247, 249] on label "Accuracy" at bounding box center [288, 247] width 84 height 10
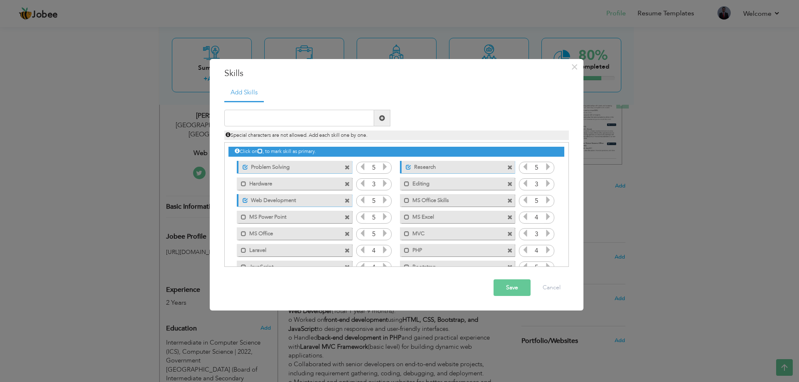
click at [257, 234] on label "MS Office" at bounding box center [288, 233] width 84 height 10
click at [419, 201] on label "MS Office Skills" at bounding box center [451, 199] width 84 height 10
click at [434, 199] on label "MS Office Skills" at bounding box center [452, 199] width 83 height 10
click at [495, 288] on button "Save" at bounding box center [511, 288] width 37 height 17
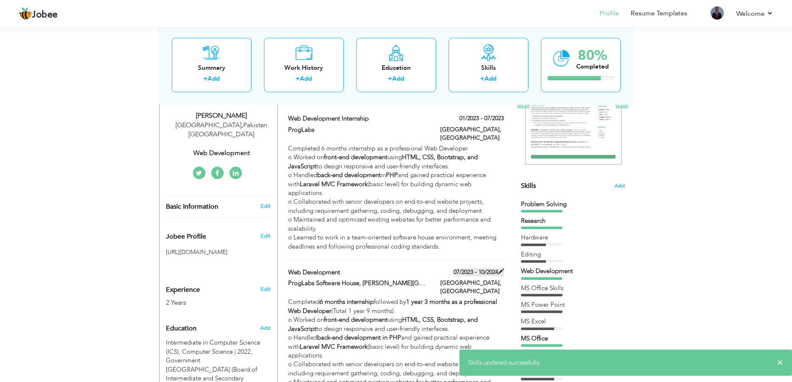
scroll to position [208, 0]
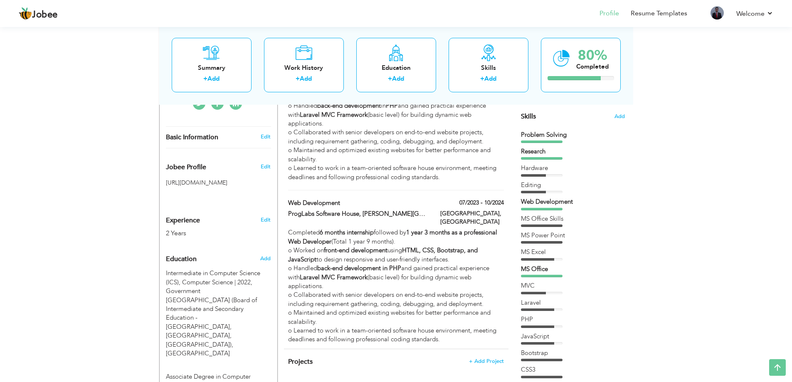
drag, startPoint x: 550, startPoint y: 204, endPoint x: 560, endPoint y: 174, distance: 31.4
click at [560, 174] on div "Problem Solving Research Hardware" at bounding box center [573, 272] width 104 height 282
click at [616, 119] on span "Add" at bounding box center [619, 117] width 11 height 8
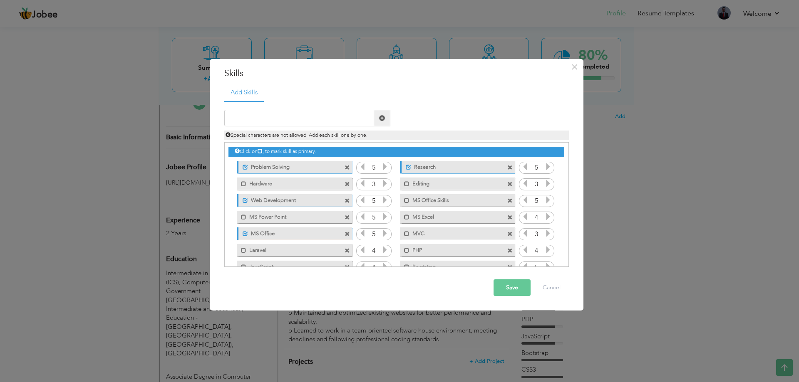
drag, startPoint x: 418, startPoint y: 182, endPoint x: 424, endPoint y: 192, distance: 11.8
click at [424, 192] on div "Click on , to mark skill as primary. Unmark as primary skill. Problem Solving 5…" at bounding box center [395, 226] width 335 height 166
click at [623, 196] on div "× Skills Add Skills Duplicate entry Unmark as primary skill. 5 5" at bounding box center [399, 191] width 799 height 382
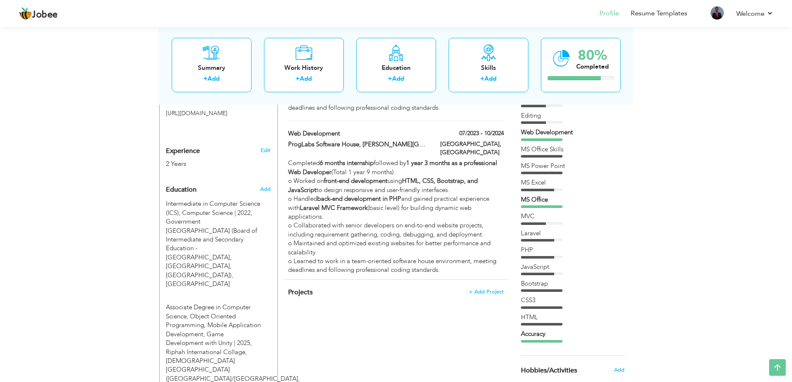
scroll to position [399, 0]
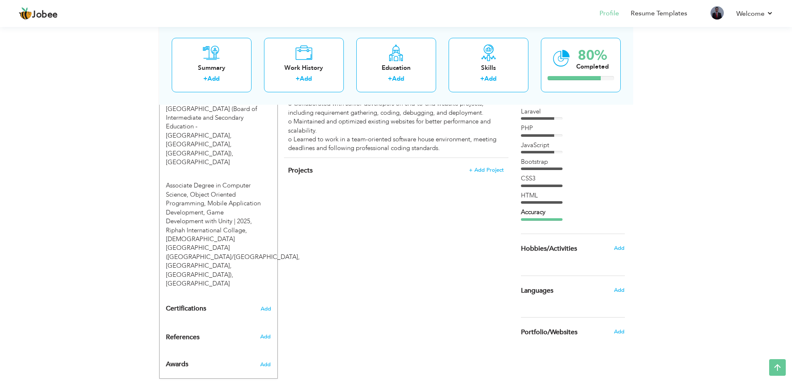
click at [617, 253] on div "Add" at bounding box center [622, 248] width 20 height 16
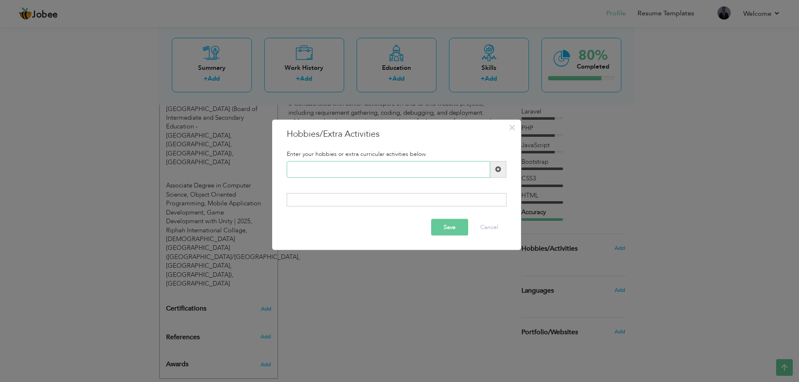
click at [384, 170] on input "text" at bounding box center [388, 169] width 203 height 17
click at [496, 171] on span at bounding box center [498, 169] width 6 height 6
type input "Gaming"
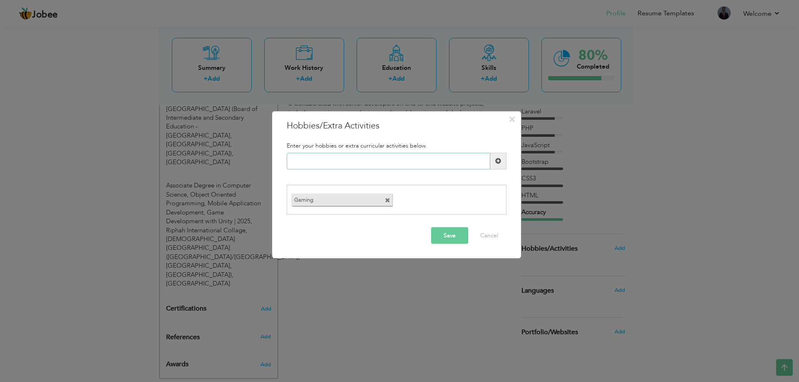
type input "G"
type input "GYM"
type input "Social Media"
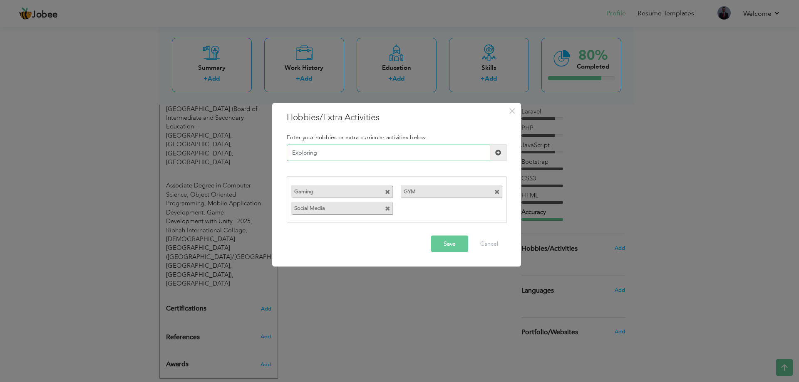
type input "Exploring"
type input "New Technology"
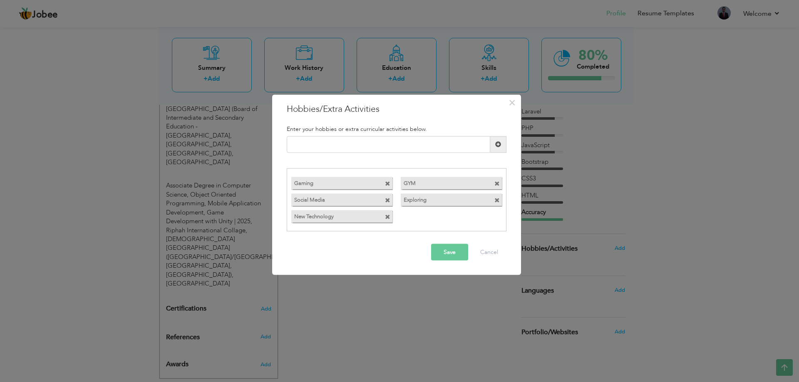
click at [445, 253] on button "Save" at bounding box center [449, 252] width 37 height 17
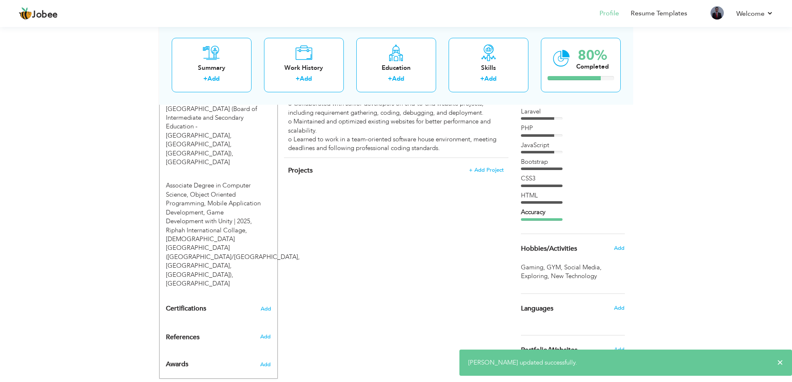
scroll to position [417, 0]
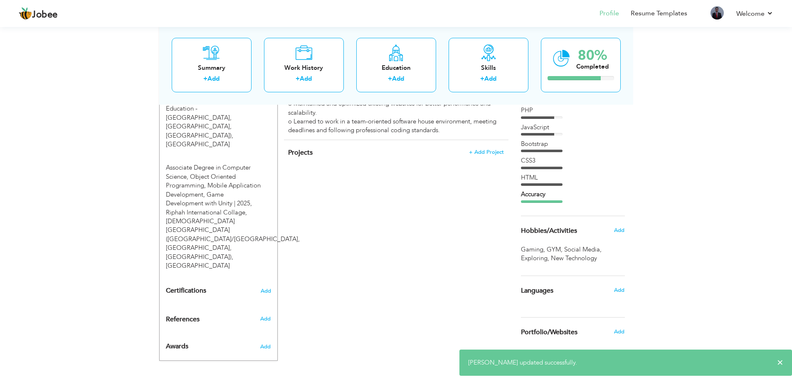
click at [610, 289] on div "Languages" at bounding box center [563, 290] width 97 height 17
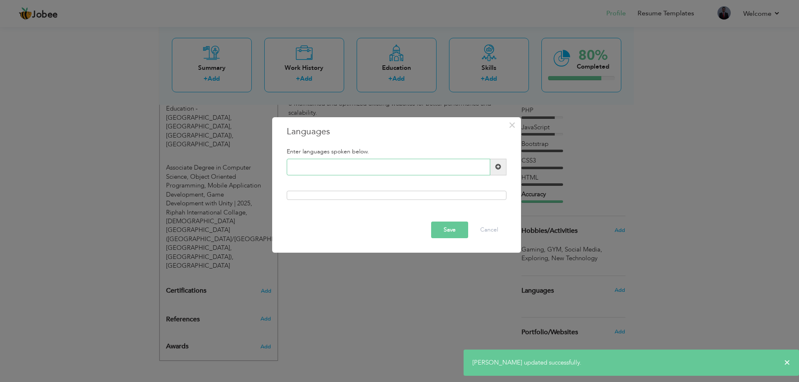
click at [386, 171] on input "text" at bounding box center [388, 167] width 203 height 17
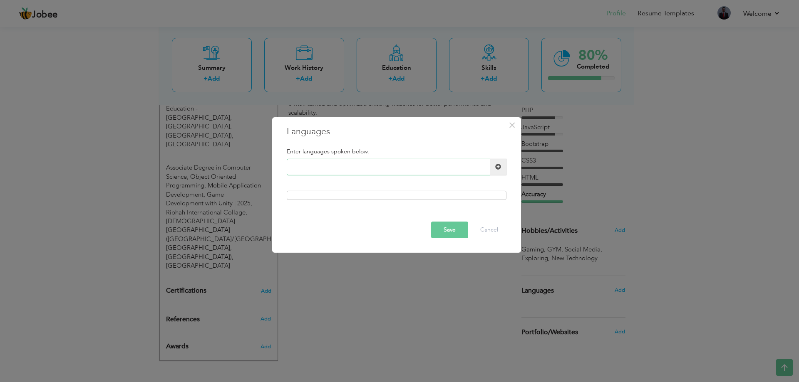
type input "E"
type input "Udru"
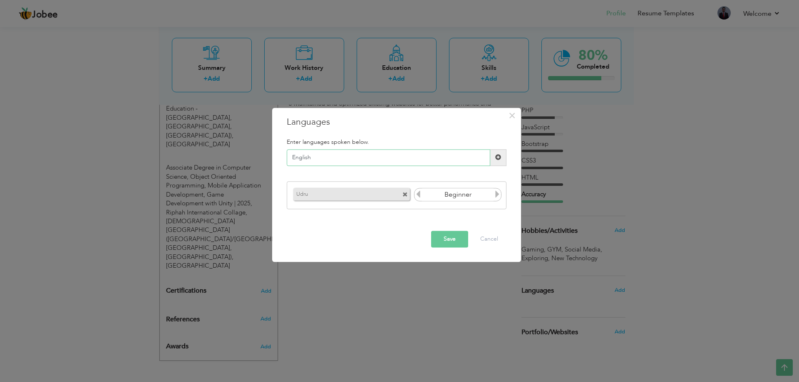
type input "English"
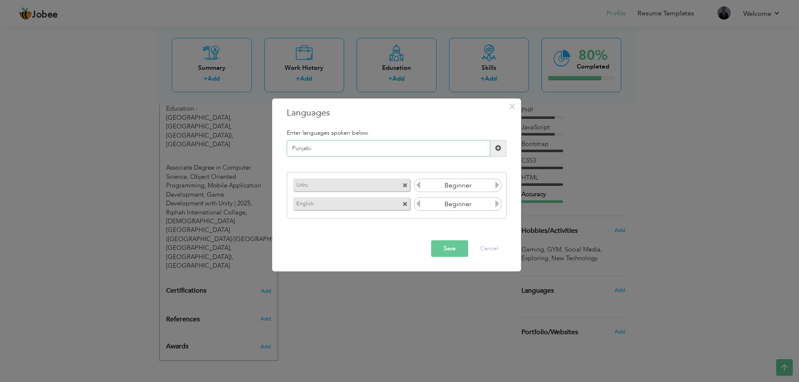
type input "Punjabi"
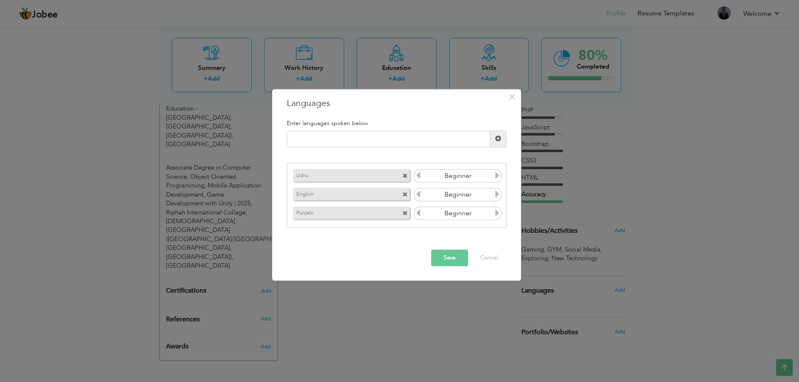
click at [502, 175] on div "Udru Beginner English Beginner Punjabi Beginner" at bounding box center [397, 195] width 220 height 65
click at [498, 175] on icon at bounding box center [496, 175] width 7 height 7
click at [483, 176] on input "Beginner" at bounding box center [458, 176] width 72 height 12
click at [499, 175] on icon at bounding box center [496, 175] width 7 height 7
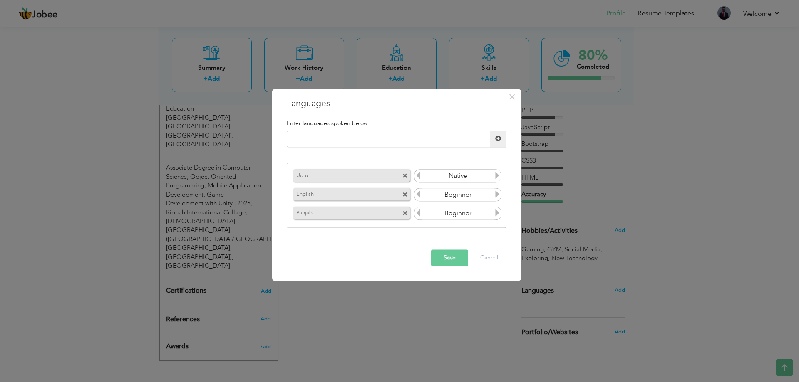
click at [499, 175] on icon at bounding box center [496, 175] width 7 height 7
click at [496, 197] on icon at bounding box center [496, 194] width 7 height 7
click at [495, 214] on icon at bounding box center [496, 213] width 7 height 7
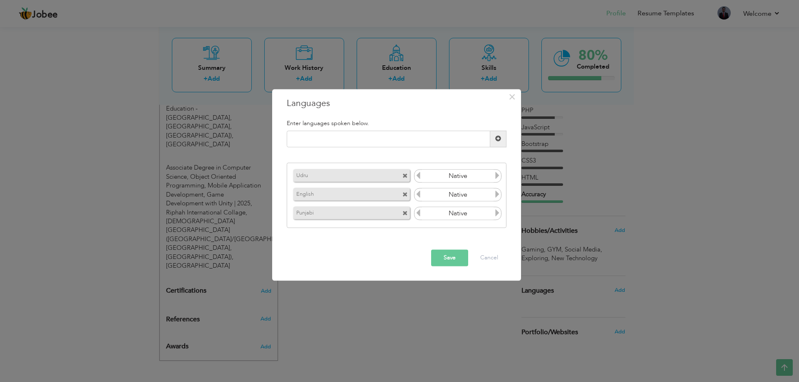
click at [447, 253] on button "Save" at bounding box center [449, 258] width 37 height 17
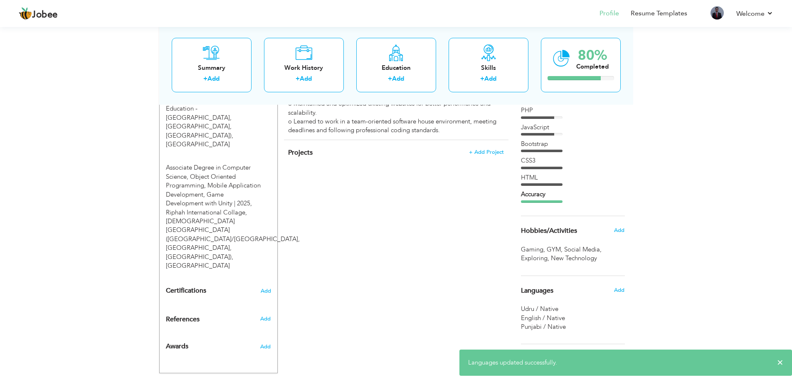
scroll to position [444, 0]
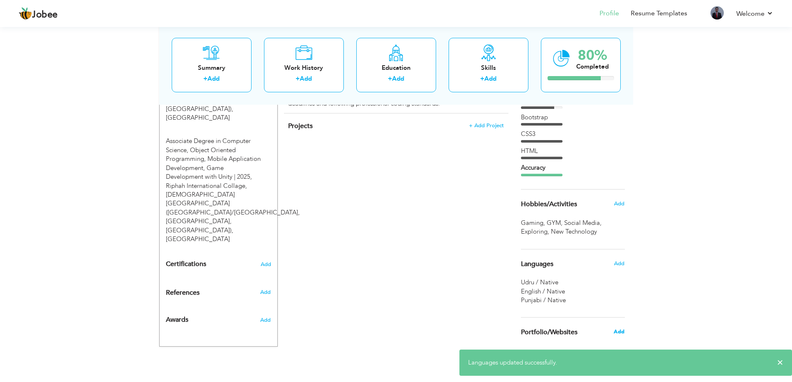
click at [622, 333] on span "Add" at bounding box center [619, 331] width 11 height 7
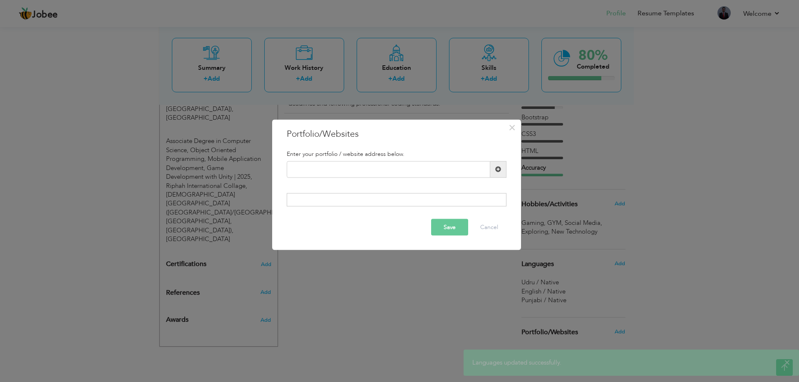
click at [427, 159] on div "Enter your portfolio / website address below." at bounding box center [396, 153] width 232 height 15
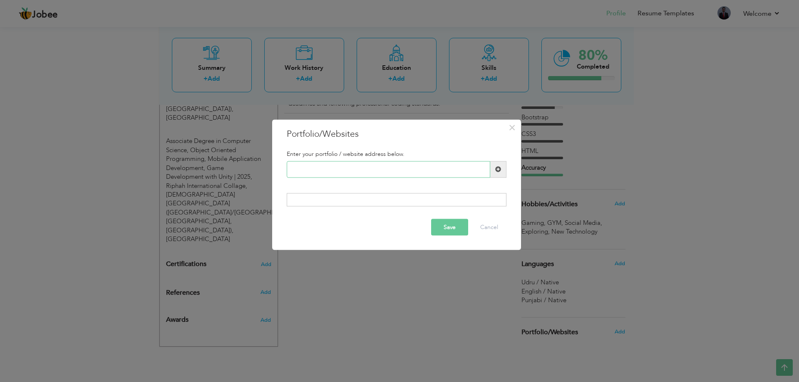
click at [430, 169] on input "text" at bounding box center [388, 169] width 203 height 17
click at [517, 130] on button "×" at bounding box center [511, 127] width 13 height 13
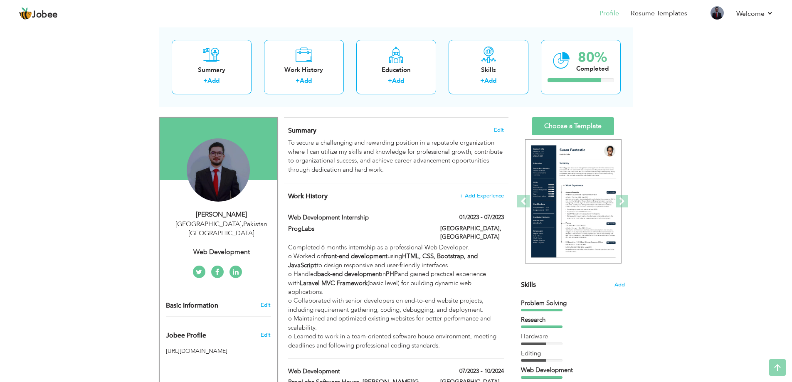
scroll to position [0, 0]
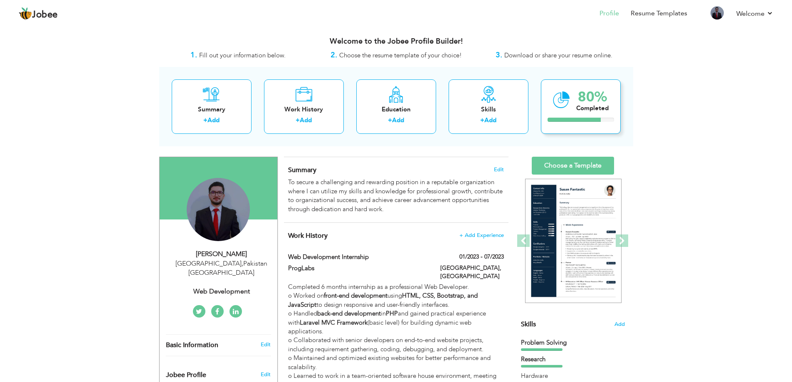
click at [595, 106] on div "Completed" at bounding box center [593, 108] width 32 height 9
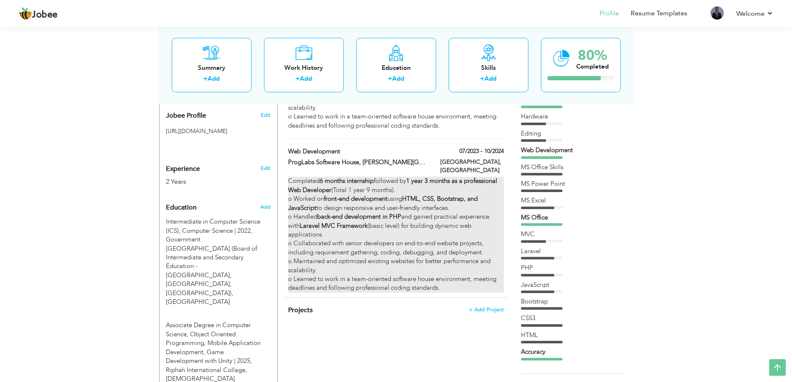
scroll to position [277, 0]
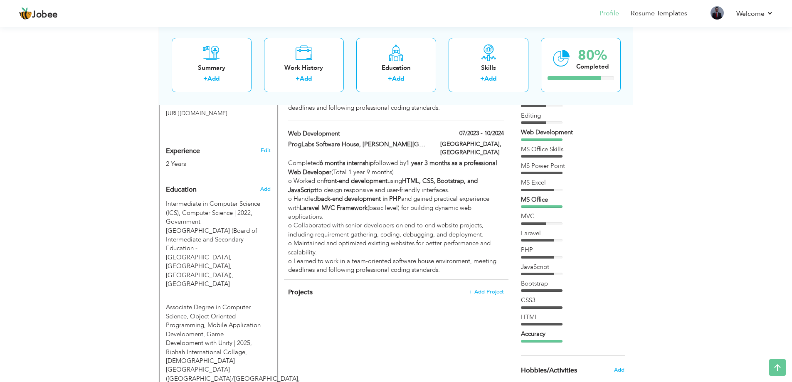
drag, startPoint x: 490, startPoint y: 276, endPoint x: 467, endPoint y: 304, distance: 35.5
click at [469, 302] on div "CV Import Profile Strength 0% Select an Item from right menu Work History * Job…" at bounding box center [396, 196] width 237 height 634
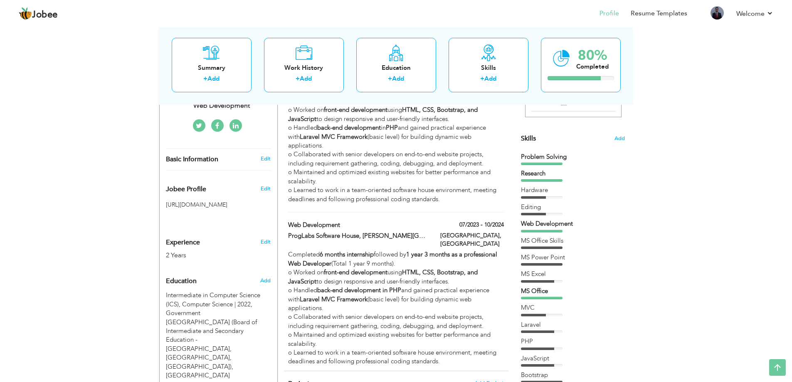
scroll to position [0, 0]
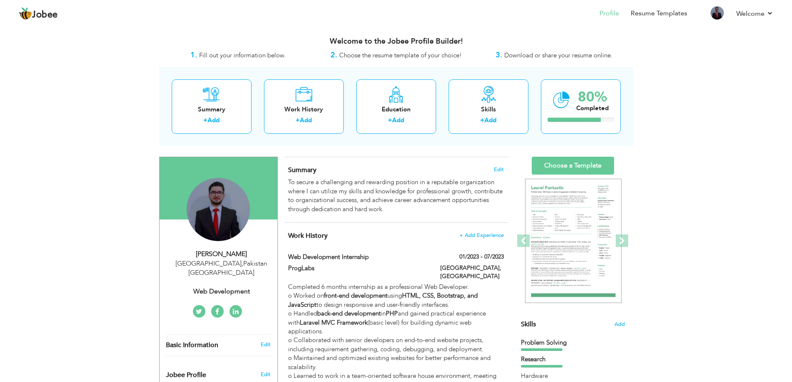
click at [397, 53] on span "Choose the resume template of your choice!" at bounding box center [400, 55] width 123 height 8
click at [216, 105] on div "Summary" at bounding box center [211, 109] width 67 height 9
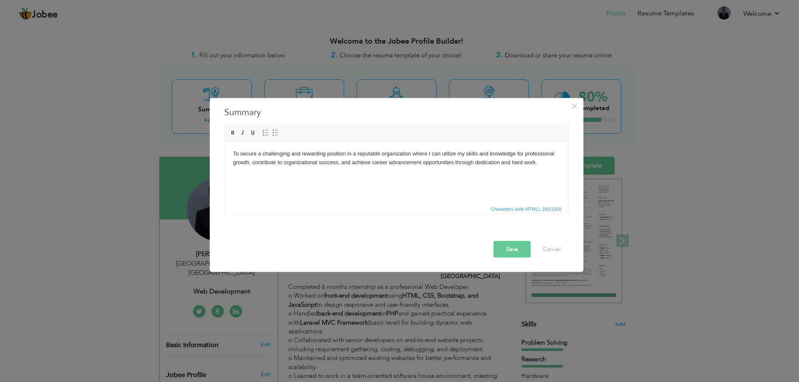
click at [331, 87] on div "× Summary To secure a challenging and rewarding position in a reputable organiz…" at bounding box center [399, 191] width 799 height 382
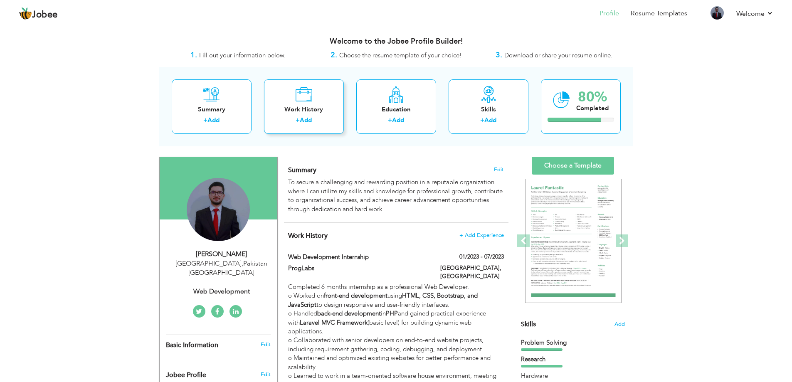
click at [313, 91] on div "Work History + Add" at bounding box center [304, 106] width 80 height 54
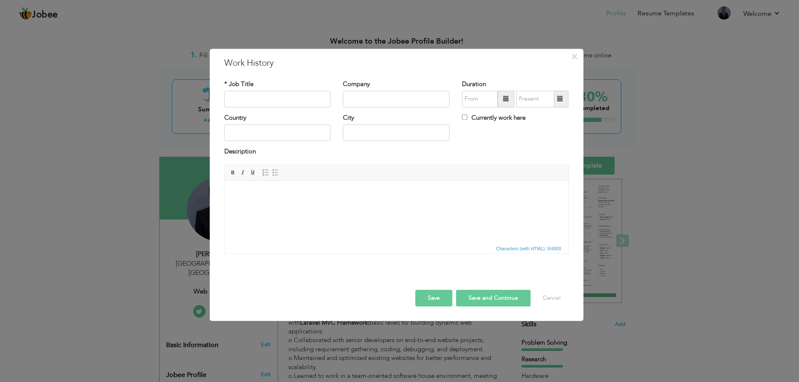
drag, startPoint x: 163, startPoint y: 153, endPoint x: 225, endPoint y: 143, distance: 62.8
click at [163, 152] on div "× Work History * Job Title Company Duration Currently work here Country" at bounding box center [399, 191] width 799 height 382
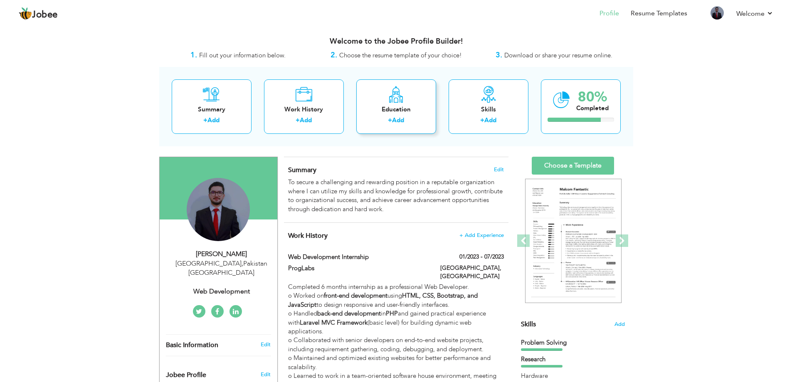
click at [394, 121] on link "Add" at bounding box center [398, 120] width 12 height 8
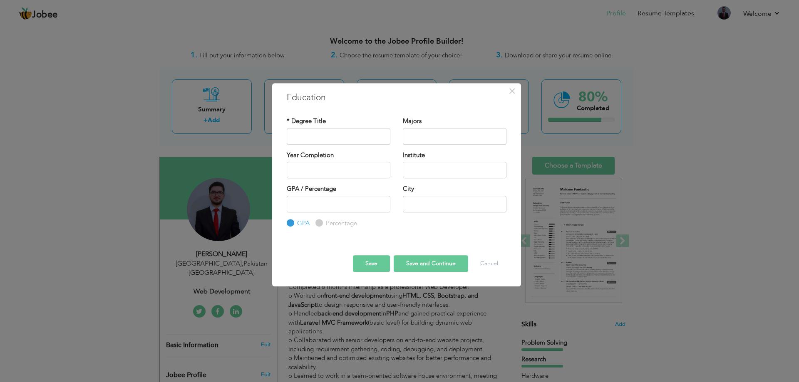
click at [206, 144] on div "× Education * Degree Title Majors Year Completion Institute GPA" at bounding box center [399, 191] width 799 height 382
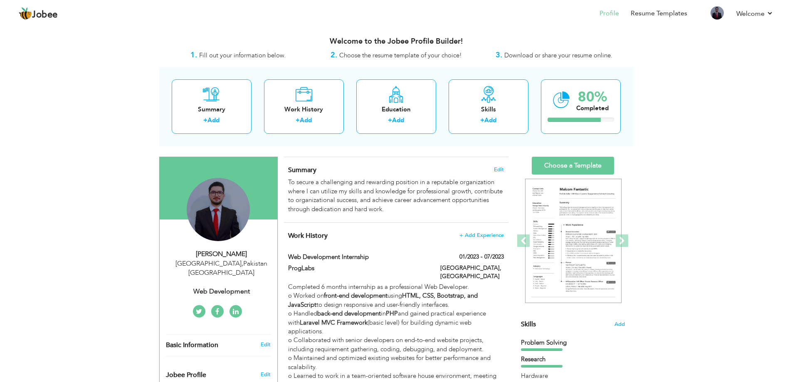
click at [438, 107] on div "Summary + Add Work History + Add Education + Add Skills + Add 80% Completed" at bounding box center [396, 106] width 474 height 79
click at [571, 106] on div "80% Completed" at bounding box center [581, 106] width 80 height 54
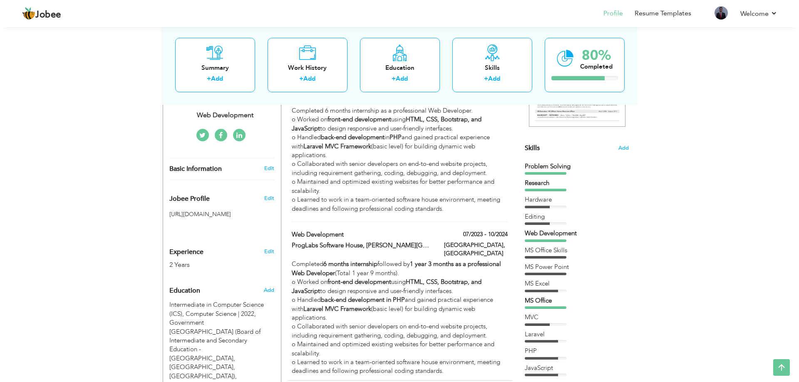
scroll to position [139, 0]
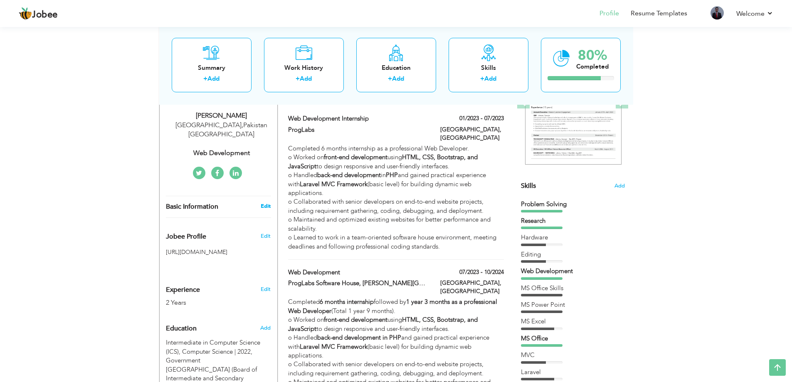
click at [268, 203] on link "Edit" at bounding box center [266, 206] width 10 height 7
type input "Aftab"
type input "Murtaza"
type input "03314407839"
select select "number:166"
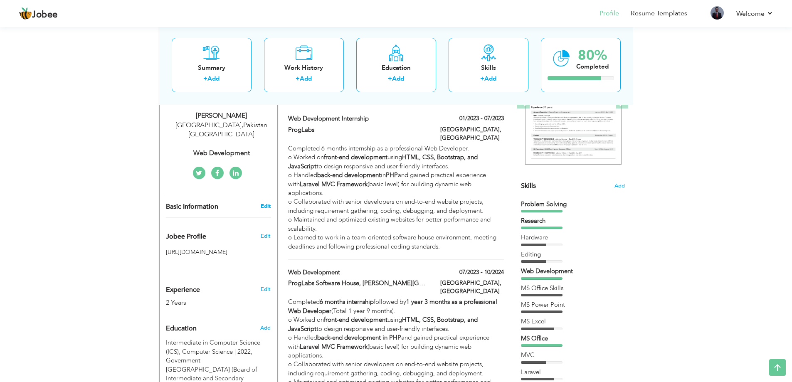
type input "Pakistan"
type input "Lahore"
select select "number:4"
type input "Web Development"
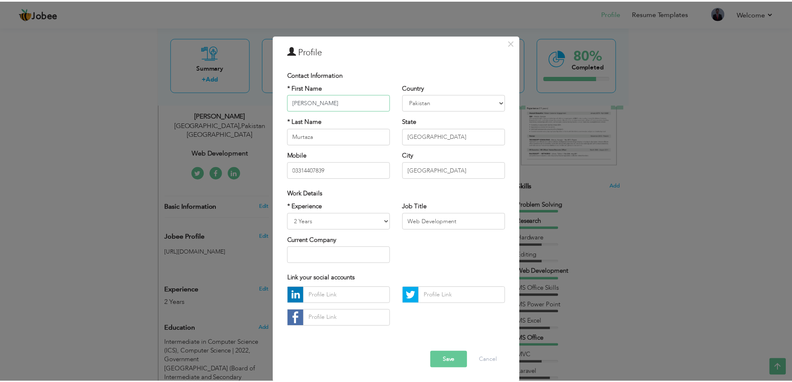
scroll to position [5, 0]
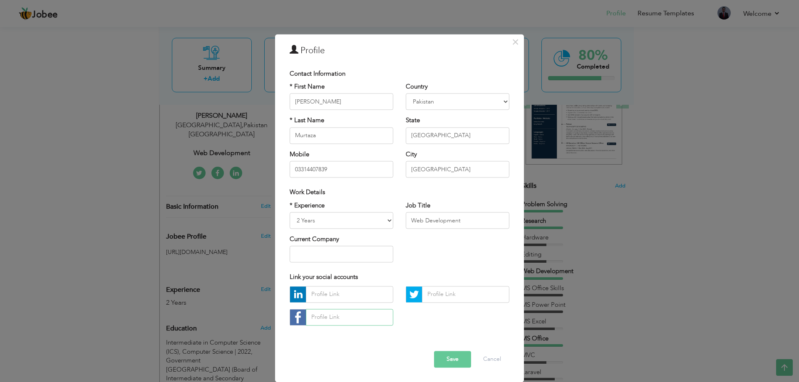
click at [356, 319] on input "text" at bounding box center [349, 317] width 87 height 17
click at [221, 266] on div "× Profile Contact Information * First Name Aftab * Last Name Murtaza" at bounding box center [399, 191] width 799 height 382
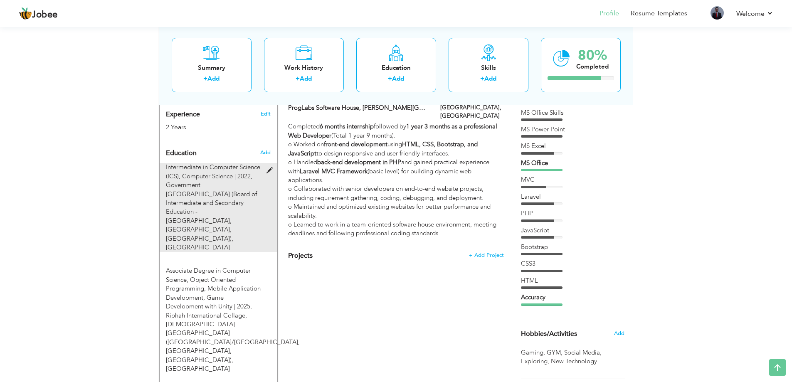
scroll to position [416, 0]
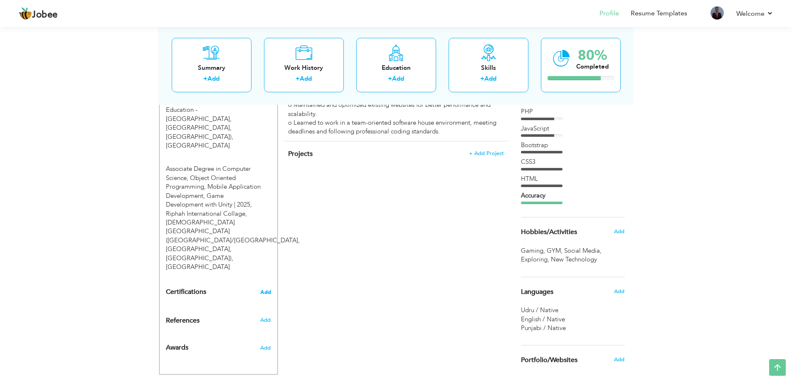
click at [263, 290] on span "Add" at bounding box center [265, 293] width 11 height 6
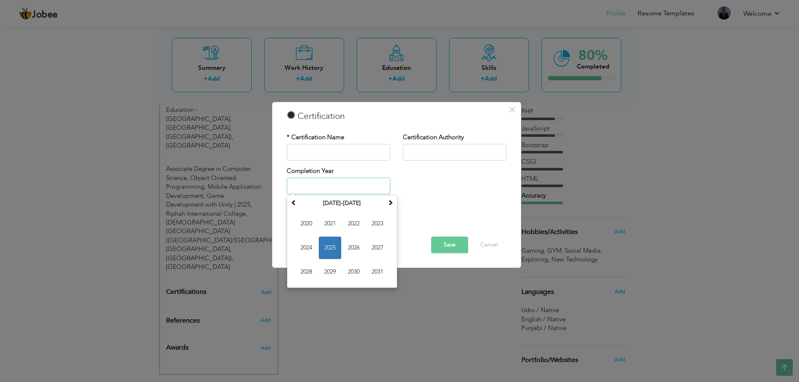
click at [354, 178] on input "text" at bounding box center [339, 186] width 104 height 17
click at [330, 250] on span "2025" at bounding box center [330, 248] width 22 height 22
type input "2025"
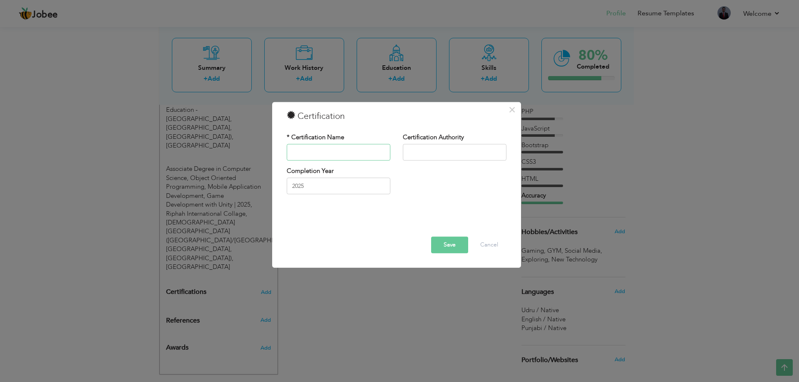
click at [332, 157] on input "text" at bounding box center [339, 152] width 104 height 17
type input "Web Developer"
type input "ProgLabs"
click at [446, 233] on div at bounding box center [396, 224] width 232 height 23
click at [448, 242] on button "Save" at bounding box center [449, 245] width 37 height 17
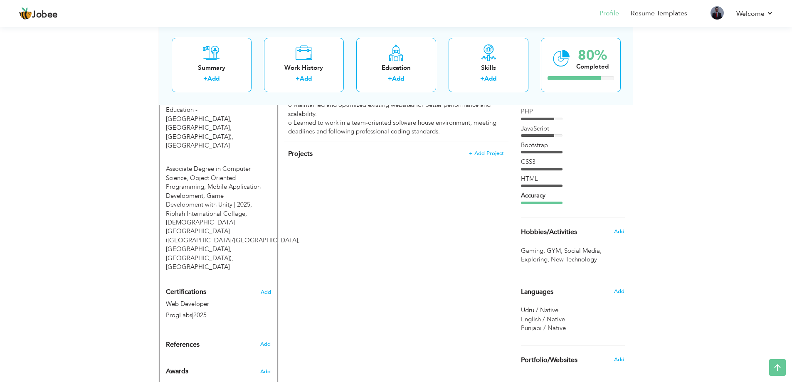
click at [306, 141] on div "Projects + Add Project × Projects * Project Title Company Tools" at bounding box center [396, 158] width 225 height 35
click at [308, 149] on span "Projects" at bounding box center [300, 153] width 25 height 9
click at [495, 151] on span "+ Add Project" at bounding box center [486, 154] width 35 height 6
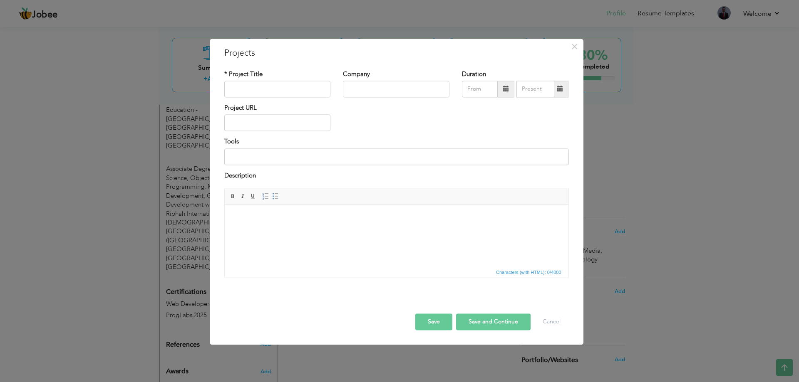
click at [500, 288] on div "* Project Title Company Duration Project URL Tools Description" at bounding box center [396, 177] width 357 height 227
click at [553, 327] on button "Cancel" at bounding box center [551, 322] width 35 height 17
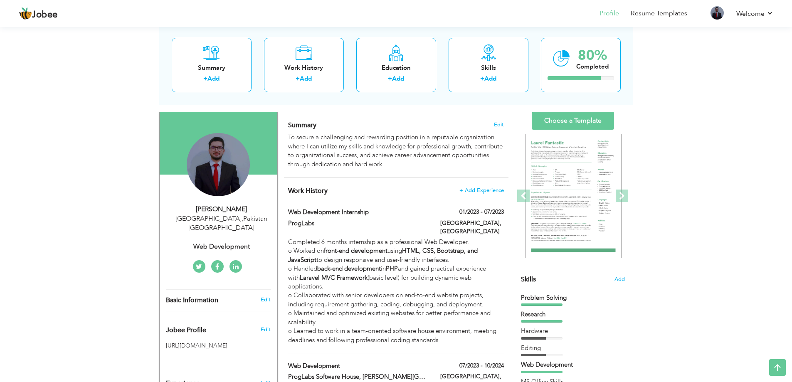
scroll to position [0, 0]
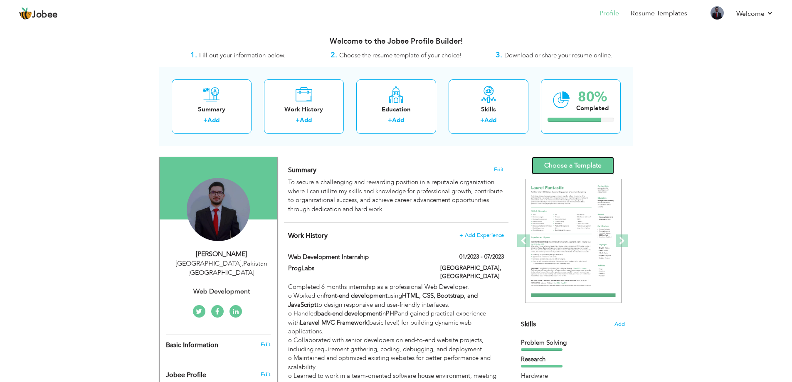
click at [548, 168] on link "Choose a Template" at bounding box center [573, 166] width 82 height 18
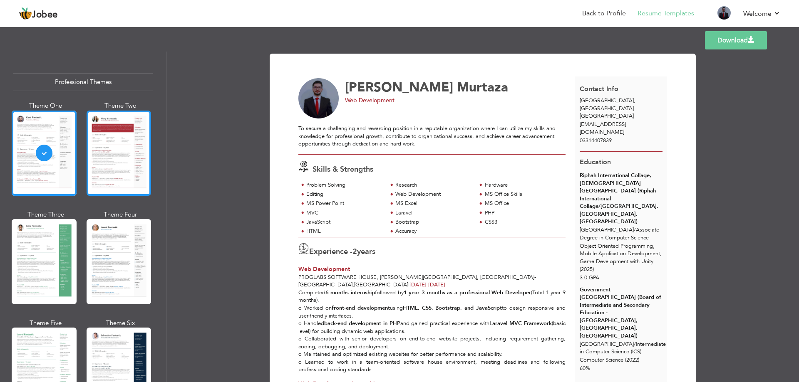
click at [131, 154] on div at bounding box center [119, 153] width 65 height 85
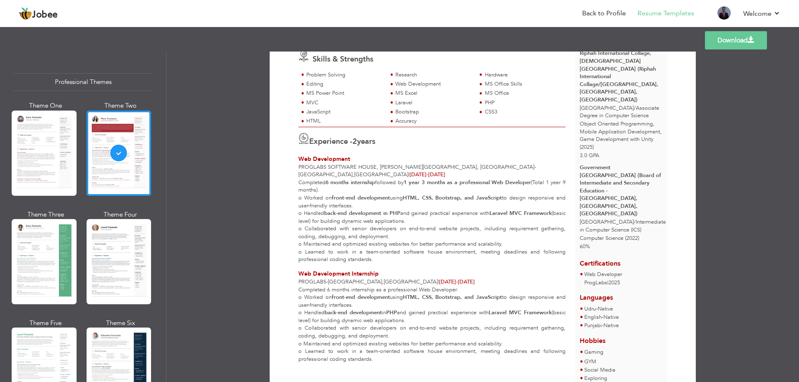
scroll to position [130, 0]
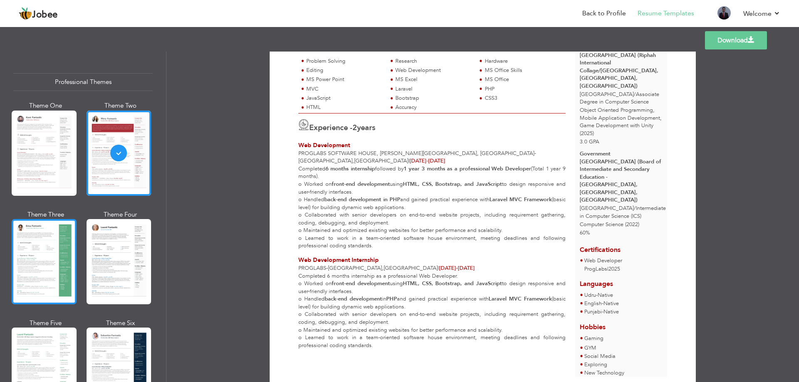
click at [42, 243] on div at bounding box center [44, 261] width 65 height 85
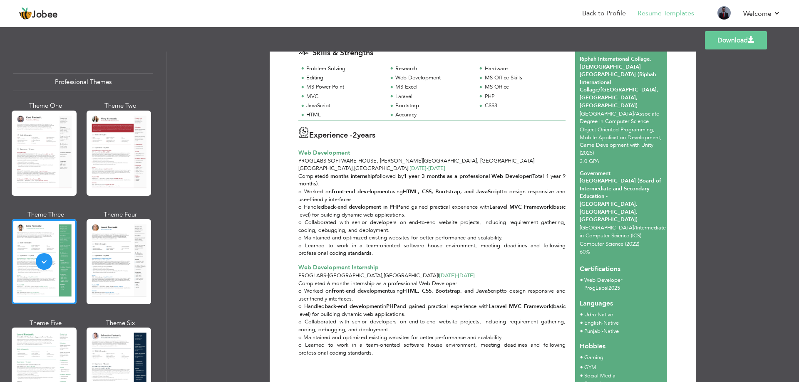
scroll to position [124, 0]
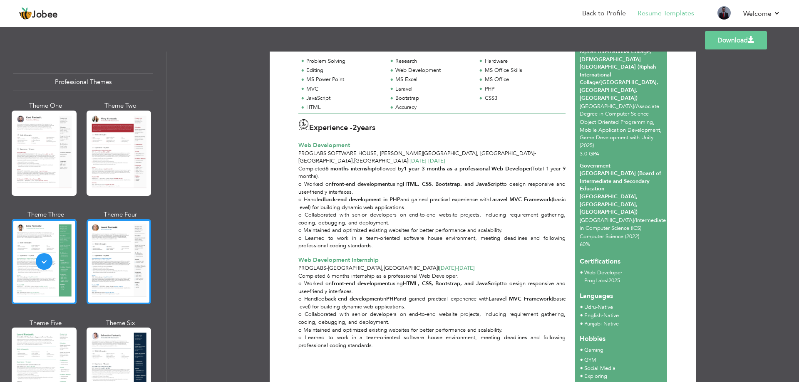
click at [125, 244] on div at bounding box center [119, 261] width 65 height 85
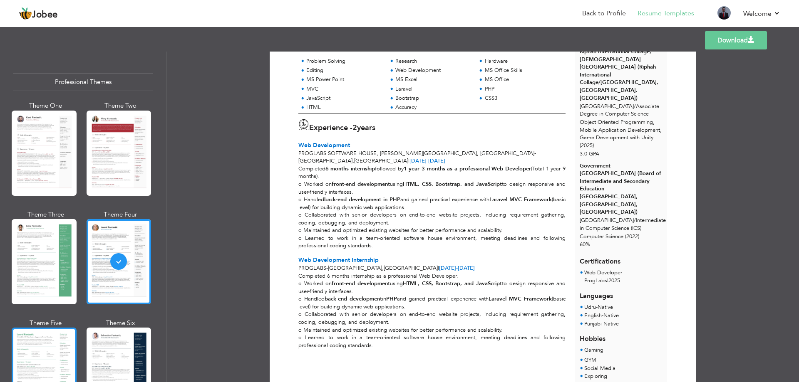
click at [71, 334] on div at bounding box center [44, 370] width 65 height 85
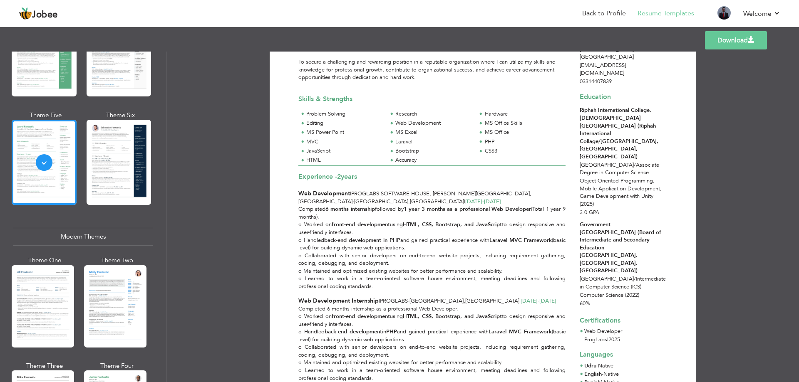
scroll to position [97, 0]
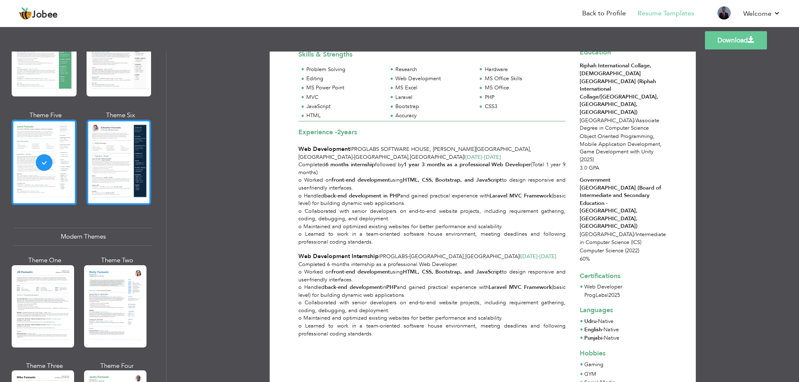
click at [125, 174] on div at bounding box center [119, 162] width 65 height 85
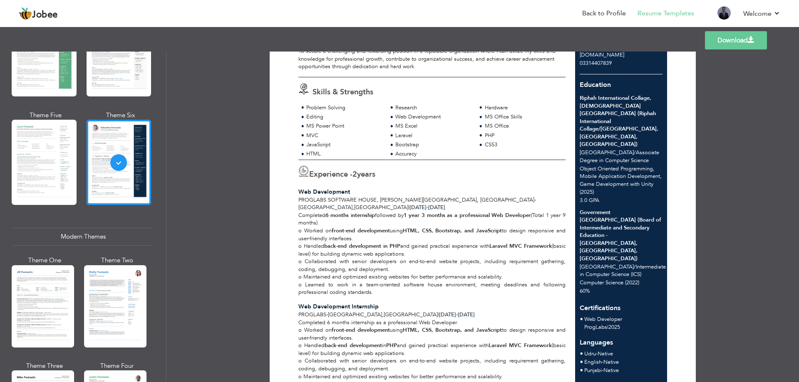
scroll to position [124, 0]
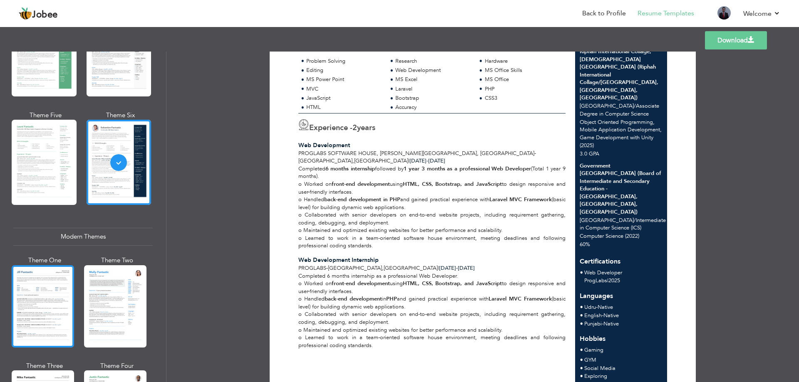
click at [68, 280] on div at bounding box center [43, 306] width 62 height 82
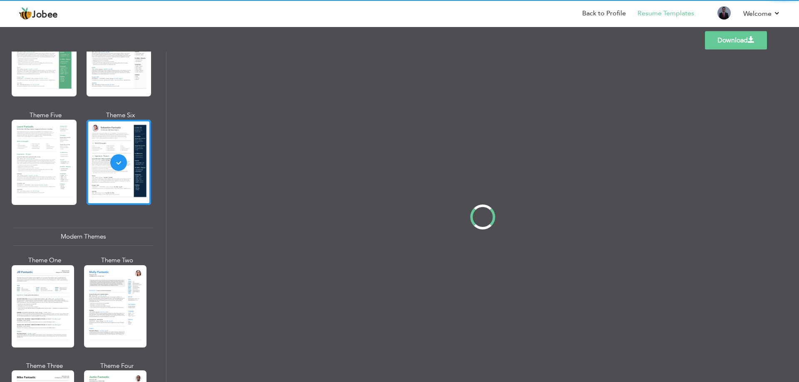
scroll to position [0, 0]
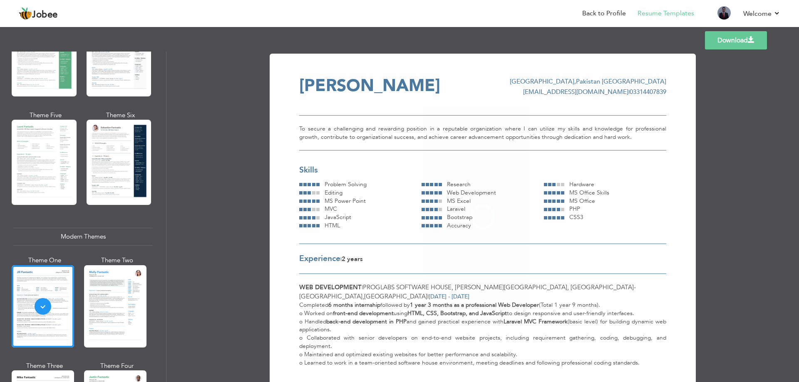
click at [96, 231] on div "Modern Themes" at bounding box center [82, 237] width 139 height 18
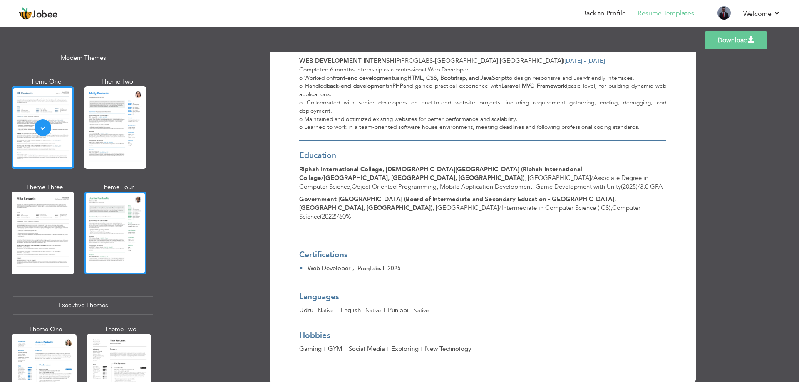
scroll to position [347, 0]
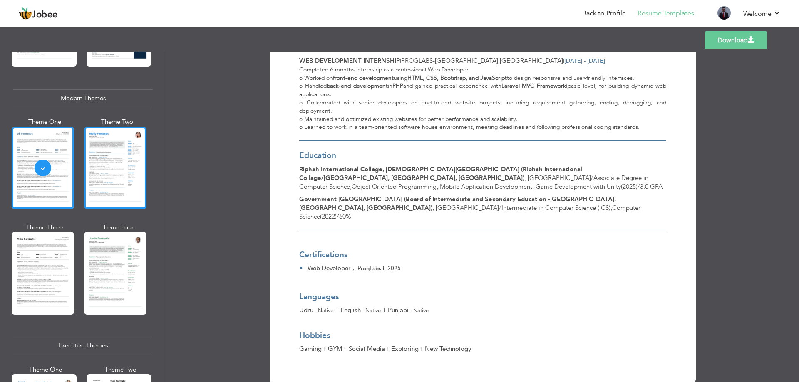
click at [131, 195] on div at bounding box center [115, 168] width 62 height 82
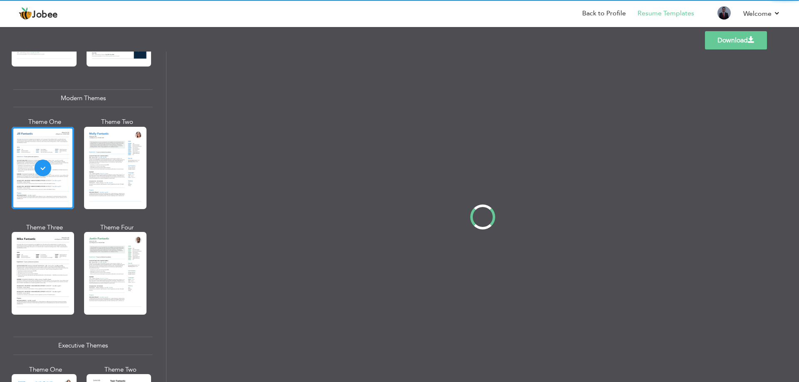
scroll to position [0, 0]
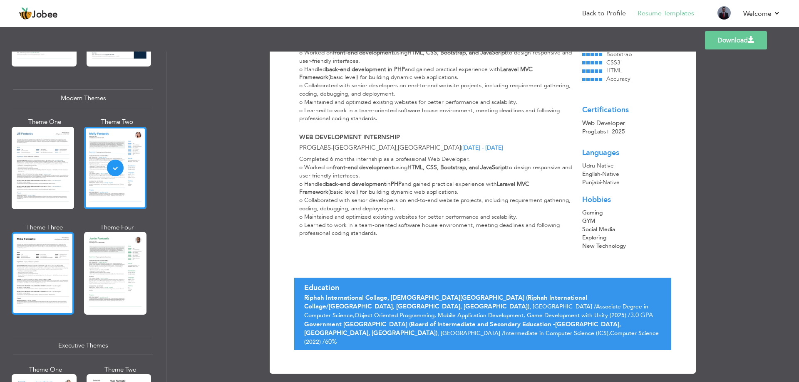
click at [39, 264] on div at bounding box center [43, 273] width 62 height 82
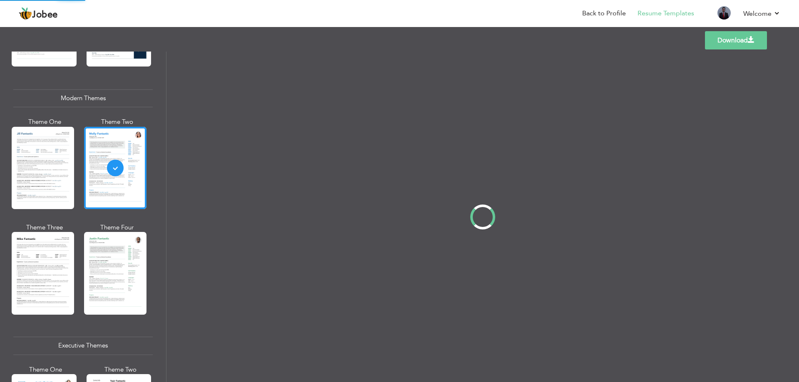
scroll to position [205, 0]
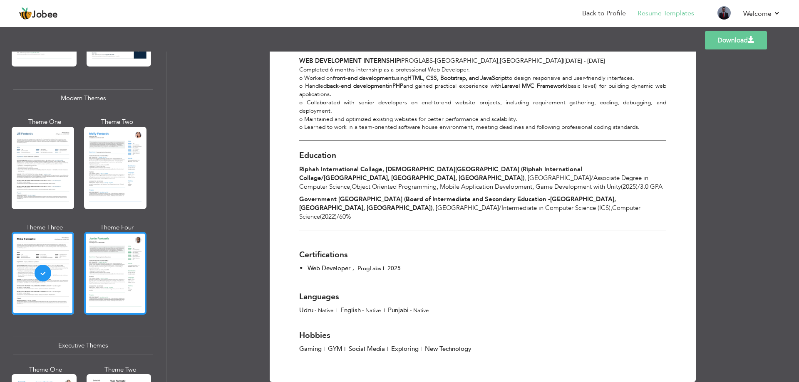
click at [134, 266] on div at bounding box center [115, 273] width 62 height 82
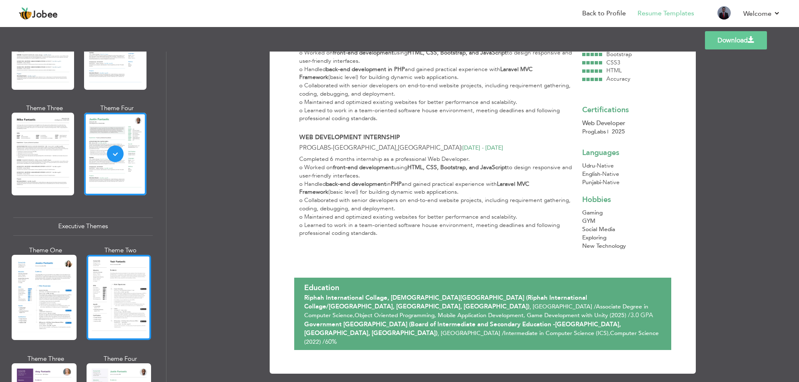
scroll to position [485, 0]
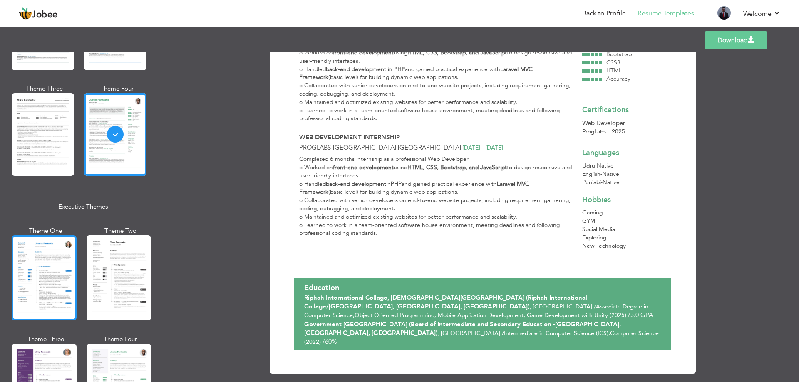
click at [41, 266] on div at bounding box center [44, 277] width 65 height 85
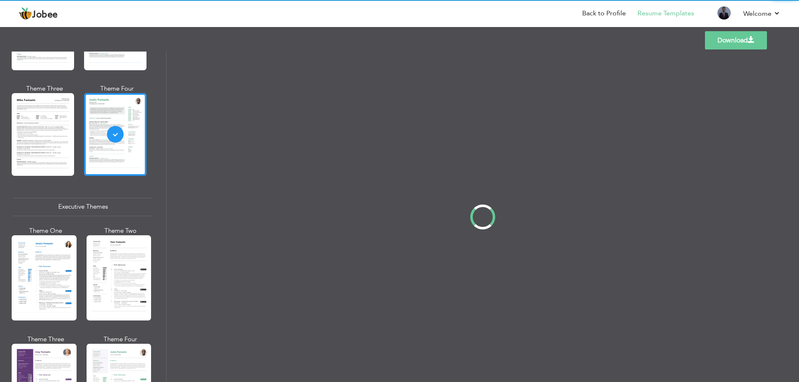
scroll to position [200, 0]
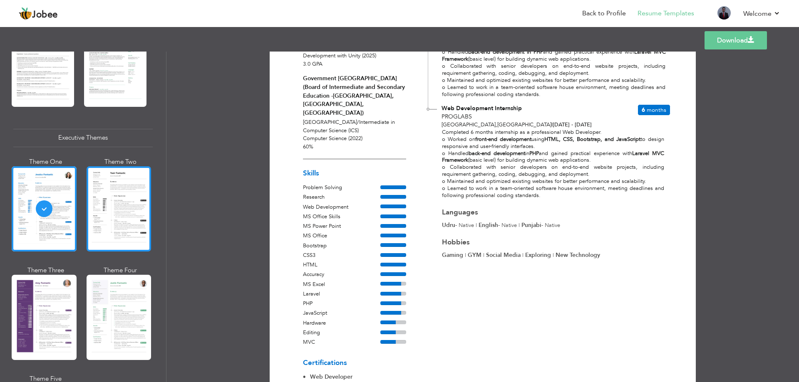
click at [136, 210] on div at bounding box center [119, 208] width 65 height 85
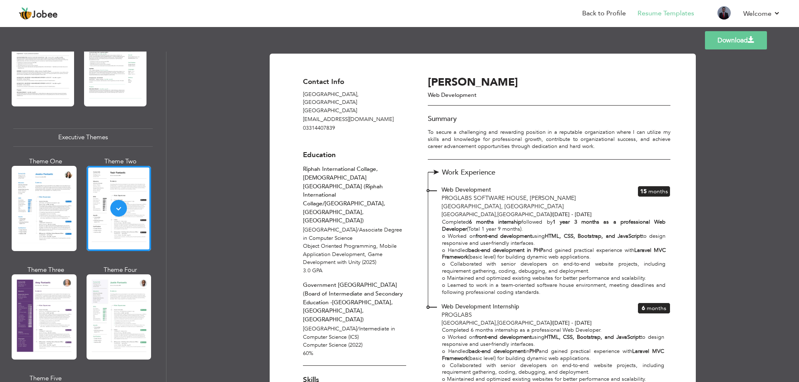
scroll to position [198, 0]
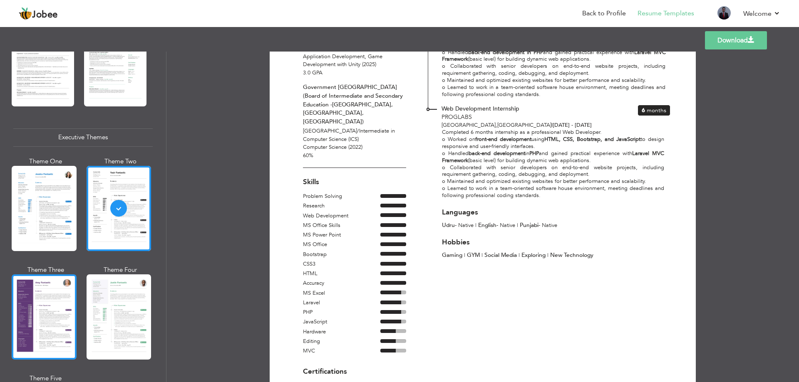
click at [54, 306] on div at bounding box center [44, 317] width 65 height 85
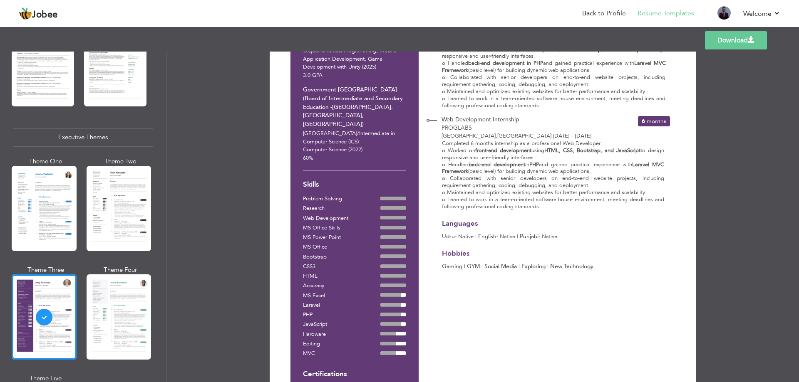
scroll to position [204, 0]
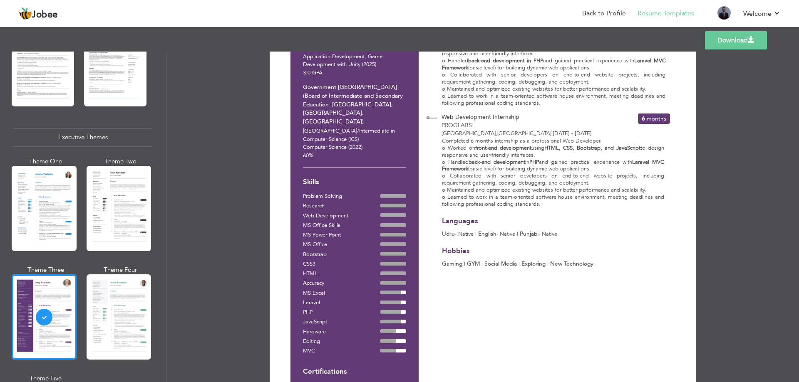
click at [98, 318] on div at bounding box center [119, 317] width 65 height 85
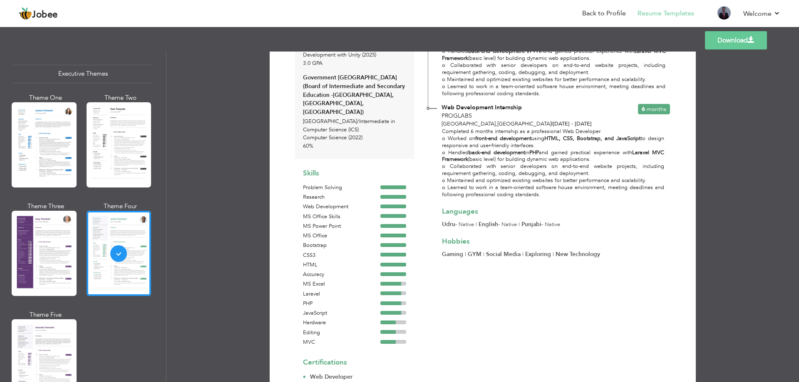
scroll to position [694, 0]
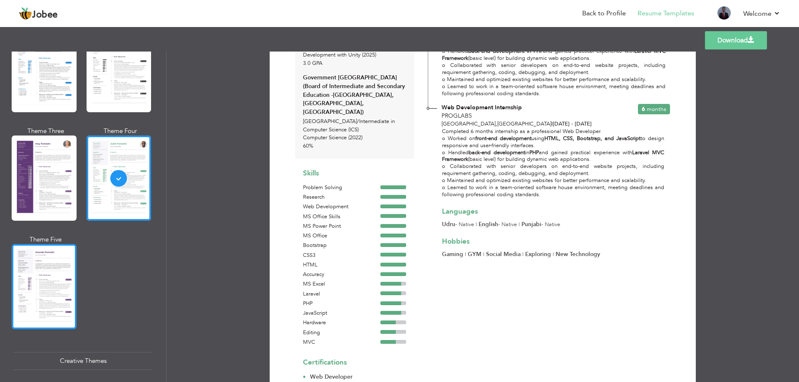
click at [29, 291] on div at bounding box center [44, 286] width 65 height 85
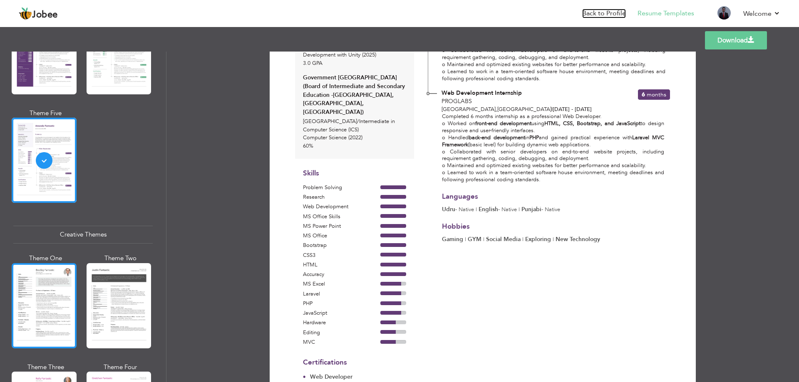
scroll to position [971, 0]
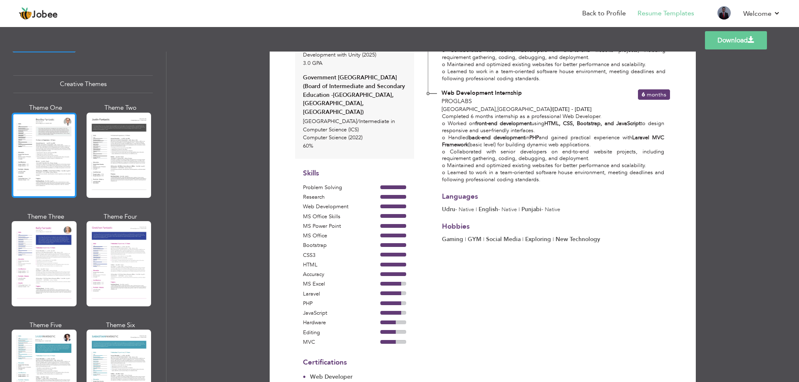
click at [60, 145] on div at bounding box center [44, 155] width 65 height 85
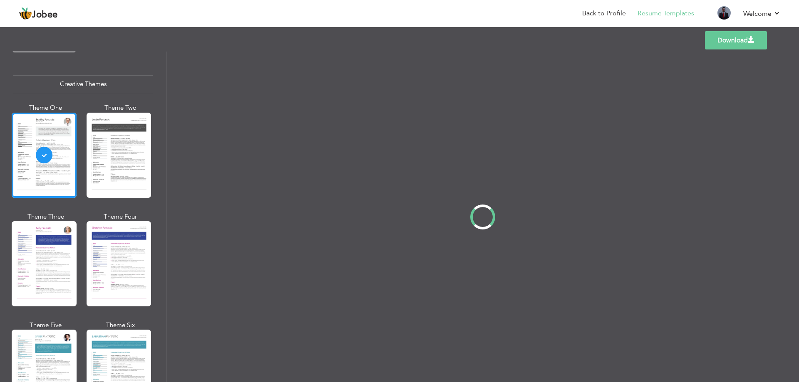
scroll to position [0, 0]
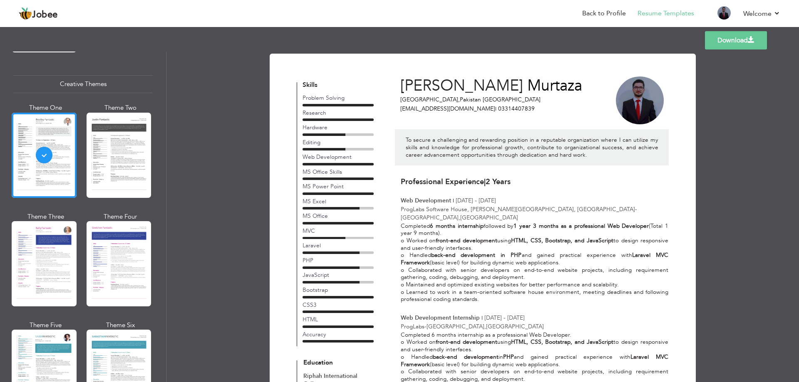
click at [312, 193] on div at bounding box center [337, 194] width 71 height 2
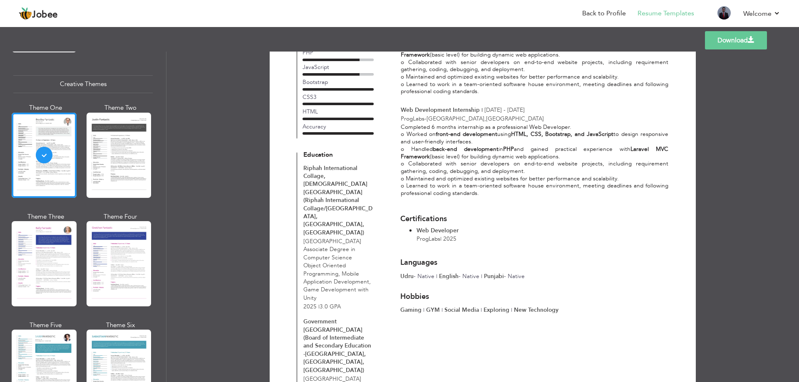
scroll to position [245, 0]
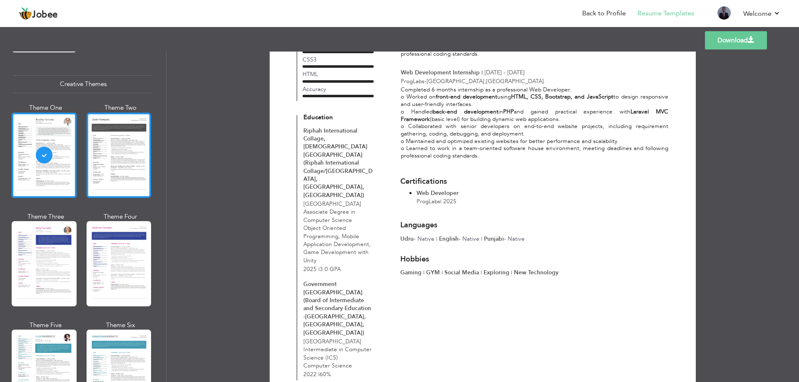
click at [133, 153] on div at bounding box center [119, 155] width 65 height 85
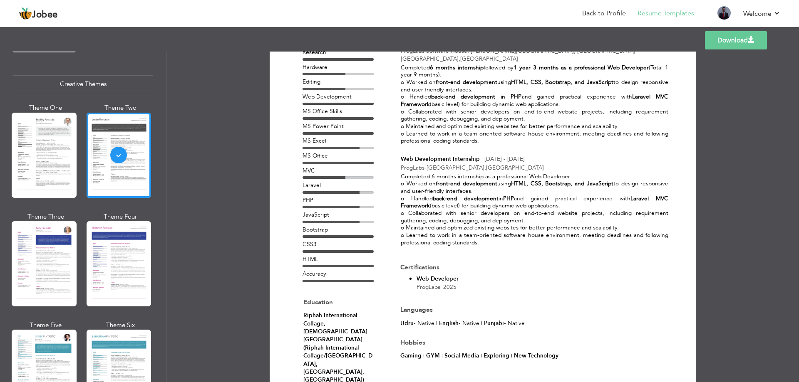
scroll to position [139, 0]
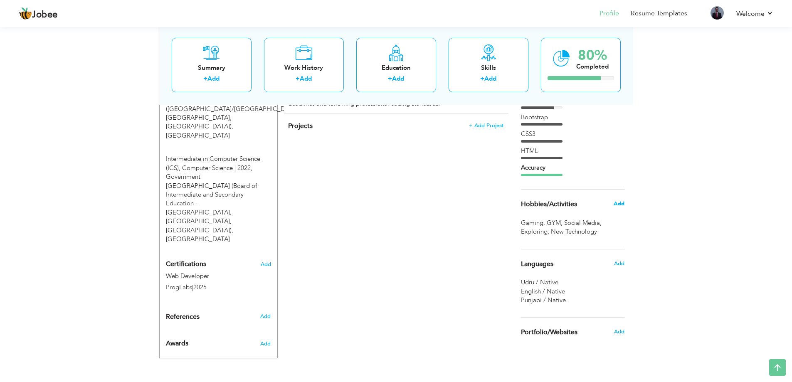
click at [621, 204] on span "Add" at bounding box center [619, 203] width 11 height 7
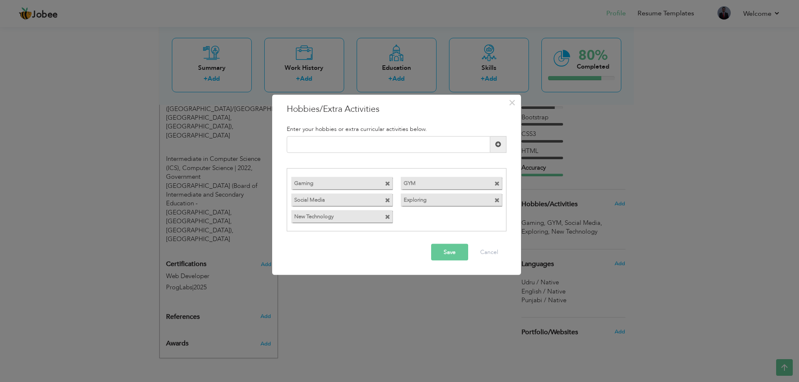
click at [500, 184] on span at bounding box center [497, 181] width 7 height 9
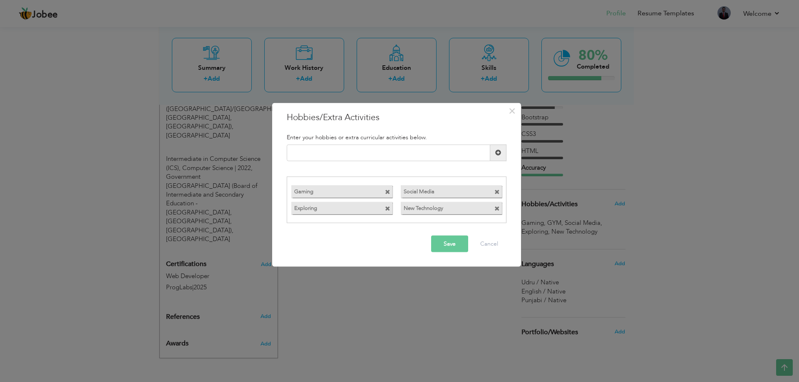
click at [444, 246] on button "Save" at bounding box center [449, 244] width 37 height 17
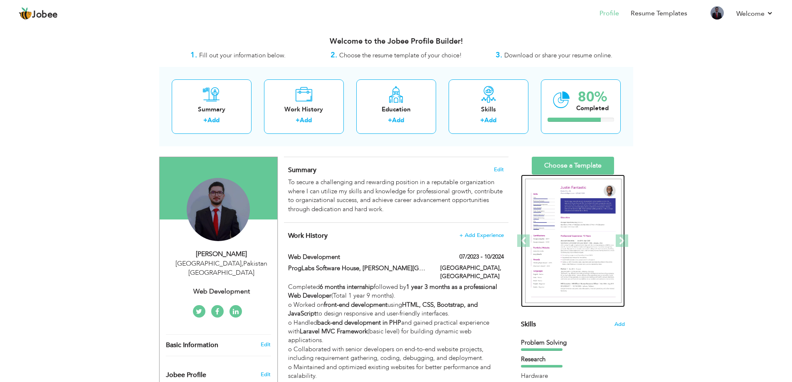
click at [579, 217] on img at bounding box center [573, 241] width 97 height 125
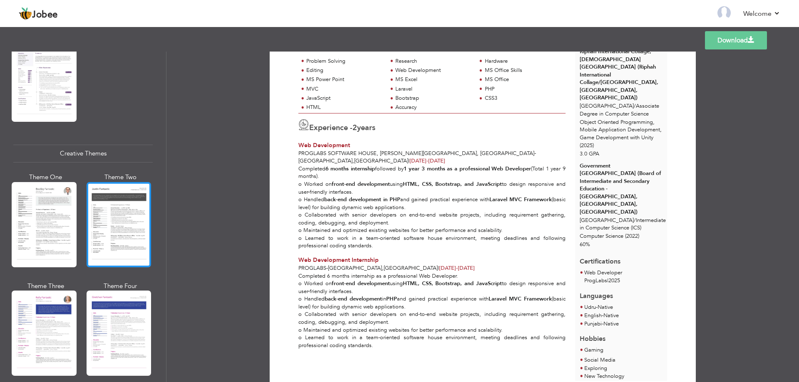
scroll to position [971, 0]
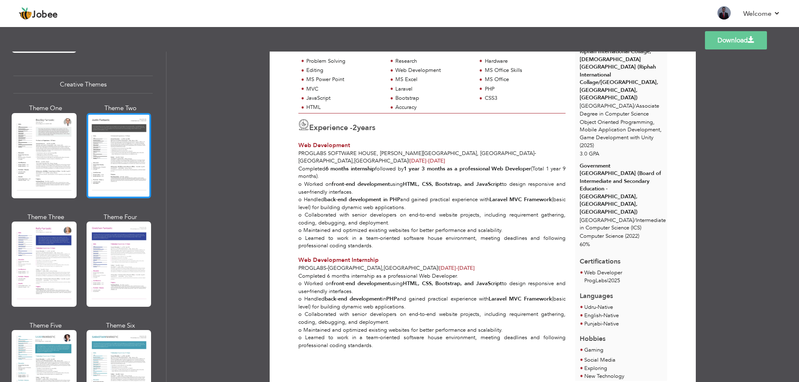
click at [106, 152] on div at bounding box center [119, 155] width 65 height 85
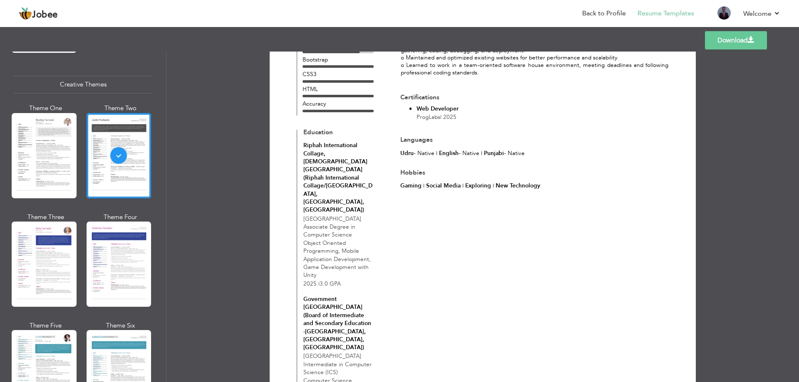
scroll to position [323, 0]
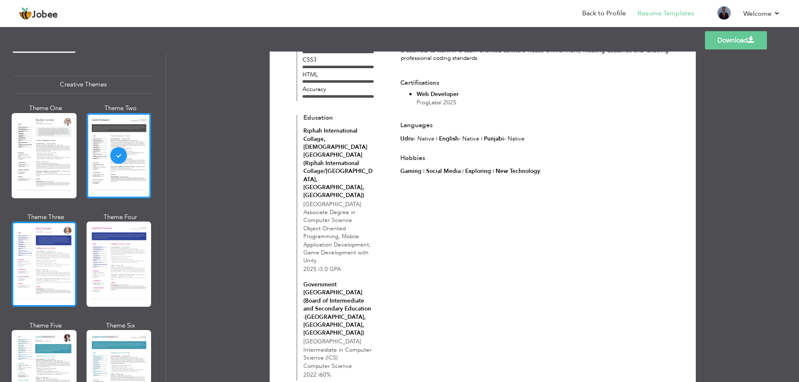
click at [57, 246] on div at bounding box center [44, 264] width 65 height 85
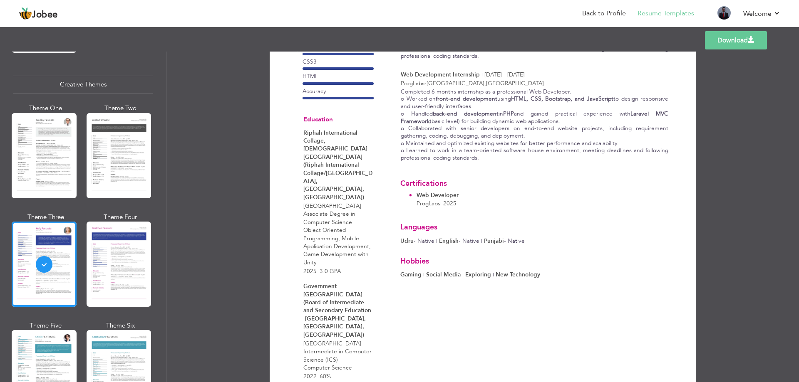
scroll to position [245, 0]
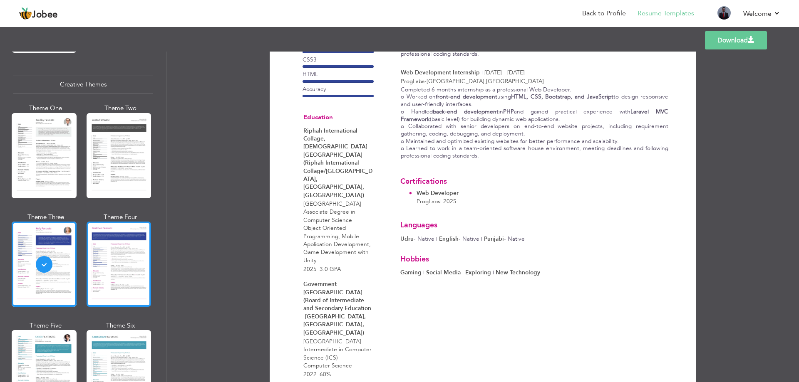
click at [143, 222] on div at bounding box center [119, 264] width 65 height 85
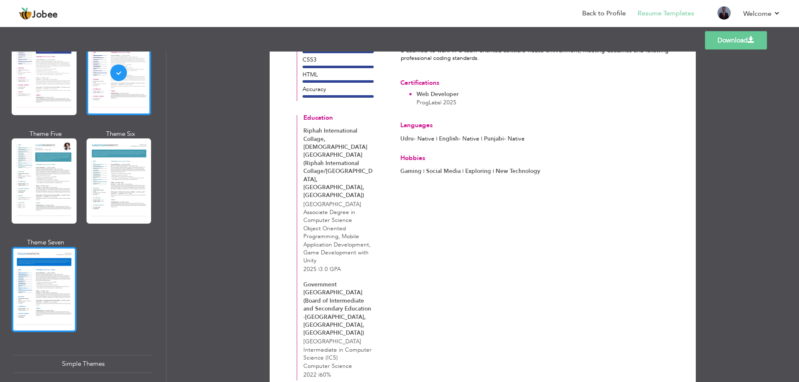
scroll to position [1179, 0]
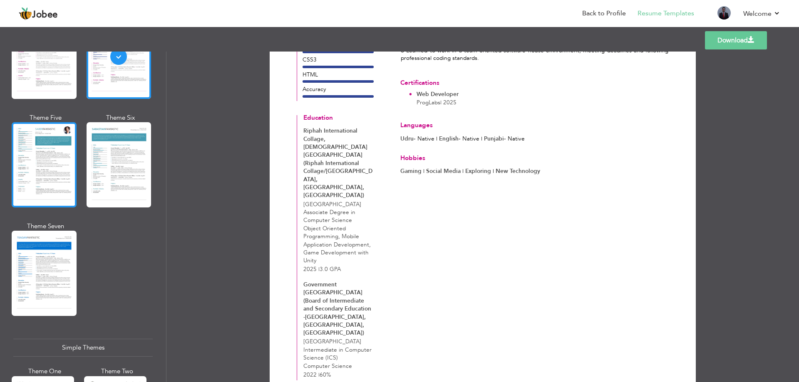
click at [50, 158] on div at bounding box center [44, 164] width 65 height 85
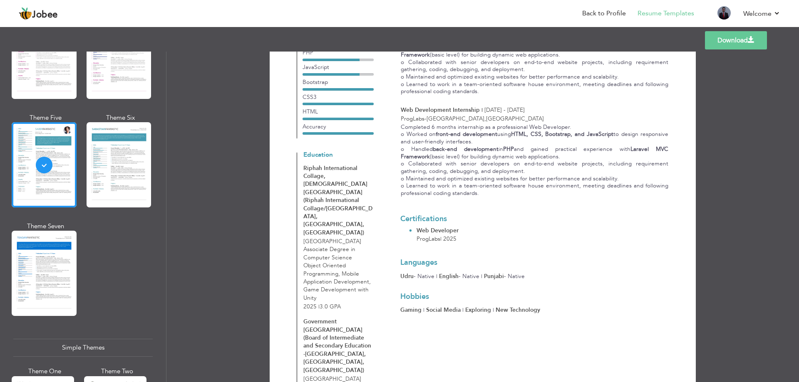
scroll to position [245, 0]
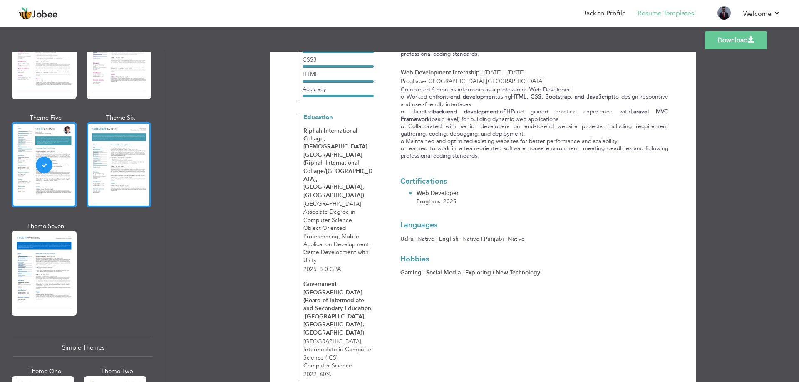
click at [119, 163] on div at bounding box center [119, 164] width 65 height 85
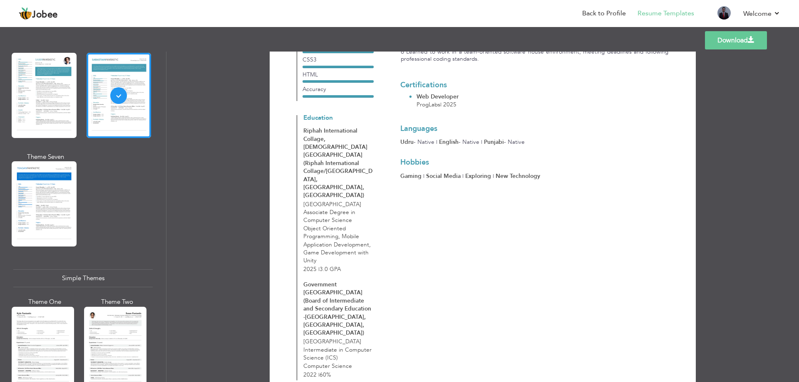
scroll to position [1365, 0]
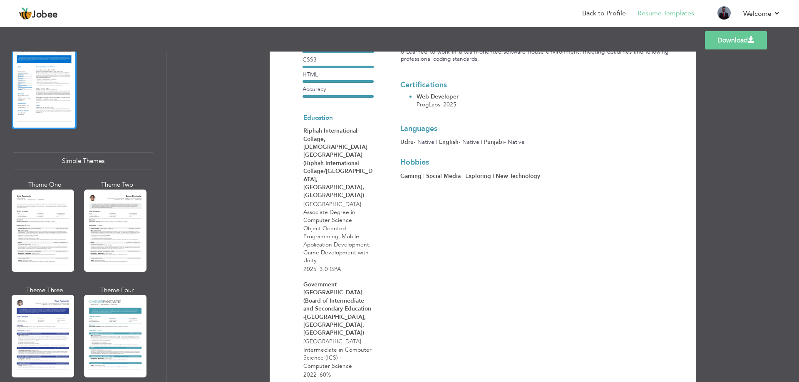
click at [49, 91] on div at bounding box center [44, 86] width 65 height 85
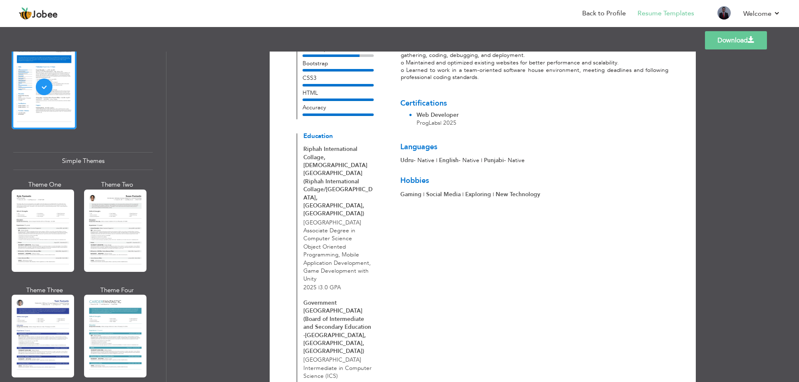
scroll to position [323, 0]
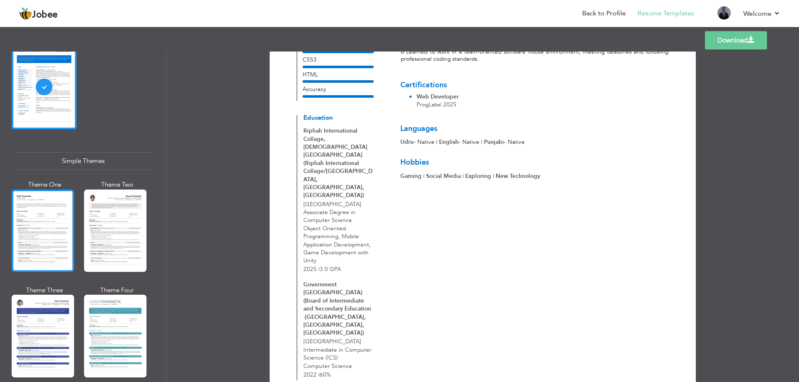
click at [55, 196] on div at bounding box center [43, 231] width 62 height 82
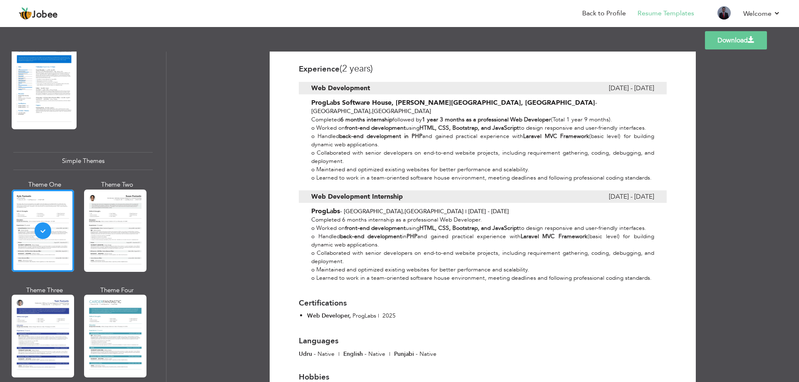
scroll to position [329, 0]
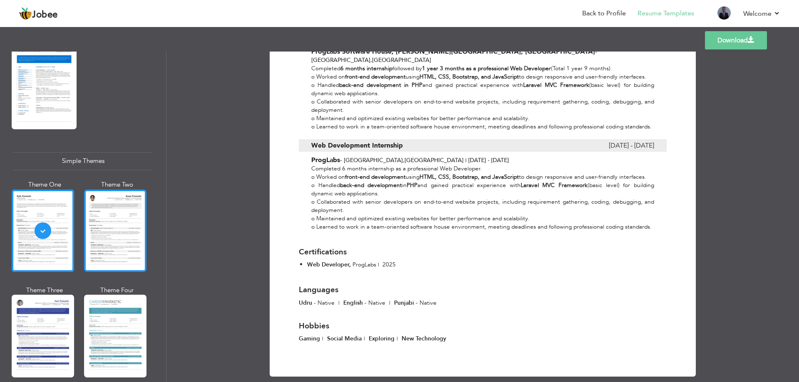
click at [123, 209] on div at bounding box center [115, 231] width 62 height 82
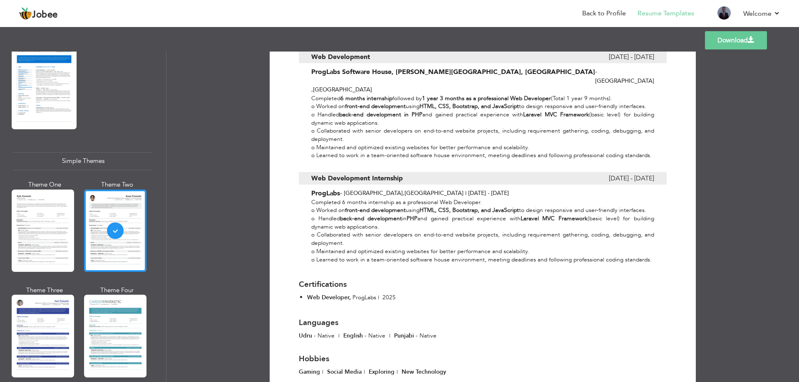
scroll to position [346, 0]
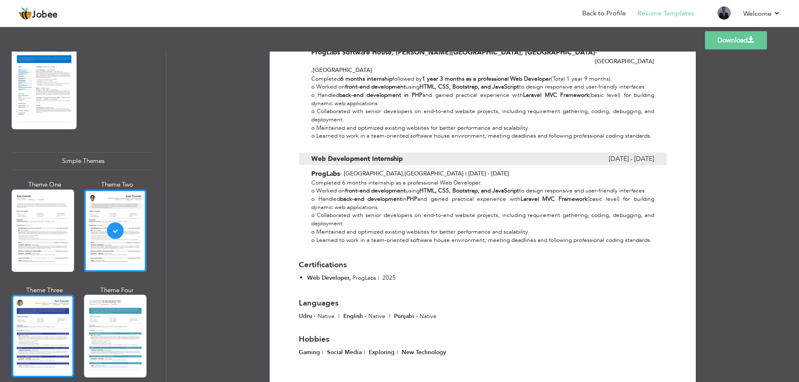
click at [39, 323] on div at bounding box center [43, 336] width 62 height 82
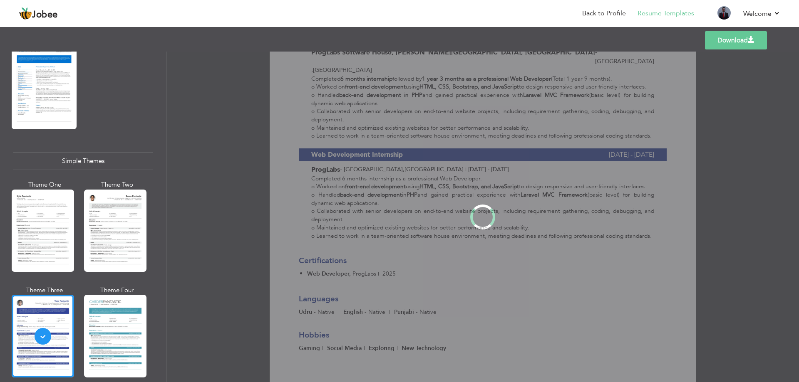
scroll to position [0, 0]
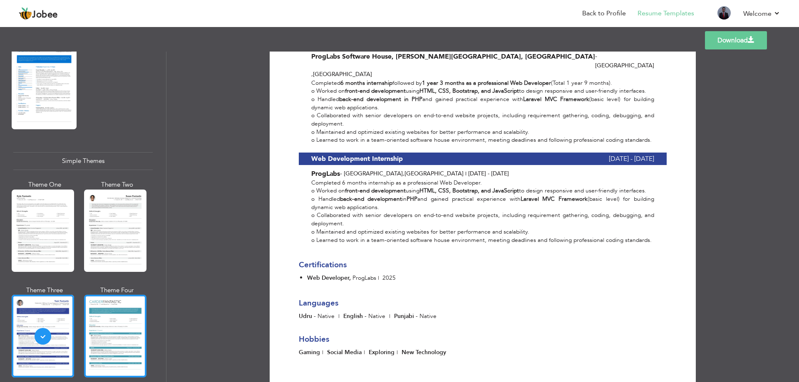
click at [106, 307] on div at bounding box center [115, 336] width 62 height 82
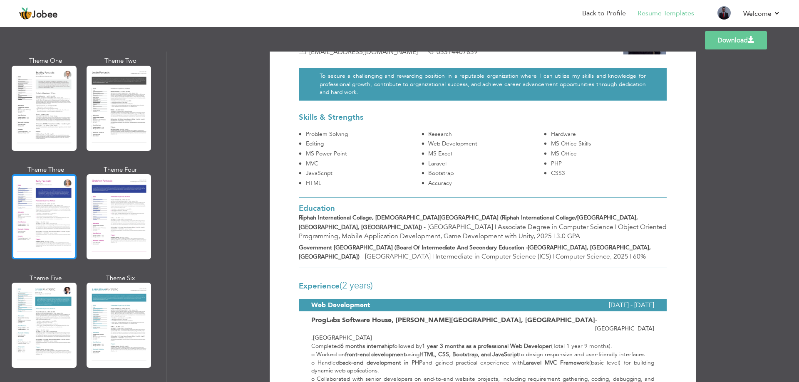
scroll to position [1019, 0]
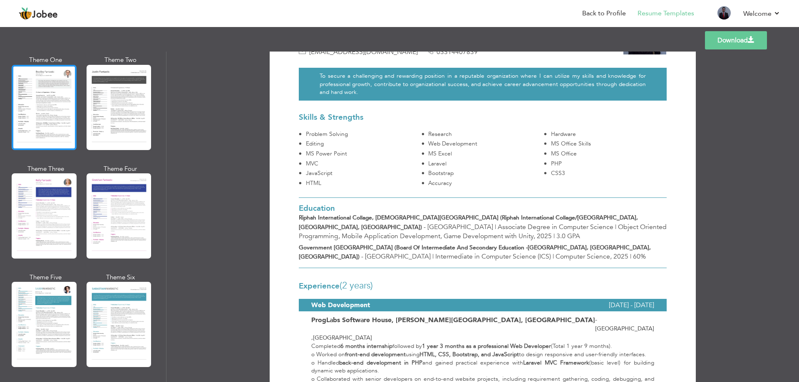
click at [64, 119] on div at bounding box center [44, 107] width 65 height 85
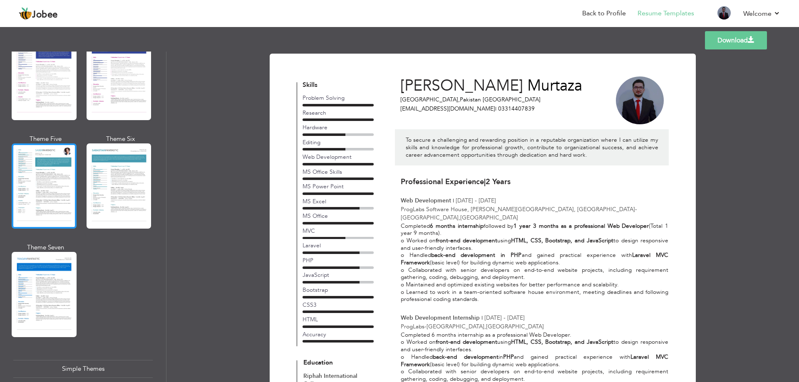
scroll to position [1088, 0]
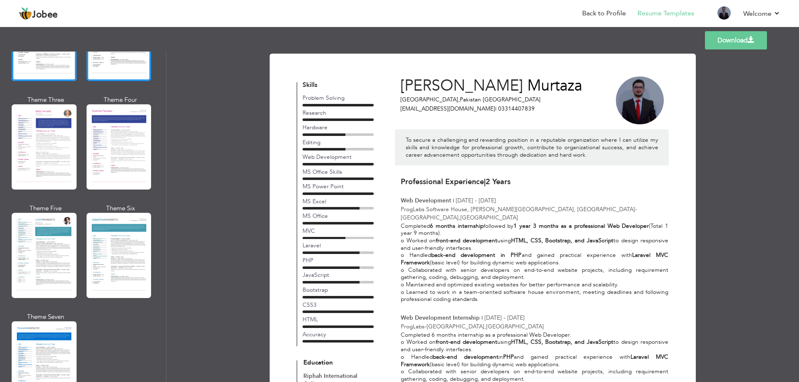
click at [111, 66] on div at bounding box center [119, 38] width 65 height 85
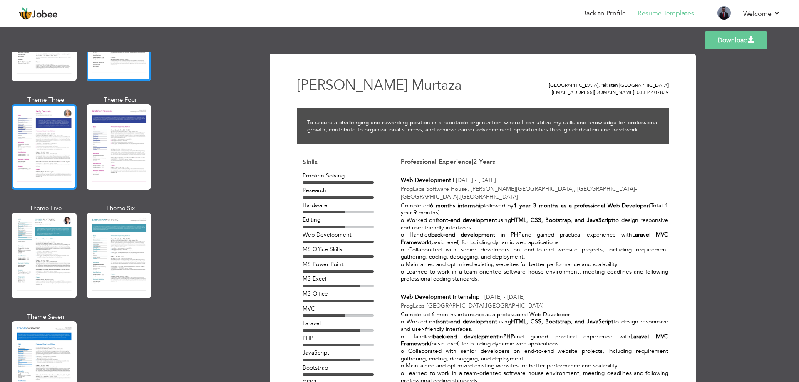
click at [45, 120] on div at bounding box center [44, 146] width 65 height 85
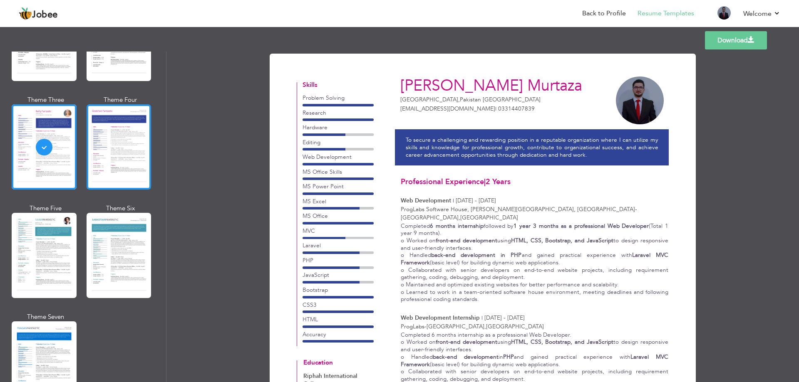
click at [105, 133] on div at bounding box center [119, 146] width 65 height 85
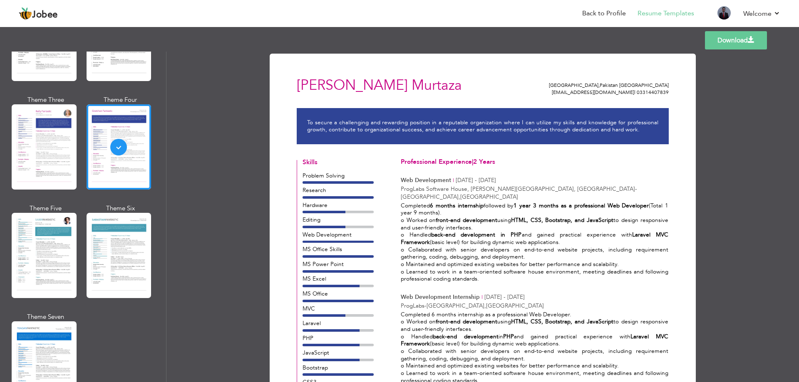
click at [49, 226] on div at bounding box center [44, 255] width 65 height 85
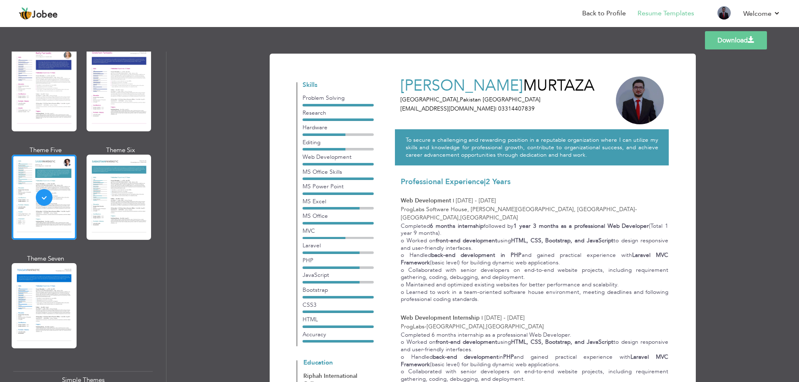
scroll to position [1157, 0]
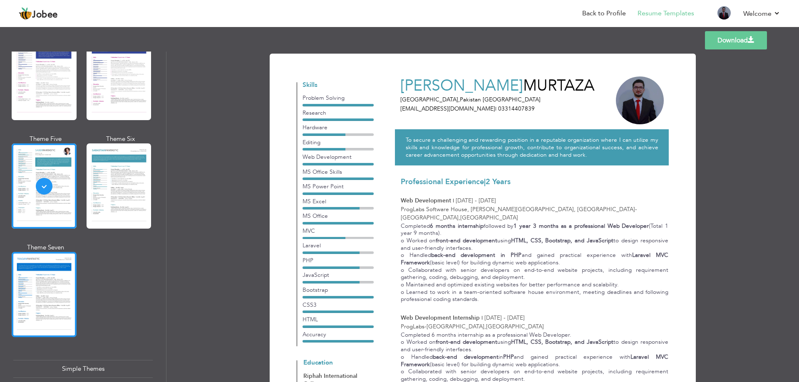
click at [45, 264] on div at bounding box center [44, 294] width 65 height 85
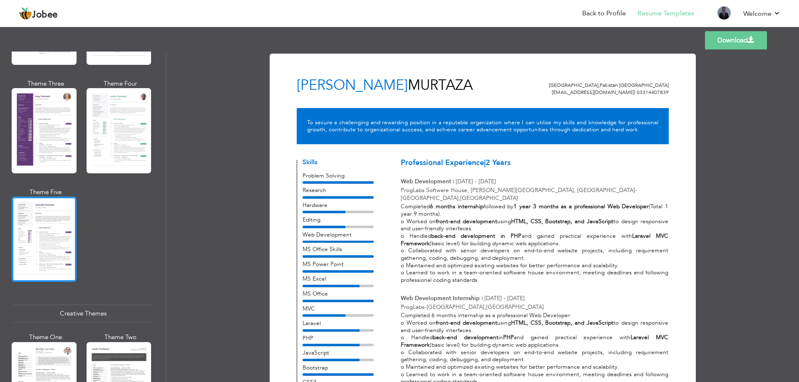
scroll to position [672, 0]
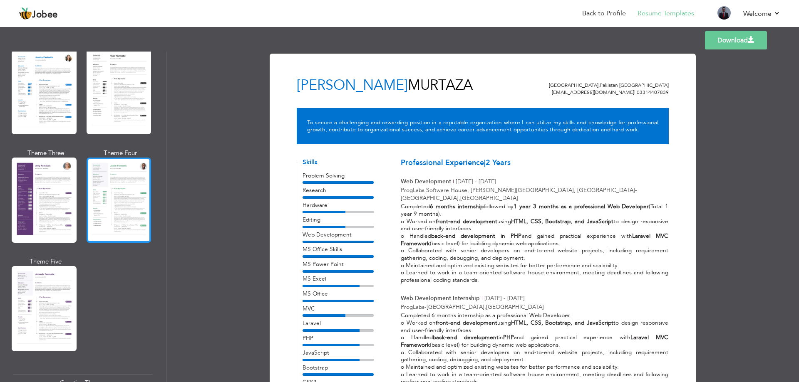
click at [103, 225] on div at bounding box center [119, 200] width 65 height 85
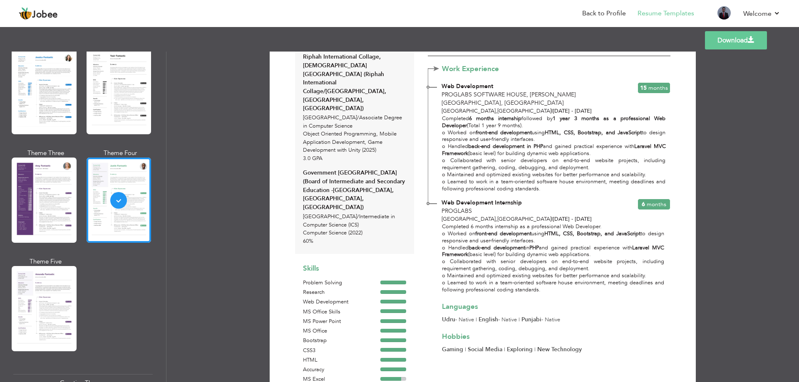
scroll to position [214, 0]
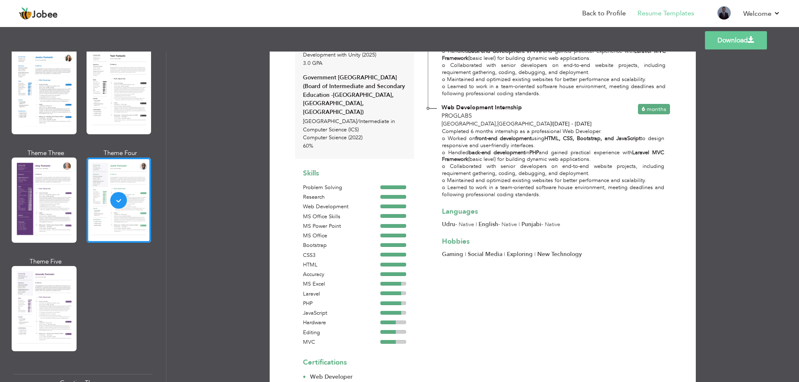
click at [743, 43] on link "Download" at bounding box center [736, 40] width 62 height 18
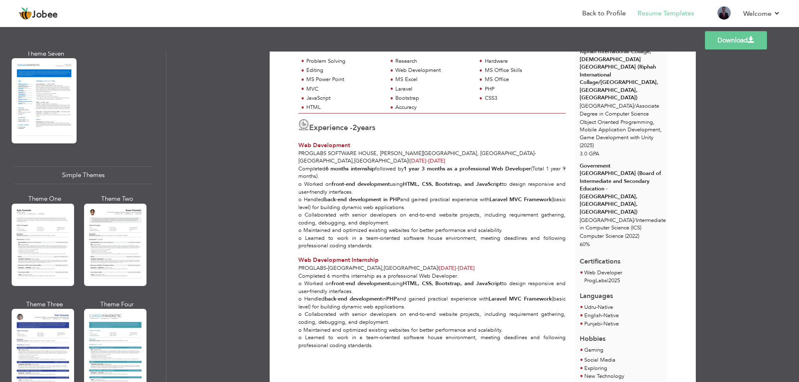
scroll to position [1365, 0]
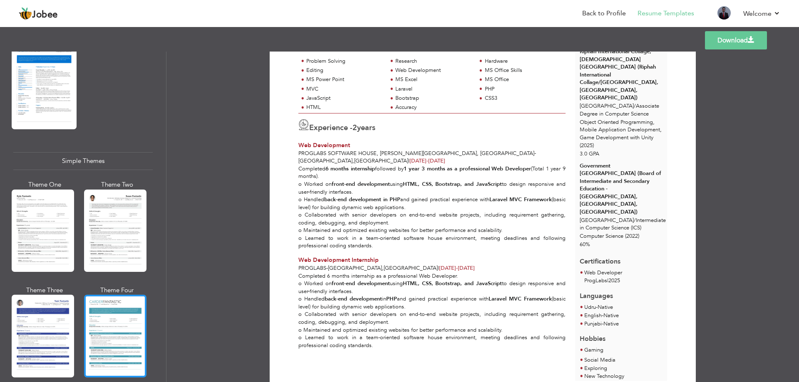
click at [114, 301] on div at bounding box center [115, 336] width 62 height 82
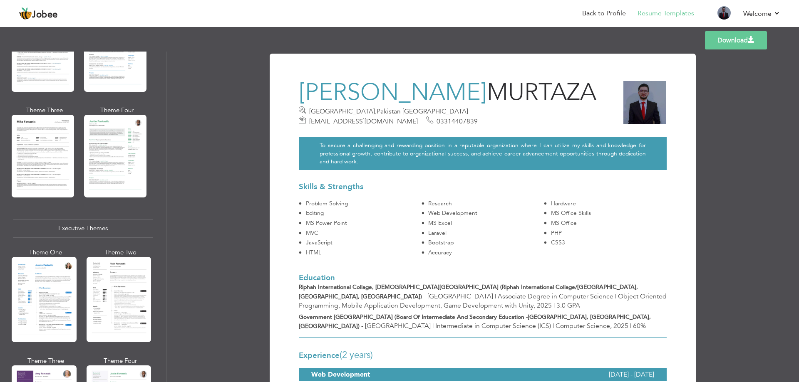
scroll to position [395, 0]
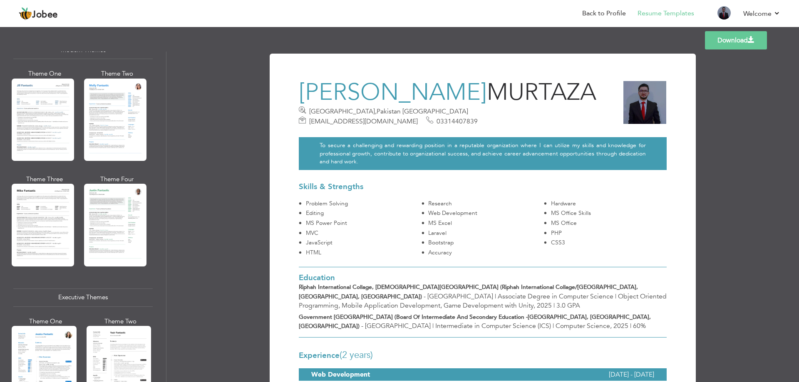
click at [109, 206] on div at bounding box center [115, 225] width 62 height 82
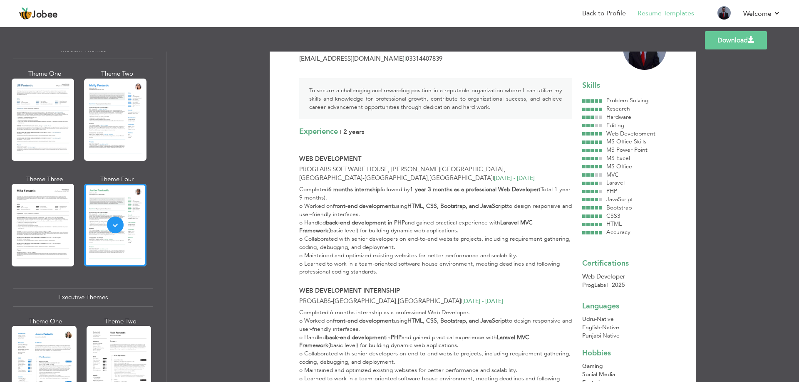
scroll to position [0, 0]
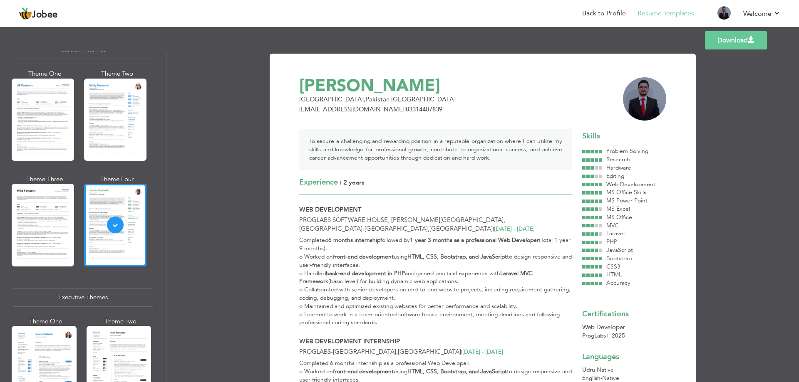
click at [735, 37] on link "Download" at bounding box center [736, 40] width 62 height 18
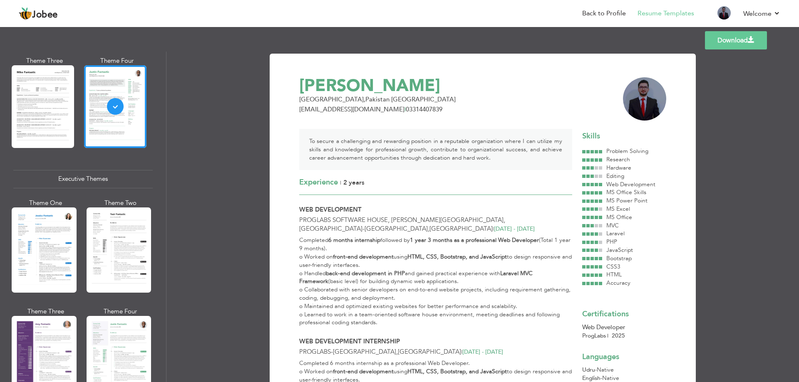
scroll to position [533, 0]
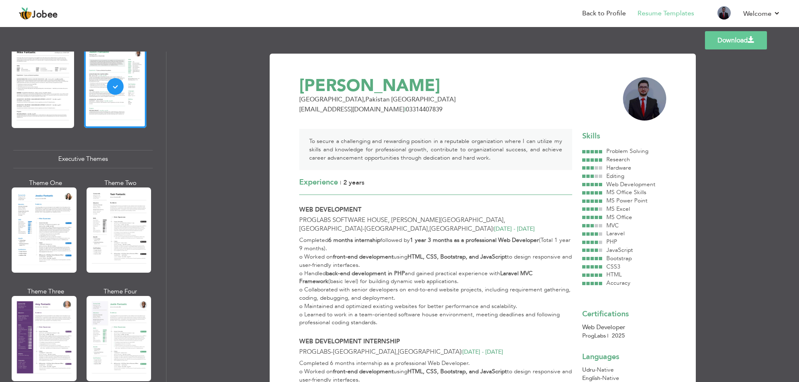
click at [115, 307] on div at bounding box center [119, 338] width 65 height 85
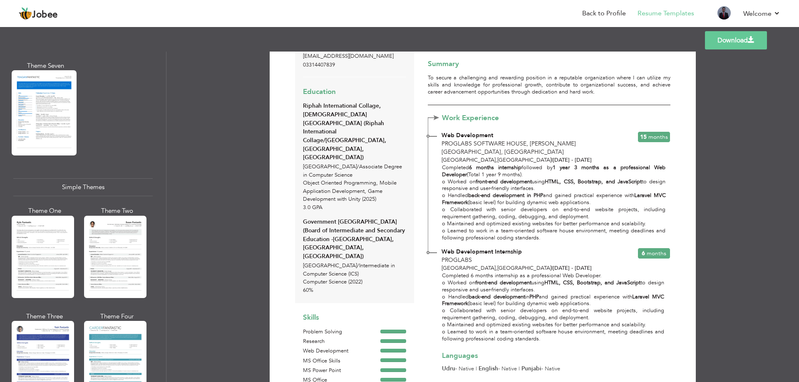
scroll to position [1365, 0]
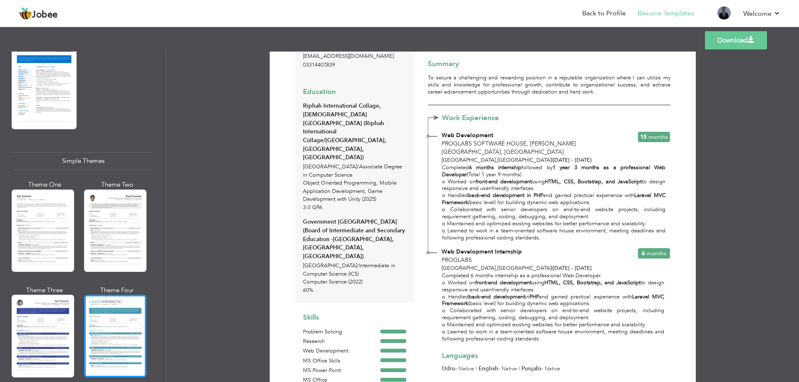
click at [94, 313] on div at bounding box center [115, 336] width 62 height 82
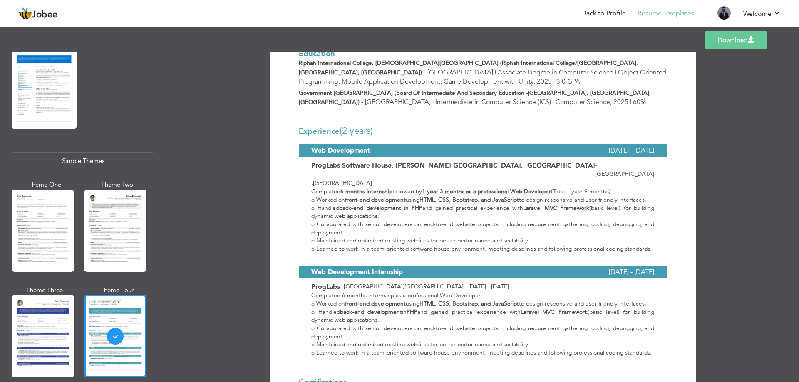
scroll to position [2, 0]
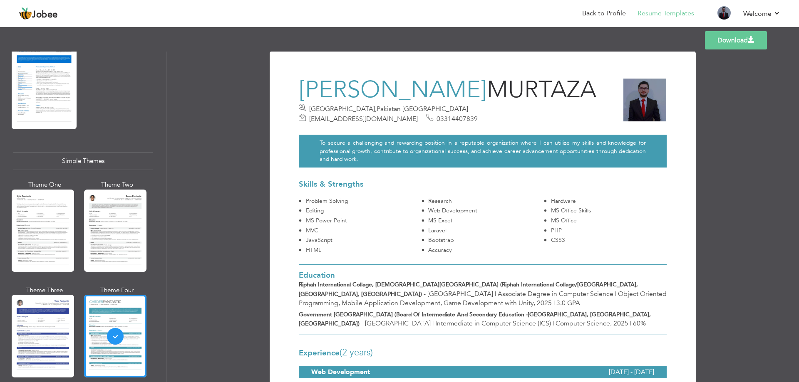
click at [728, 47] on link "Download" at bounding box center [736, 40] width 62 height 18
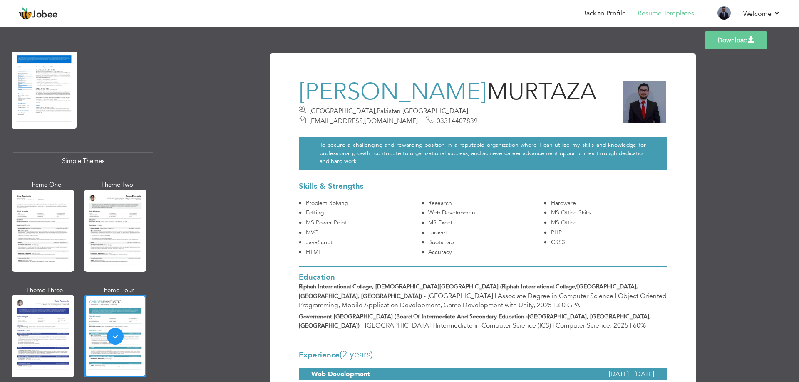
scroll to position [0, 0]
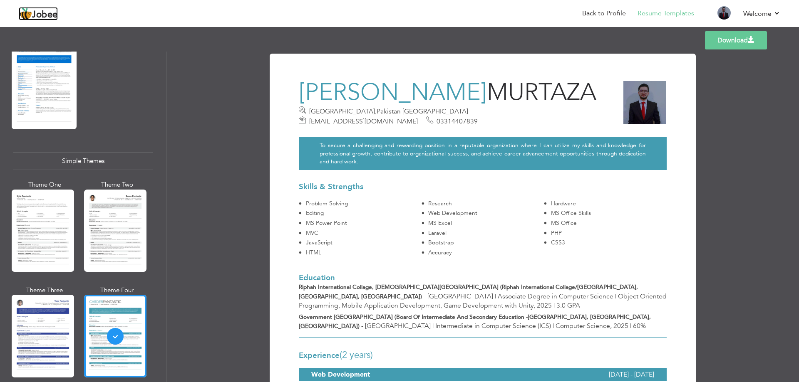
click at [39, 17] on span "Jobee" at bounding box center [45, 14] width 26 height 9
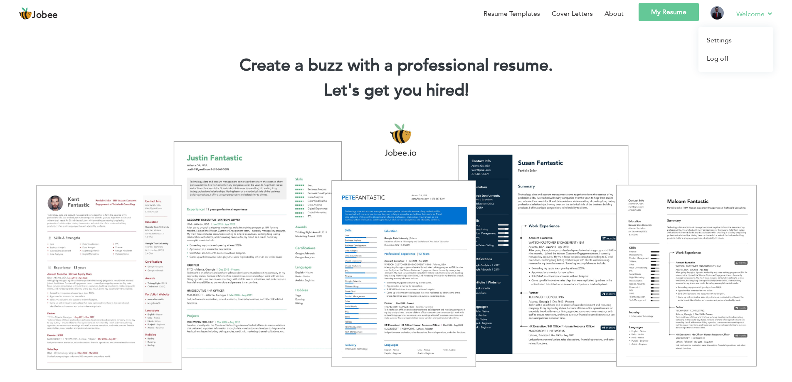
click at [767, 15] on link "Welcome" at bounding box center [755, 14] width 37 height 10
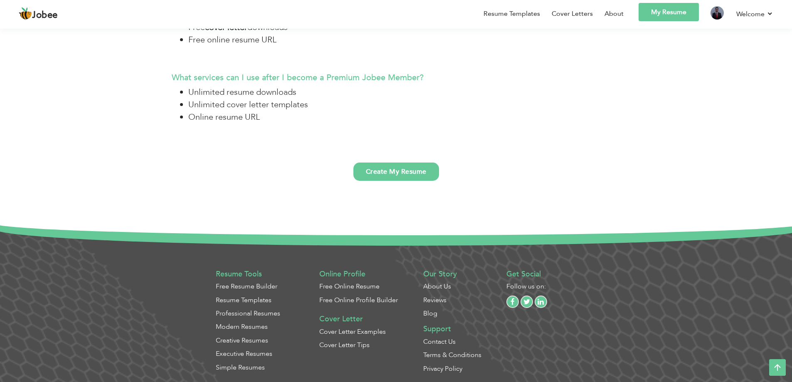
scroll to position [2234, 0]
